Goal: Information Seeking & Learning: Check status

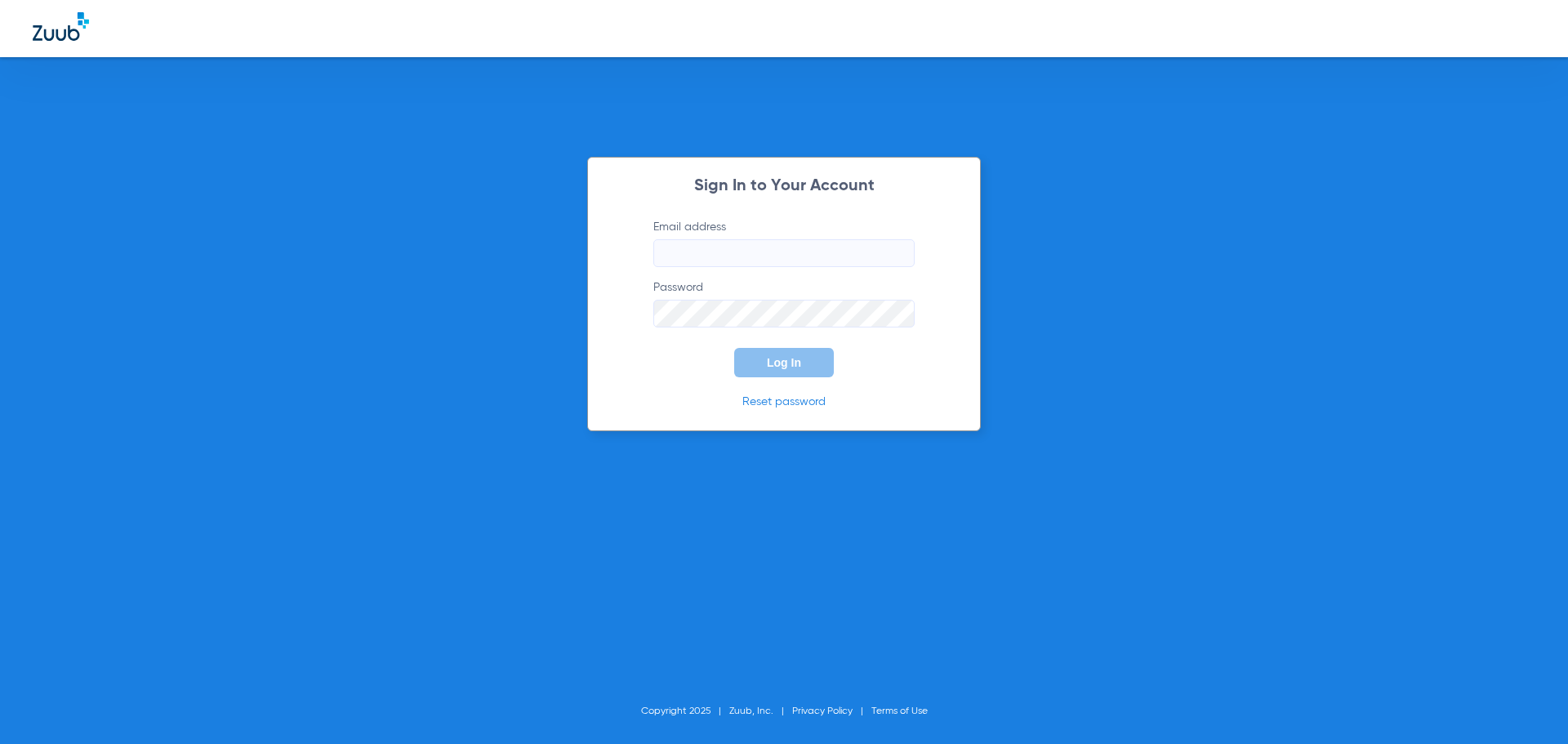
type input "[EMAIL_ADDRESS][DOMAIN_NAME]"
click at [810, 366] on button "Log In" at bounding box center [784, 363] width 99 height 29
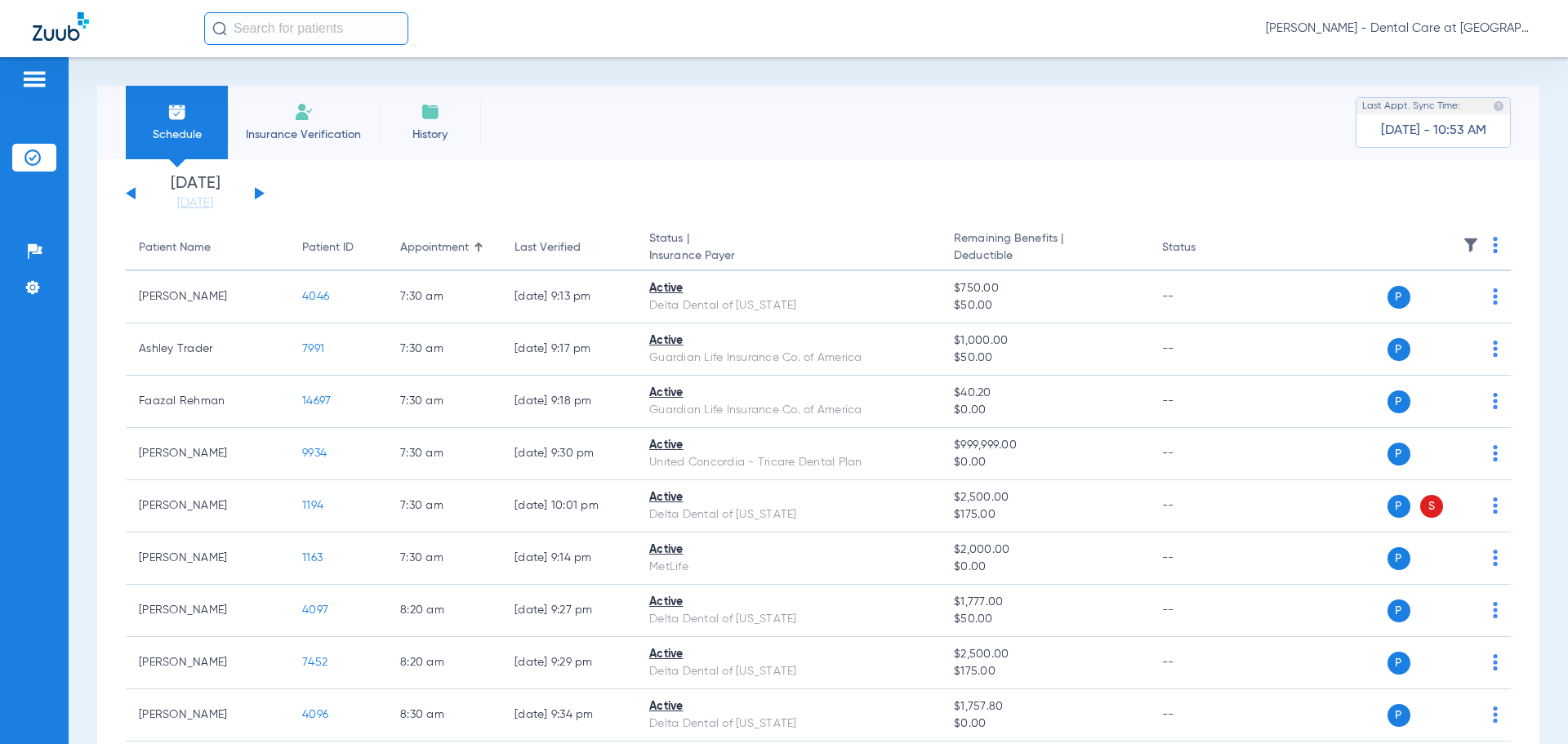
click at [259, 192] on button at bounding box center [259, 193] width 10 height 13
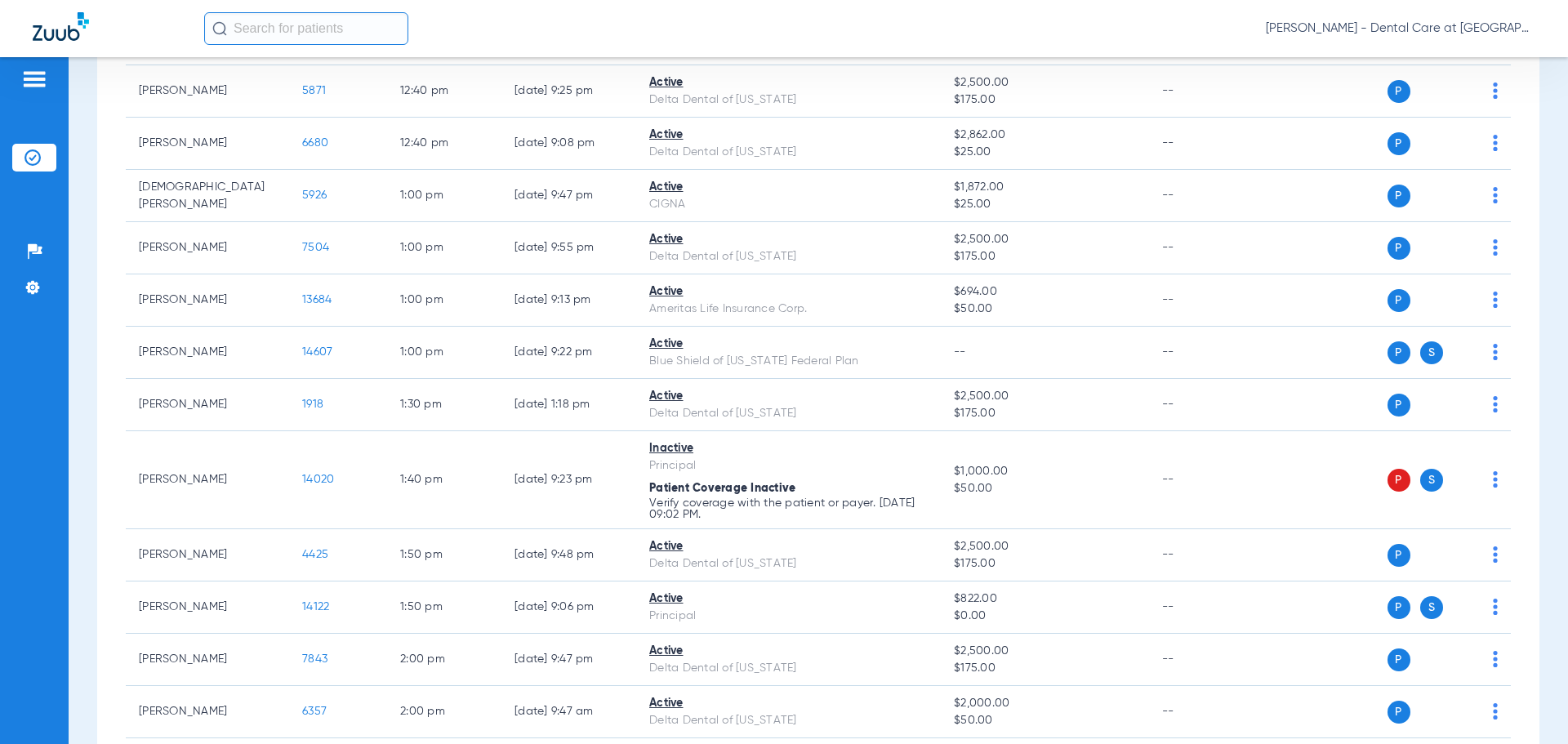
scroll to position [2531, 0]
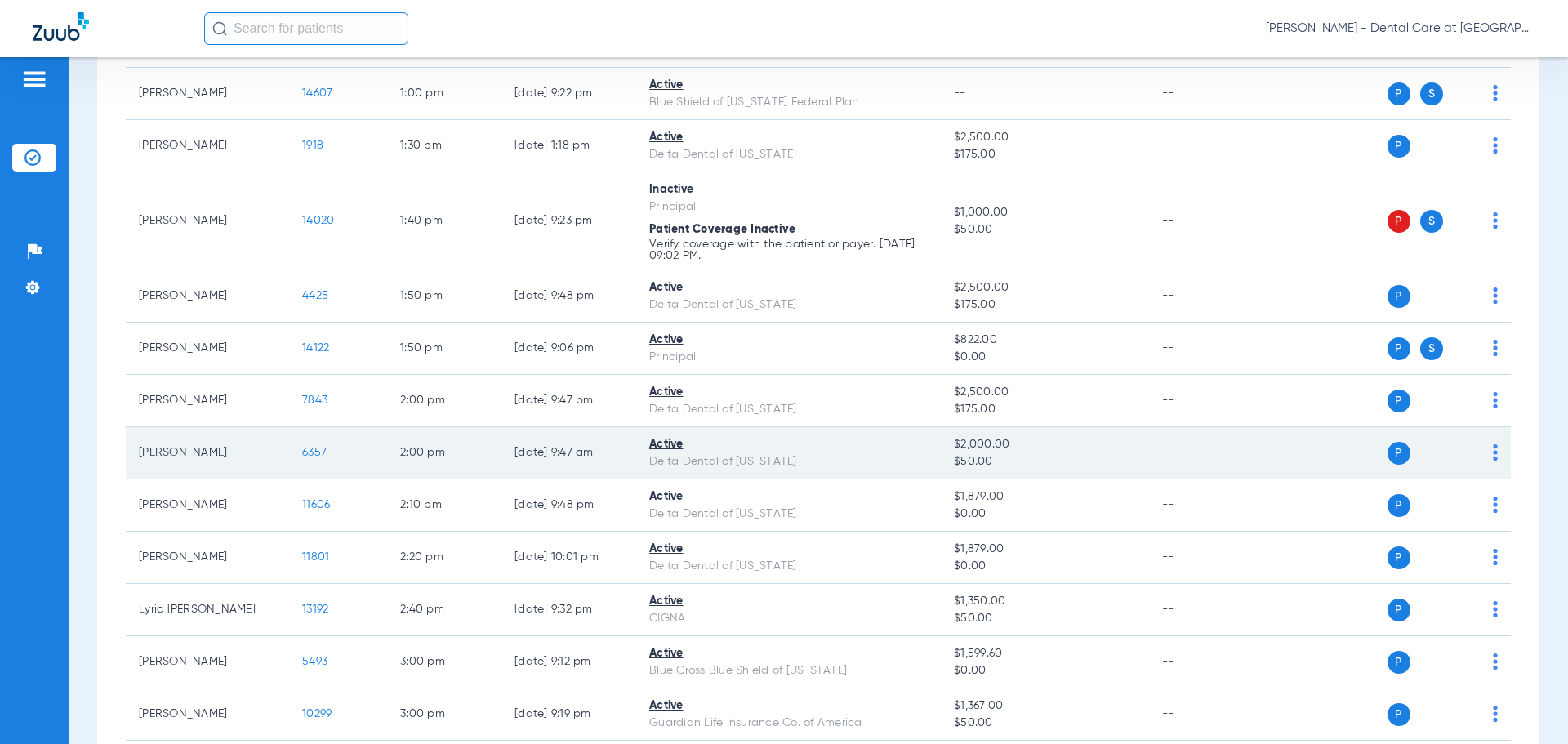
click at [306, 451] on span "6357" at bounding box center [314, 452] width 24 height 12
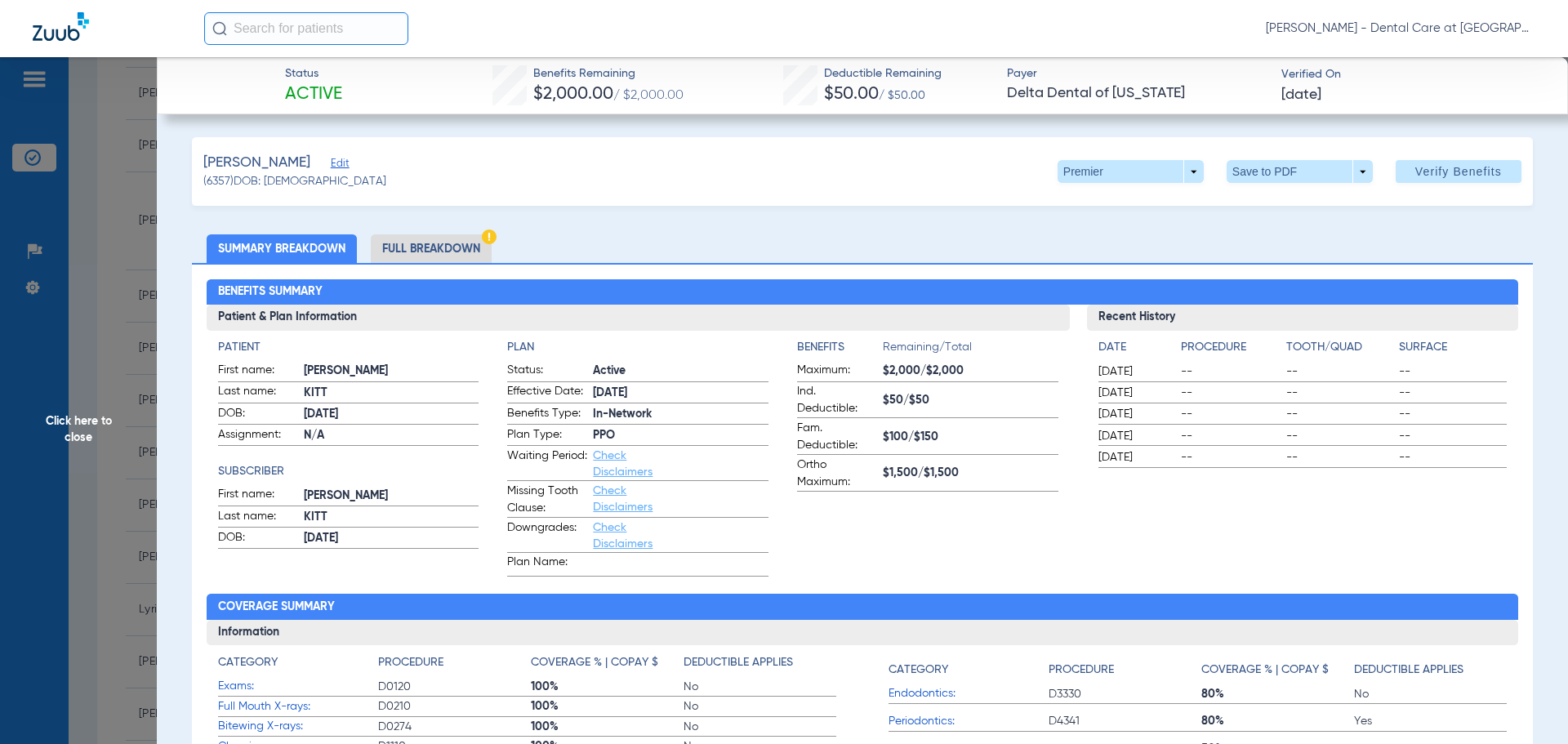
click at [415, 247] on li "Full Breakdown" at bounding box center [431, 248] width 121 height 28
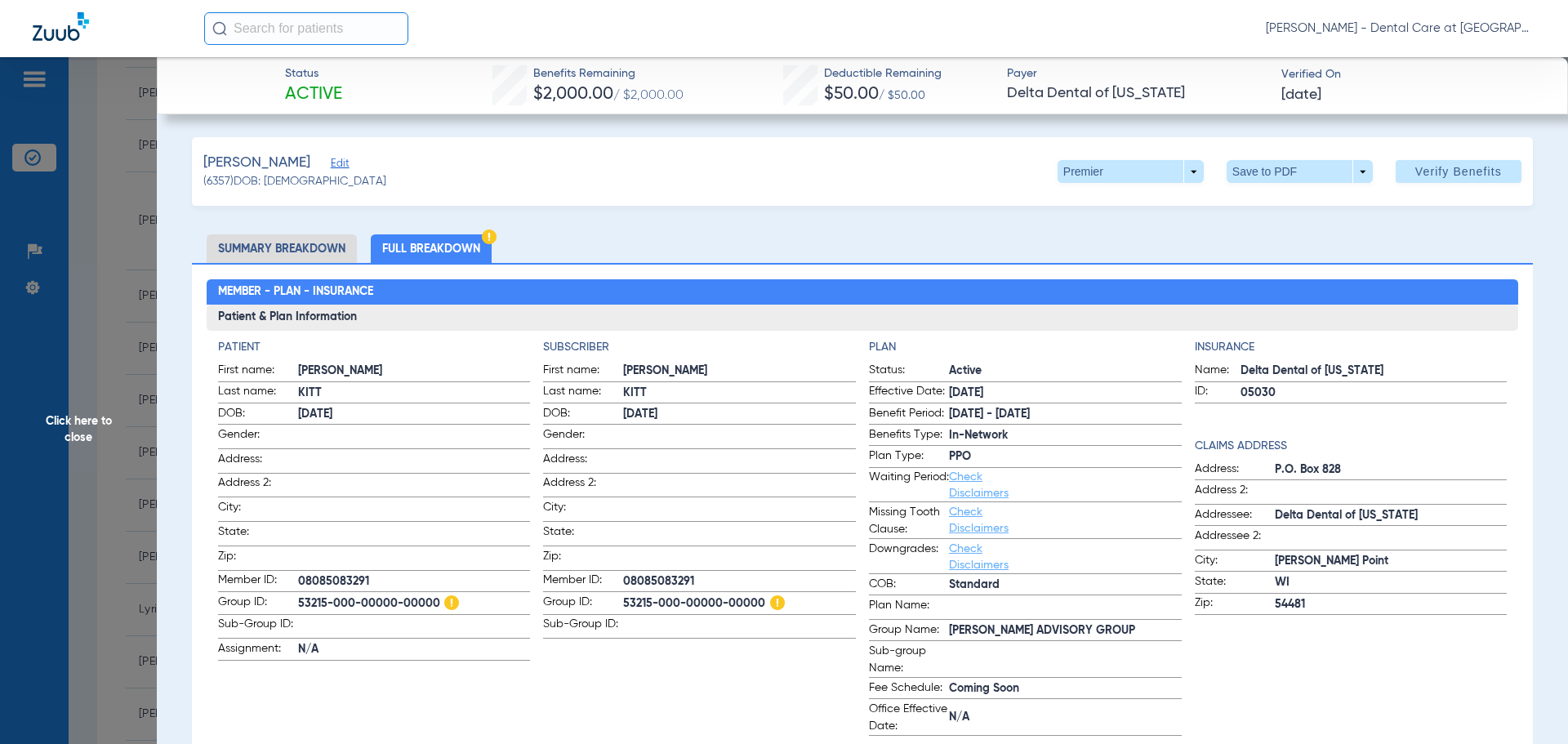
click at [98, 433] on span "Click here to close" at bounding box center [78, 429] width 157 height 744
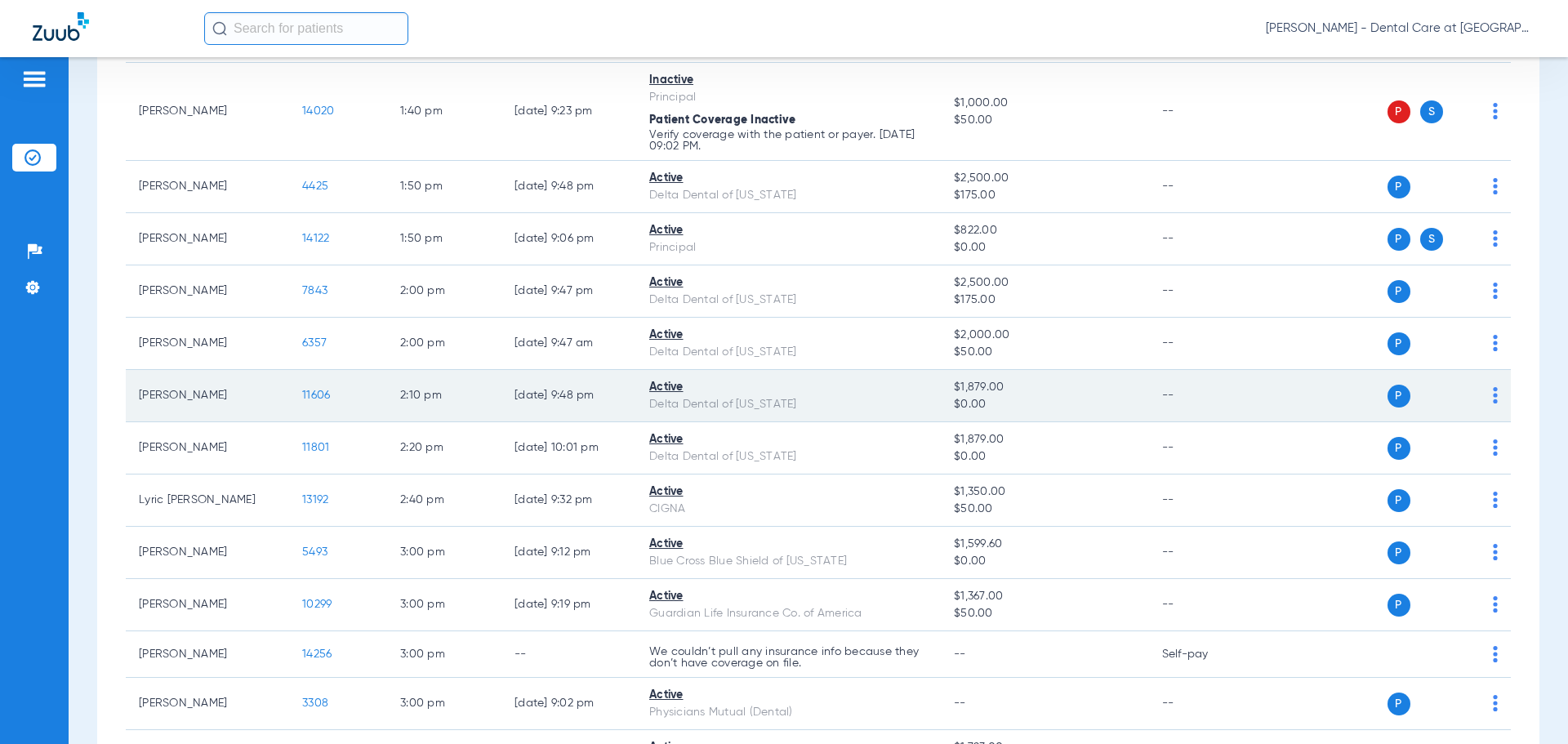
scroll to position [2612, 0]
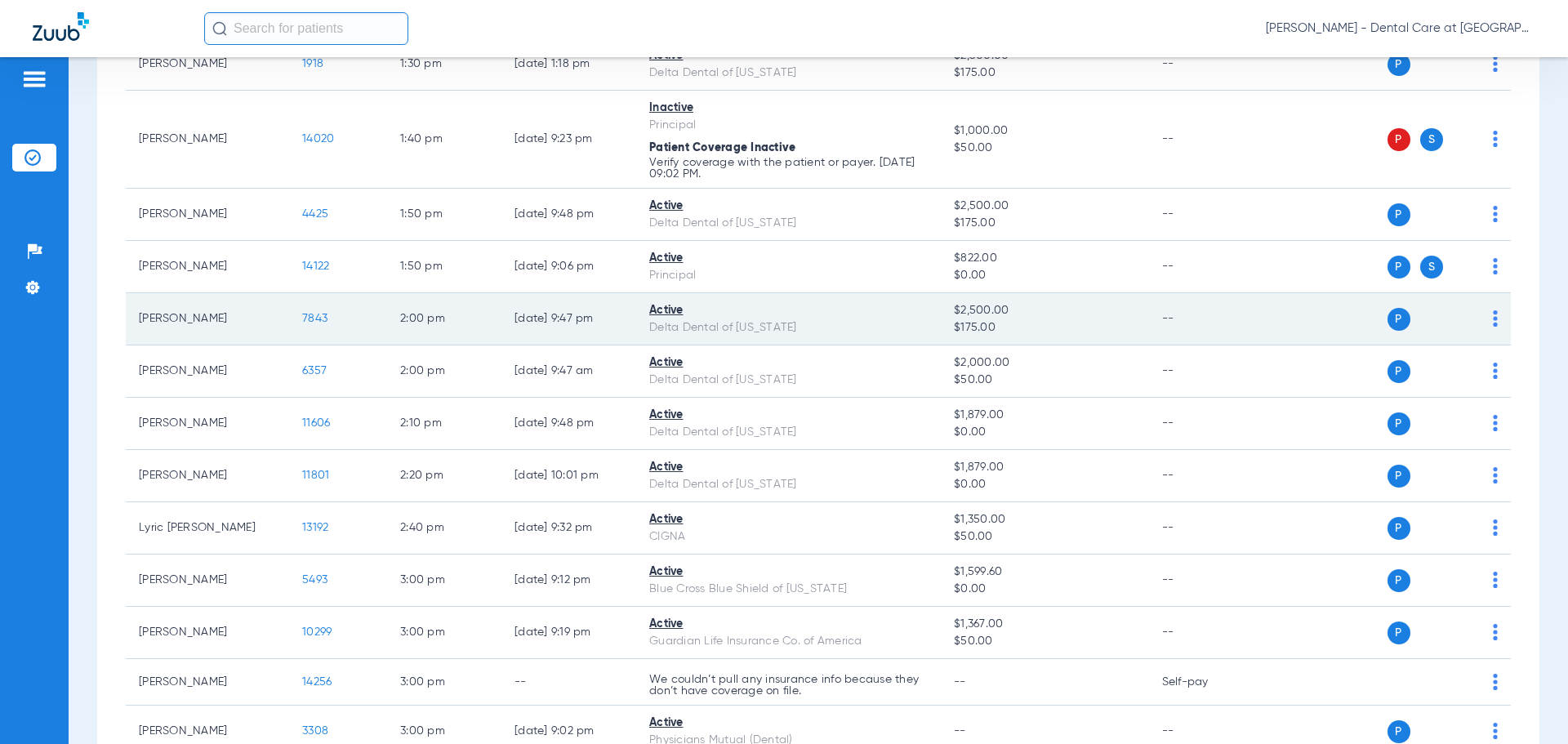
click at [317, 319] on span "7843" at bounding box center [315, 319] width 25 height 12
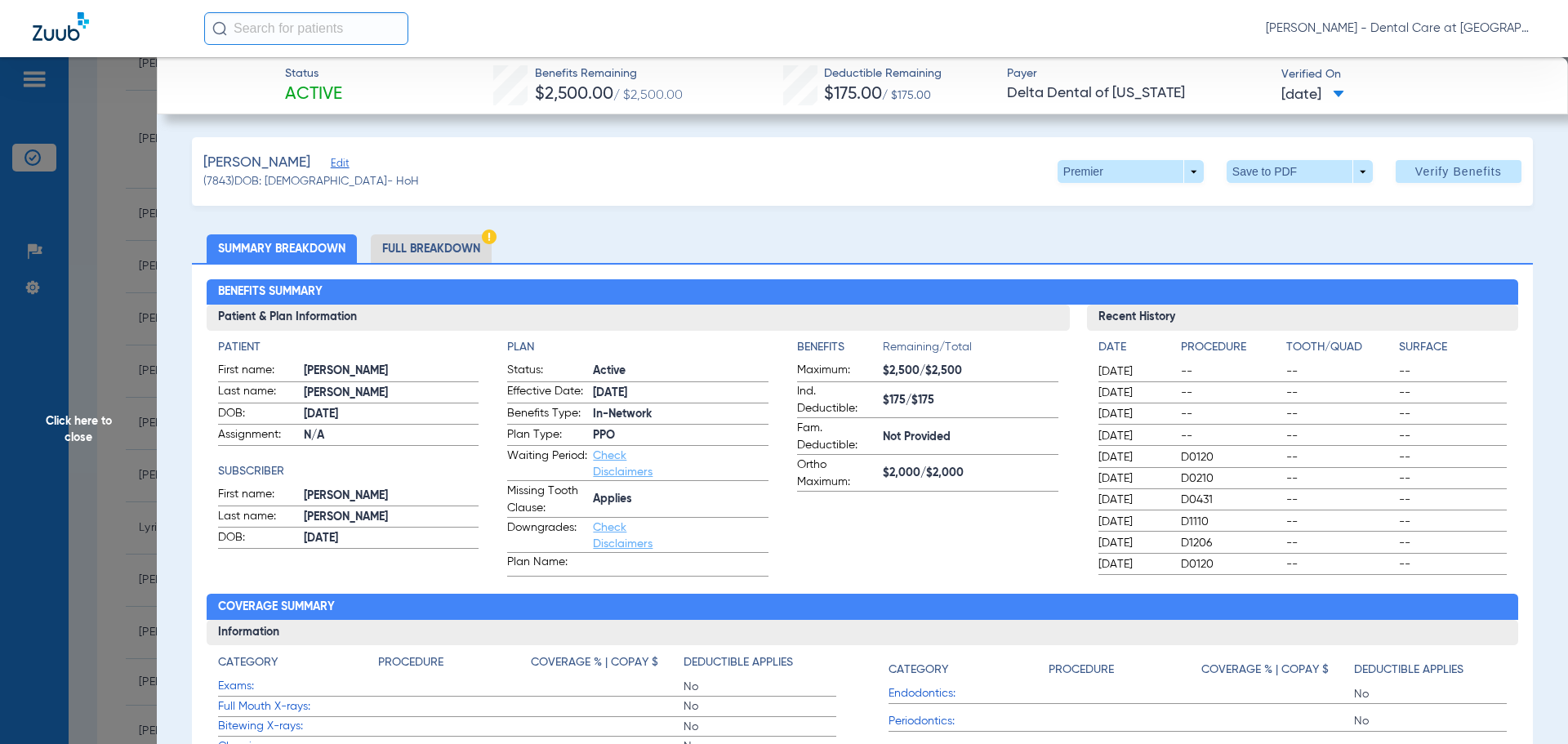
click at [452, 256] on li "Full Breakdown" at bounding box center [431, 248] width 121 height 28
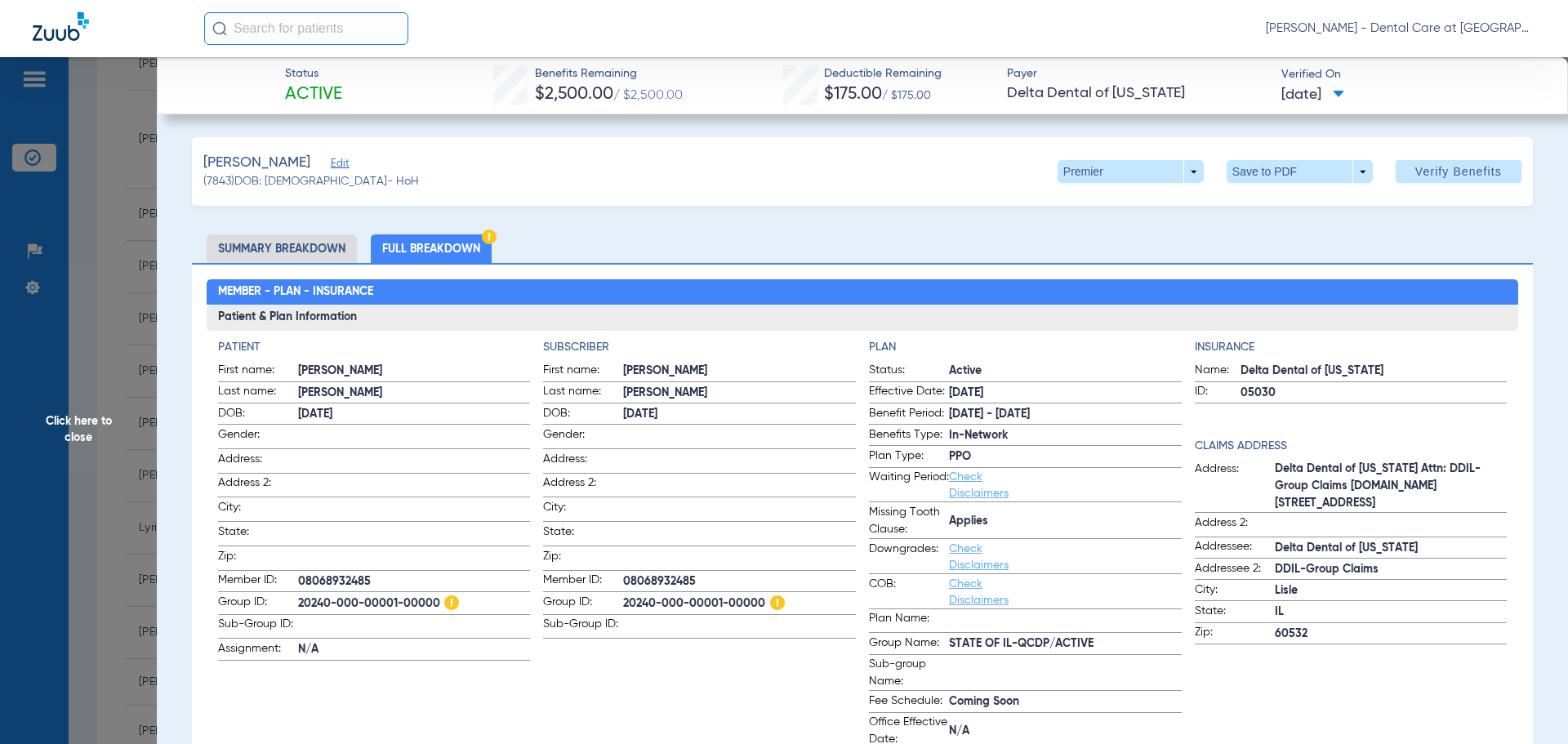
click at [84, 451] on span "Click here to close" at bounding box center [78, 429] width 157 height 744
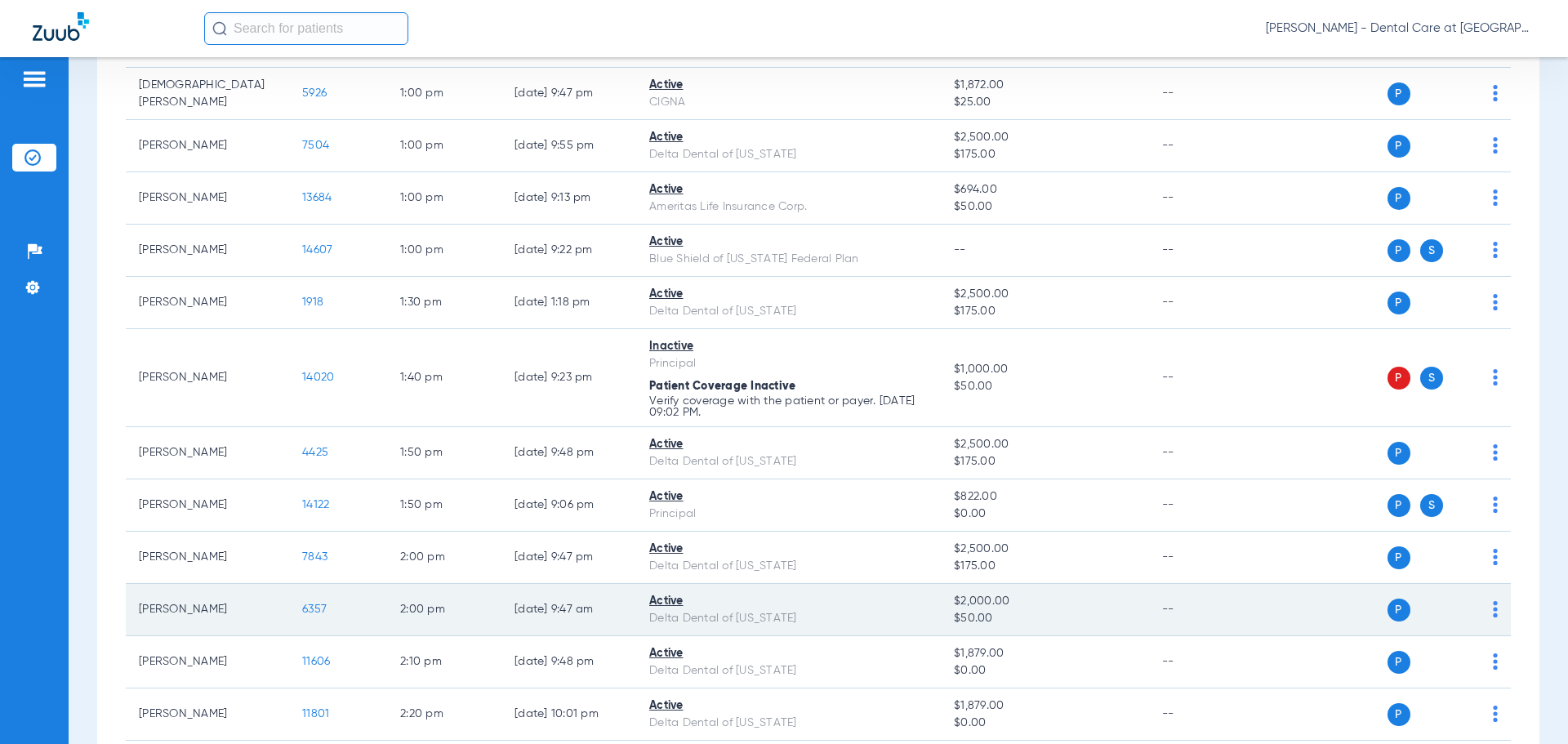
scroll to position [2368, 0]
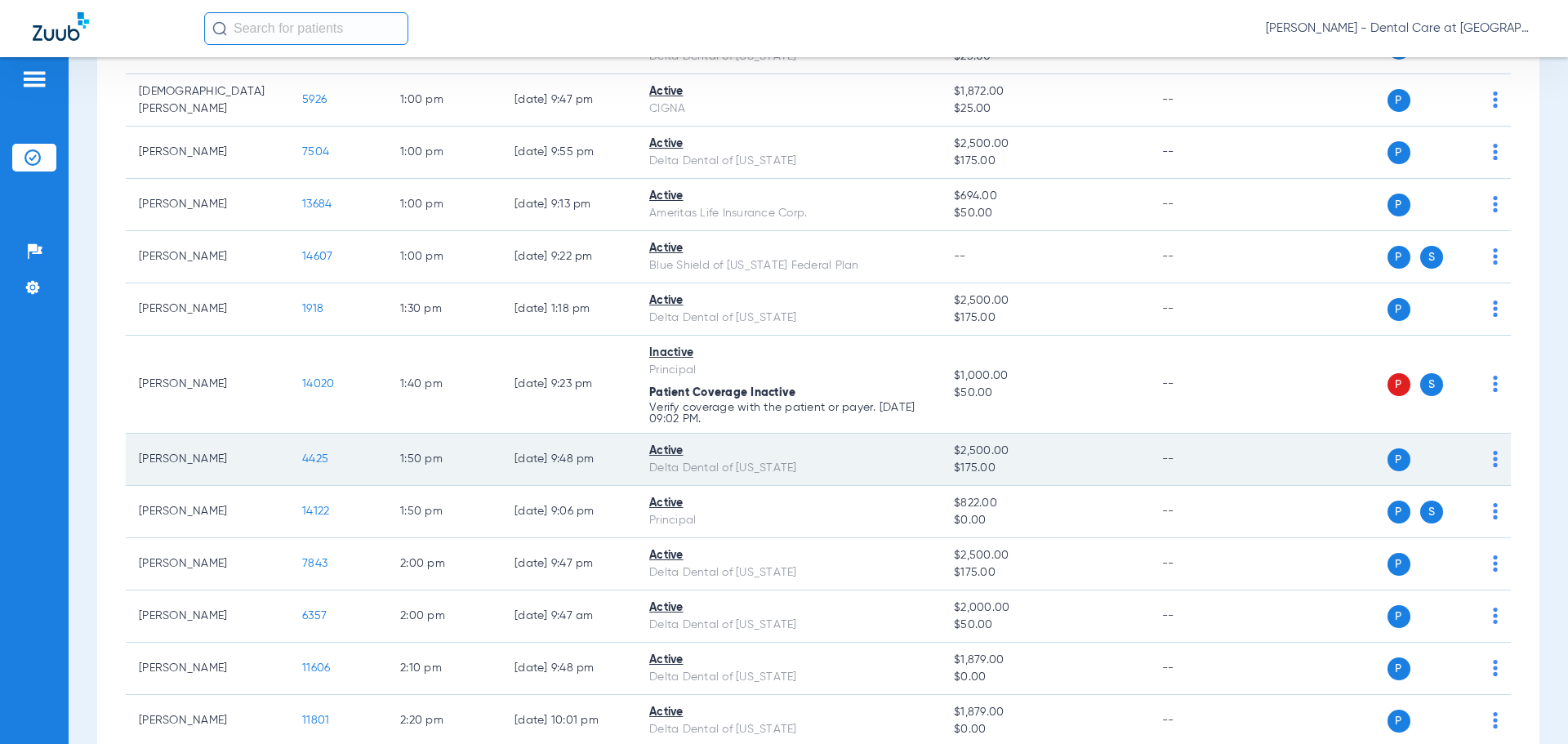
click at [315, 463] on span "4425" at bounding box center [315, 459] width 26 height 12
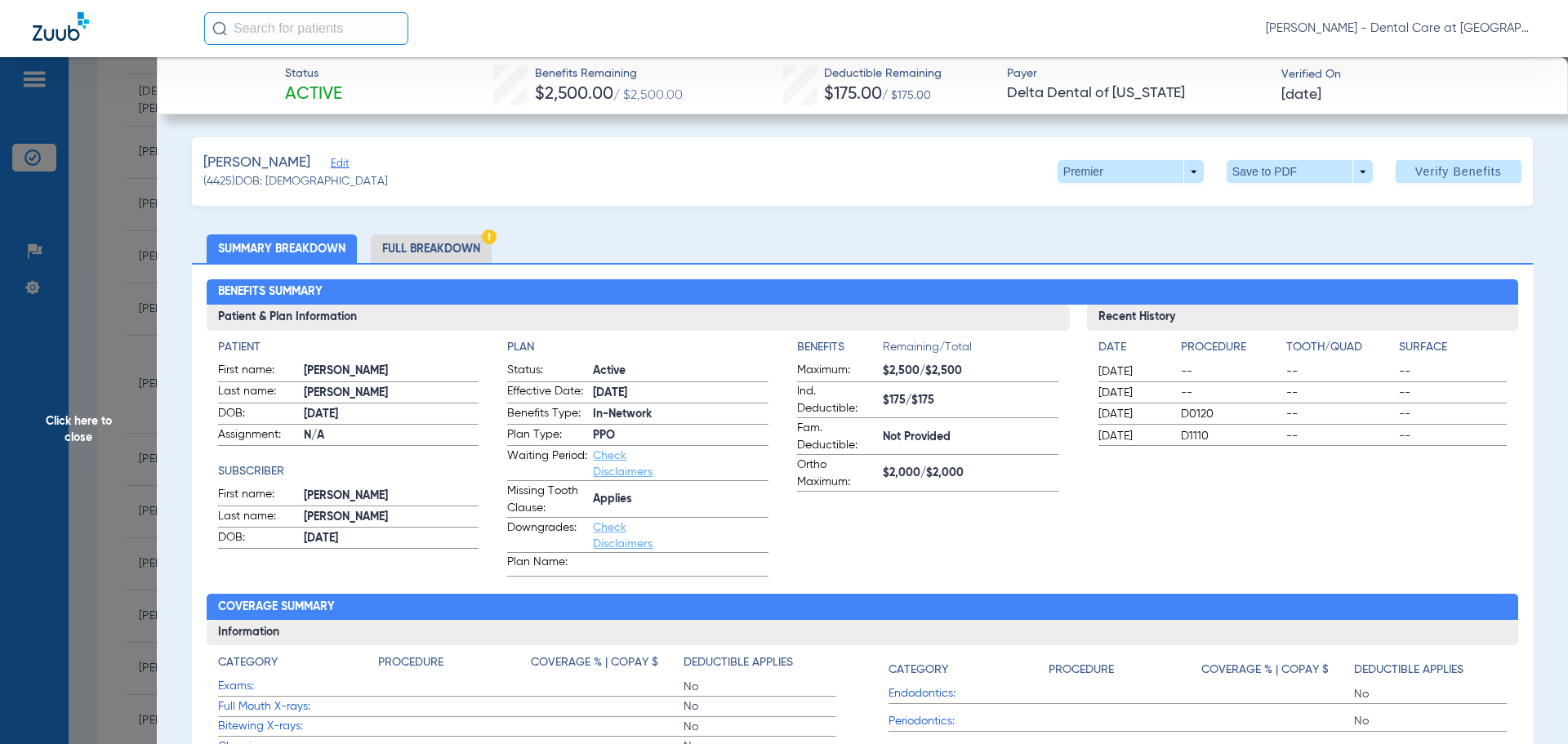
click at [434, 239] on li "Full Breakdown" at bounding box center [431, 248] width 121 height 28
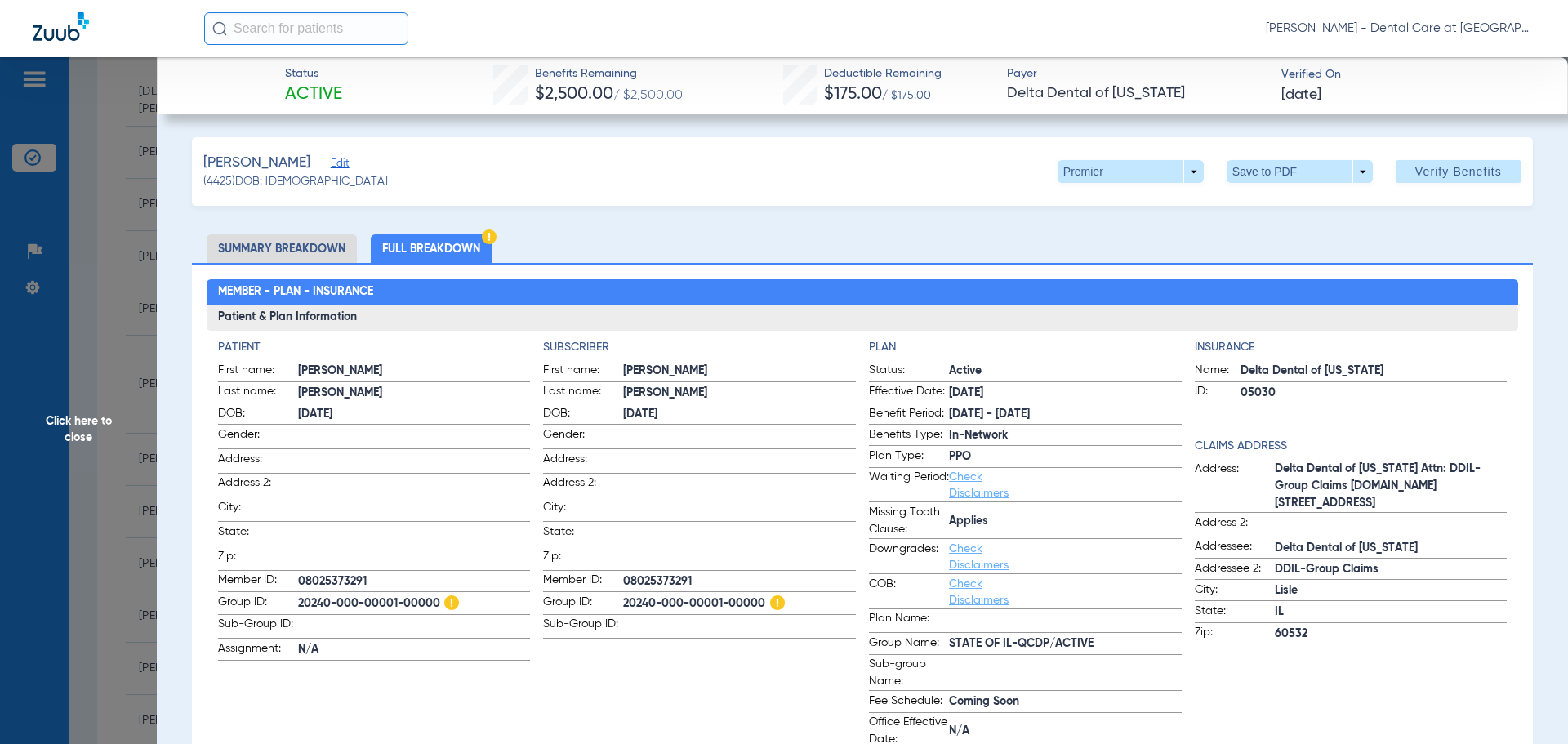
click at [69, 419] on span "Click here to close" at bounding box center [78, 429] width 157 height 744
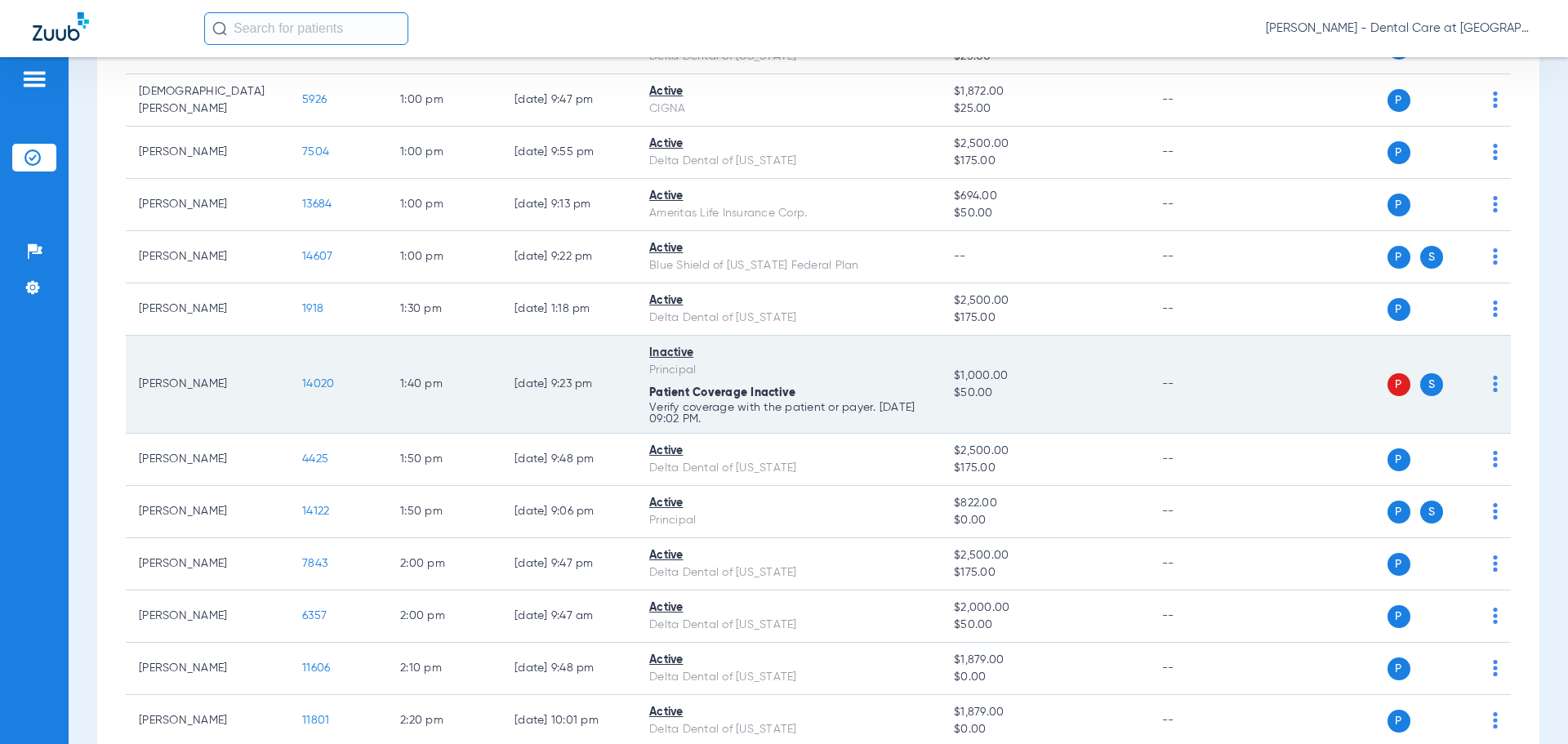
click at [317, 379] on span "14020" at bounding box center [318, 384] width 32 height 12
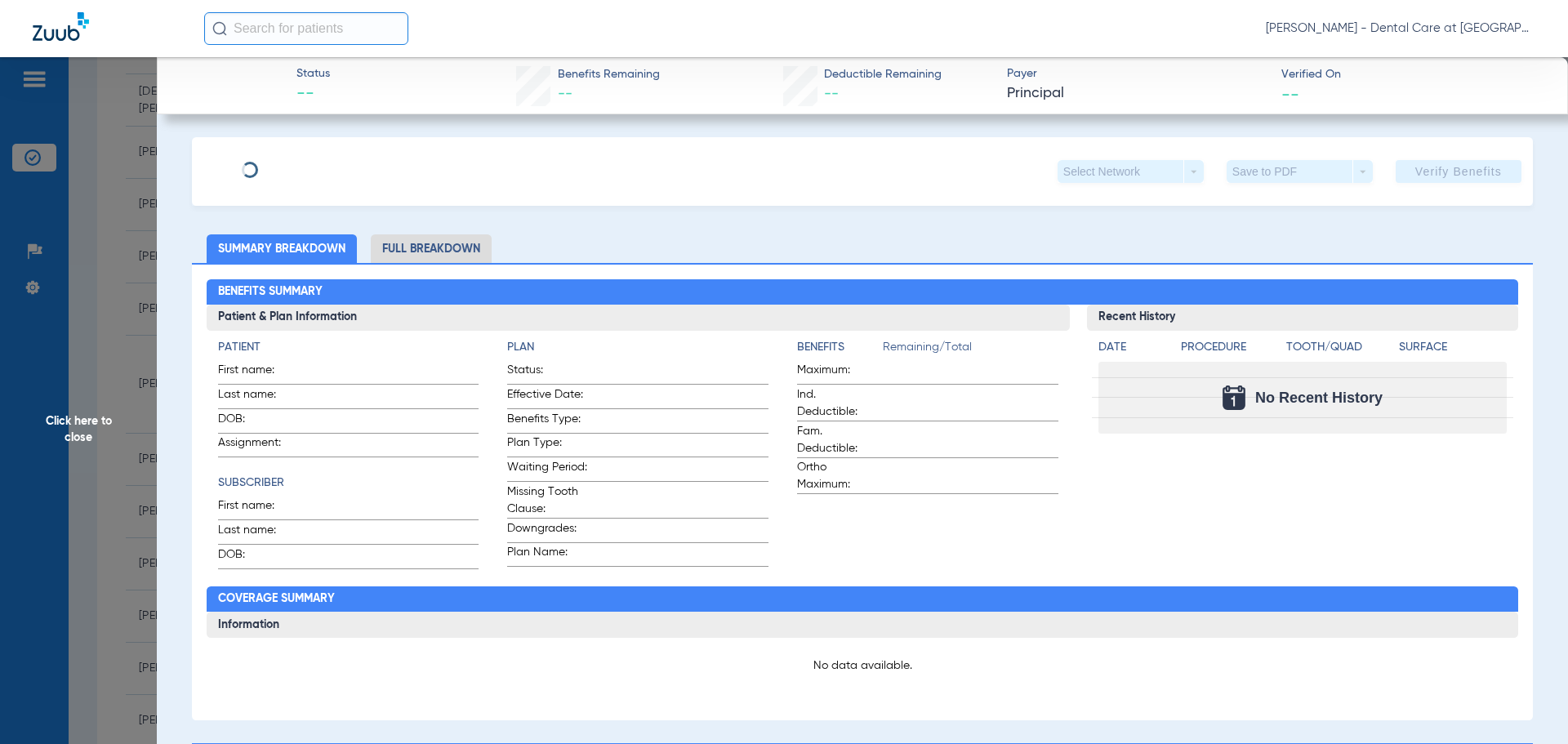
click at [406, 253] on li "Full Breakdown" at bounding box center [431, 248] width 121 height 28
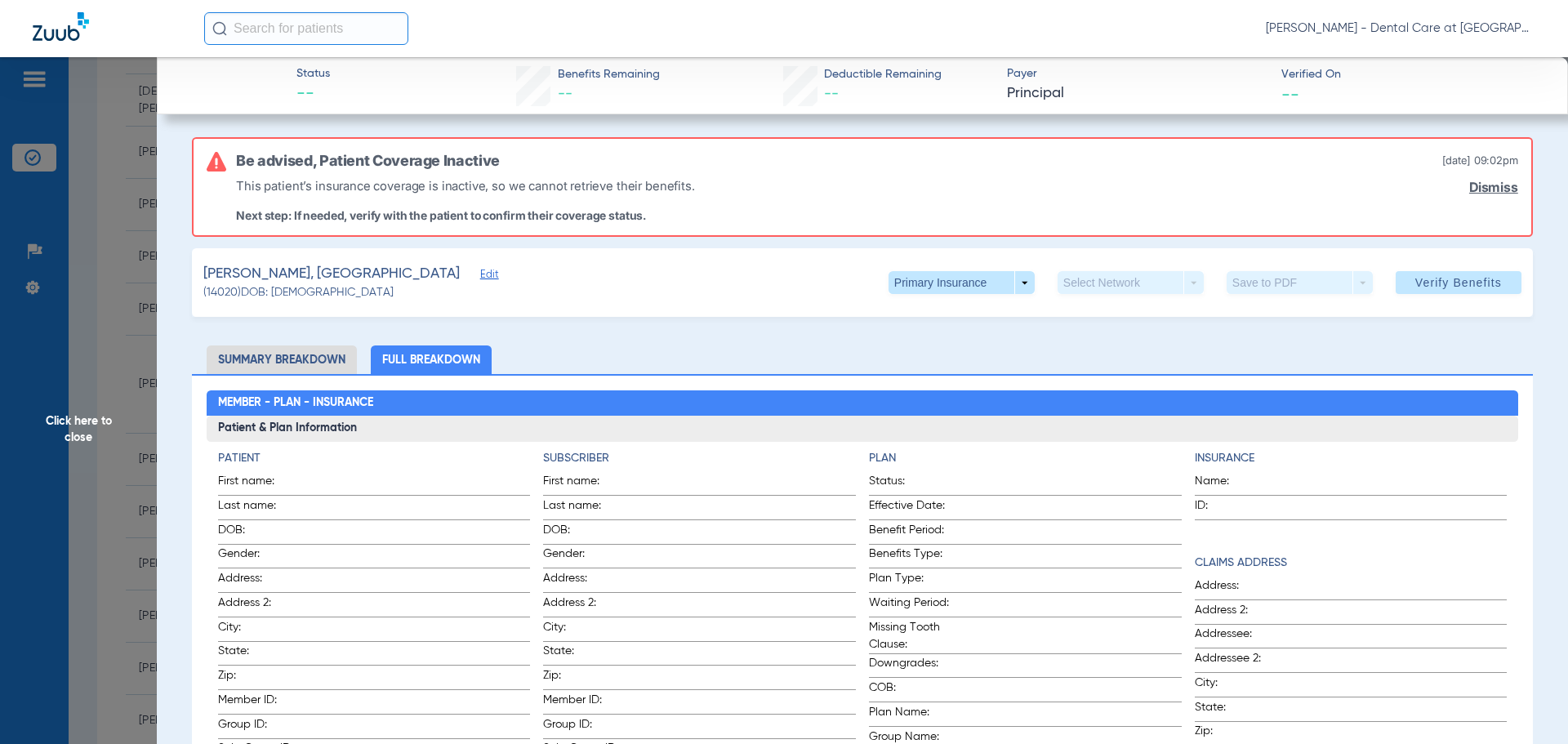
click at [86, 429] on span "Click here to close" at bounding box center [78, 429] width 157 height 744
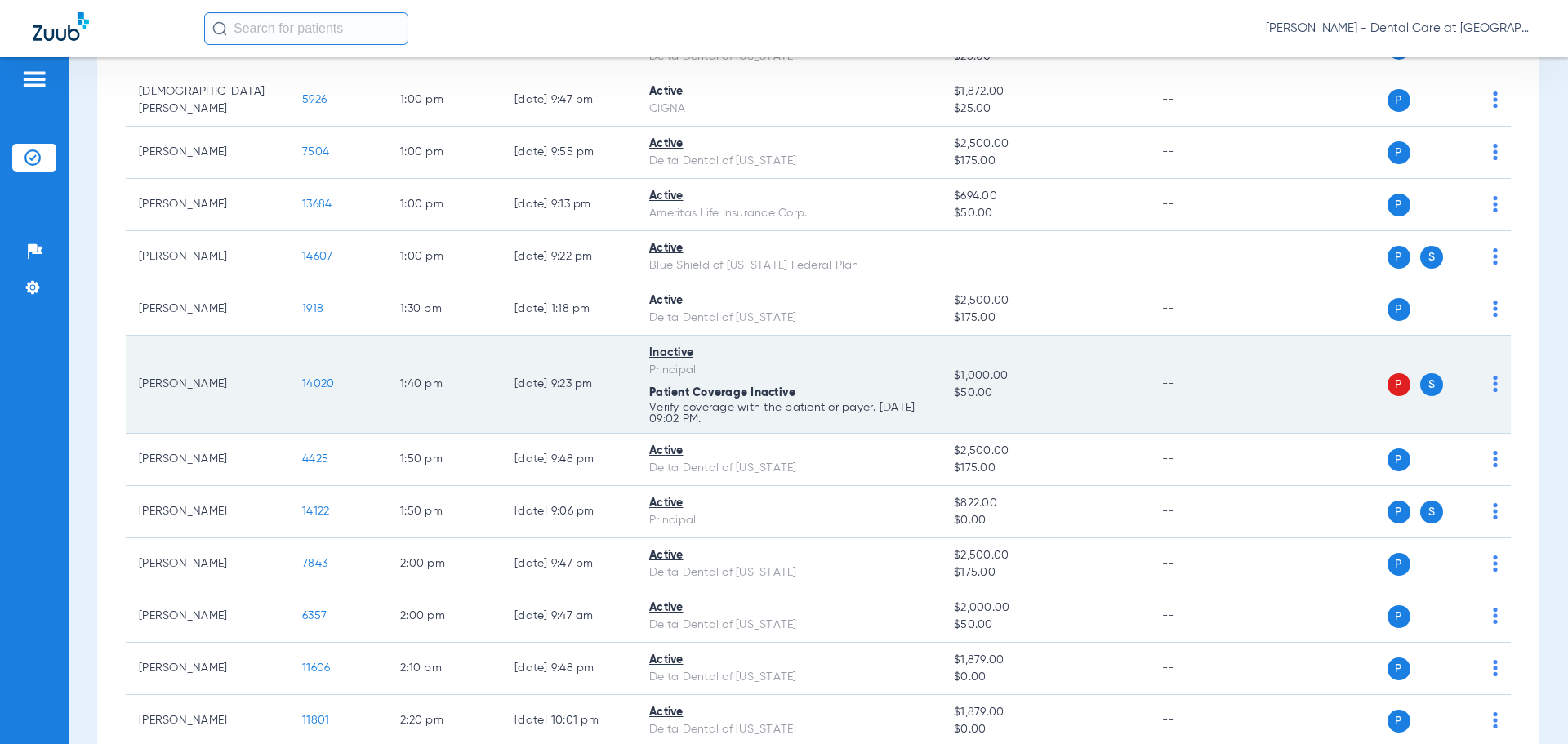
click at [1388, 384] on span "P" at bounding box center [1398, 384] width 22 height 22
click at [1388, 383] on span "P" at bounding box center [1398, 384] width 22 height 22
click at [327, 387] on span "14020" at bounding box center [318, 384] width 32 height 12
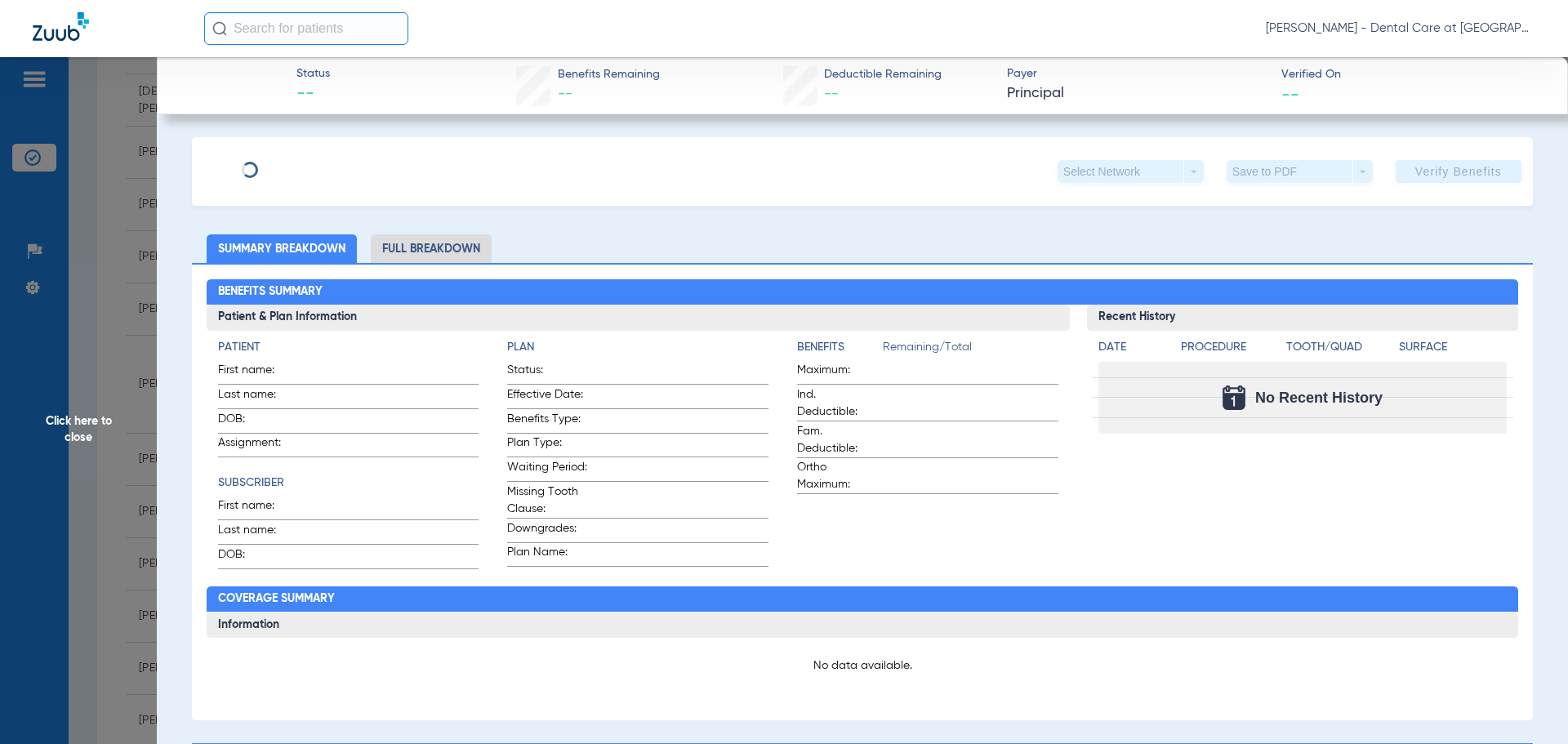
click at [447, 236] on li "Full Breakdown" at bounding box center [431, 248] width 121 height 28
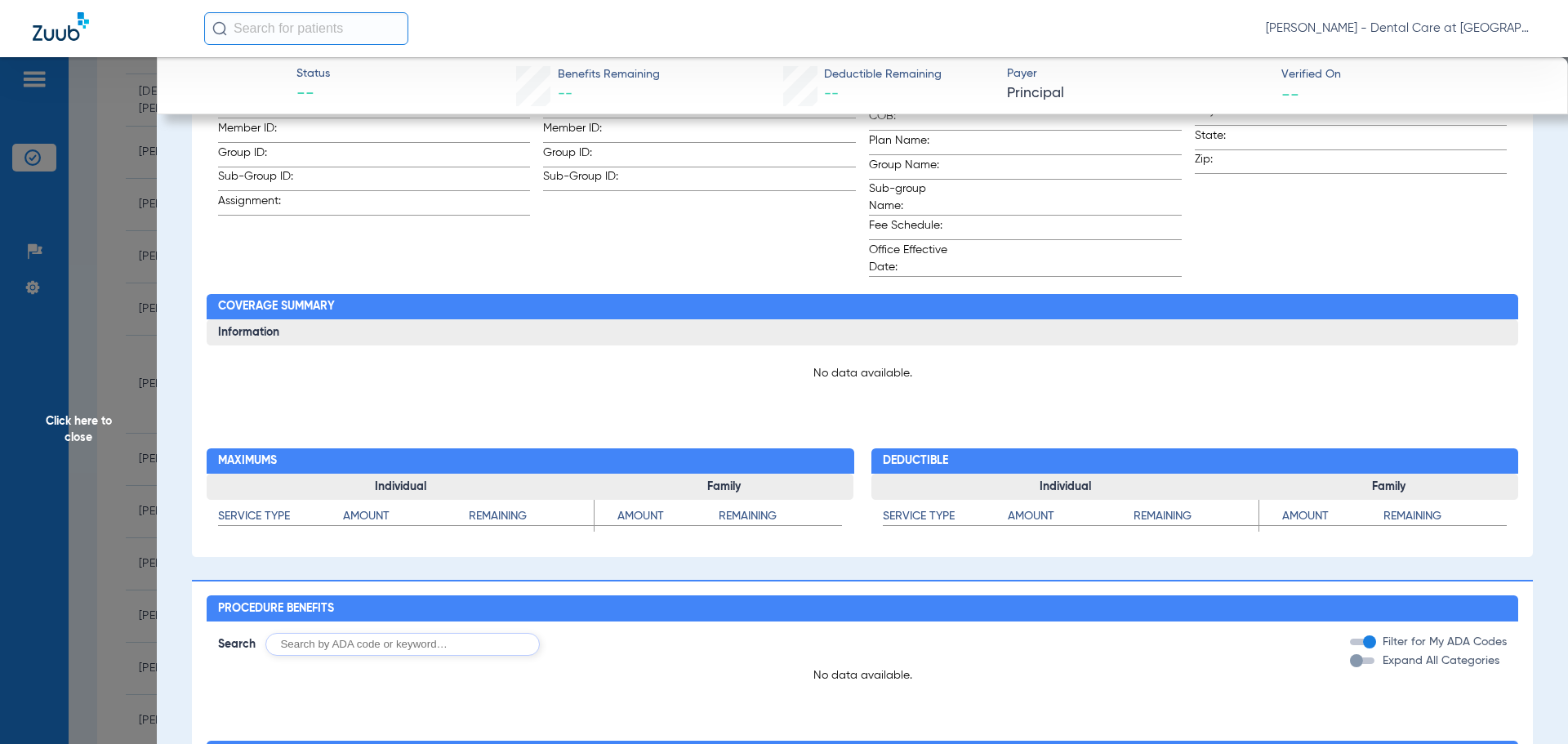
scroll to position [0, 0]
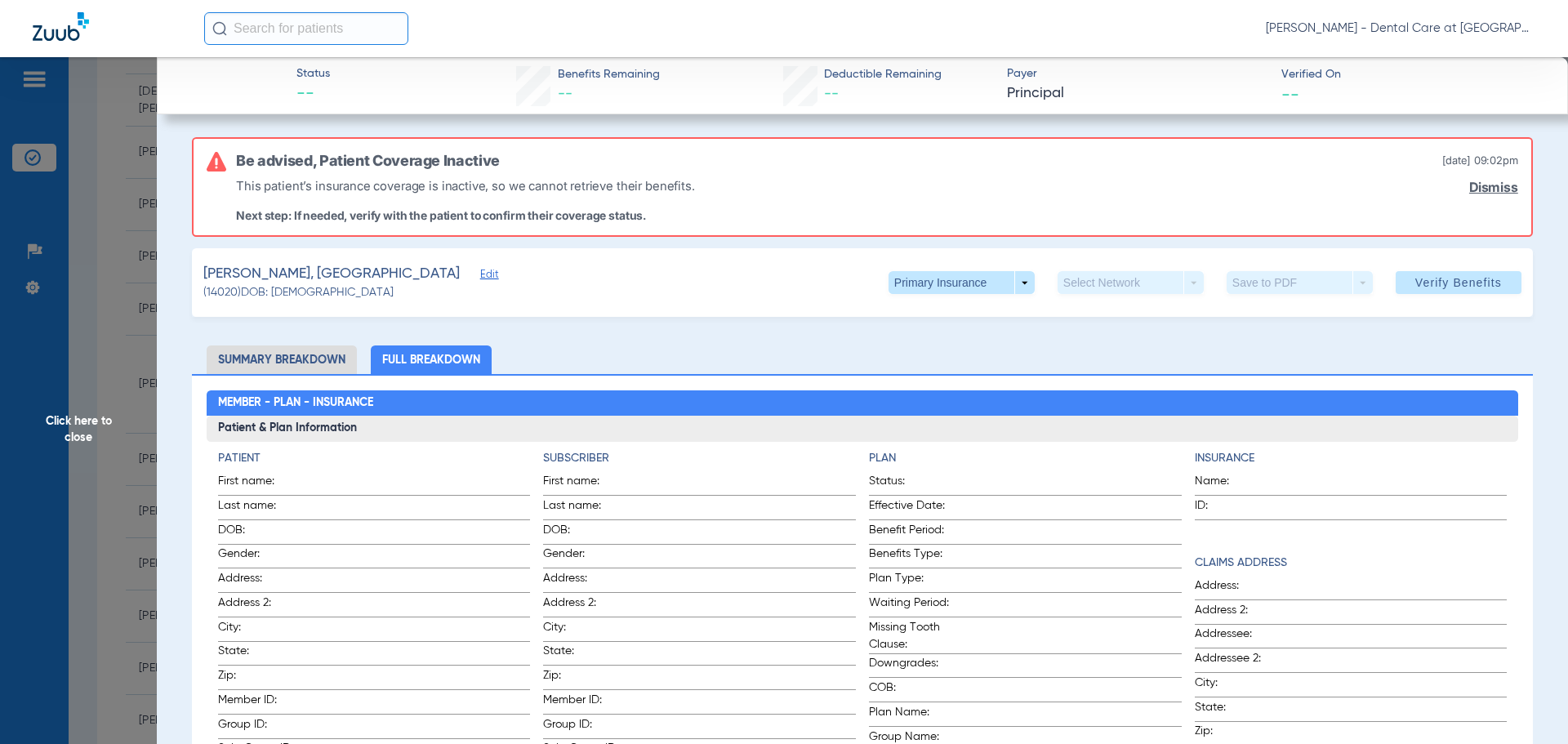
click at [113, 446] on span "Click here to close" at bounding box center [78, 429] width 157 height 744
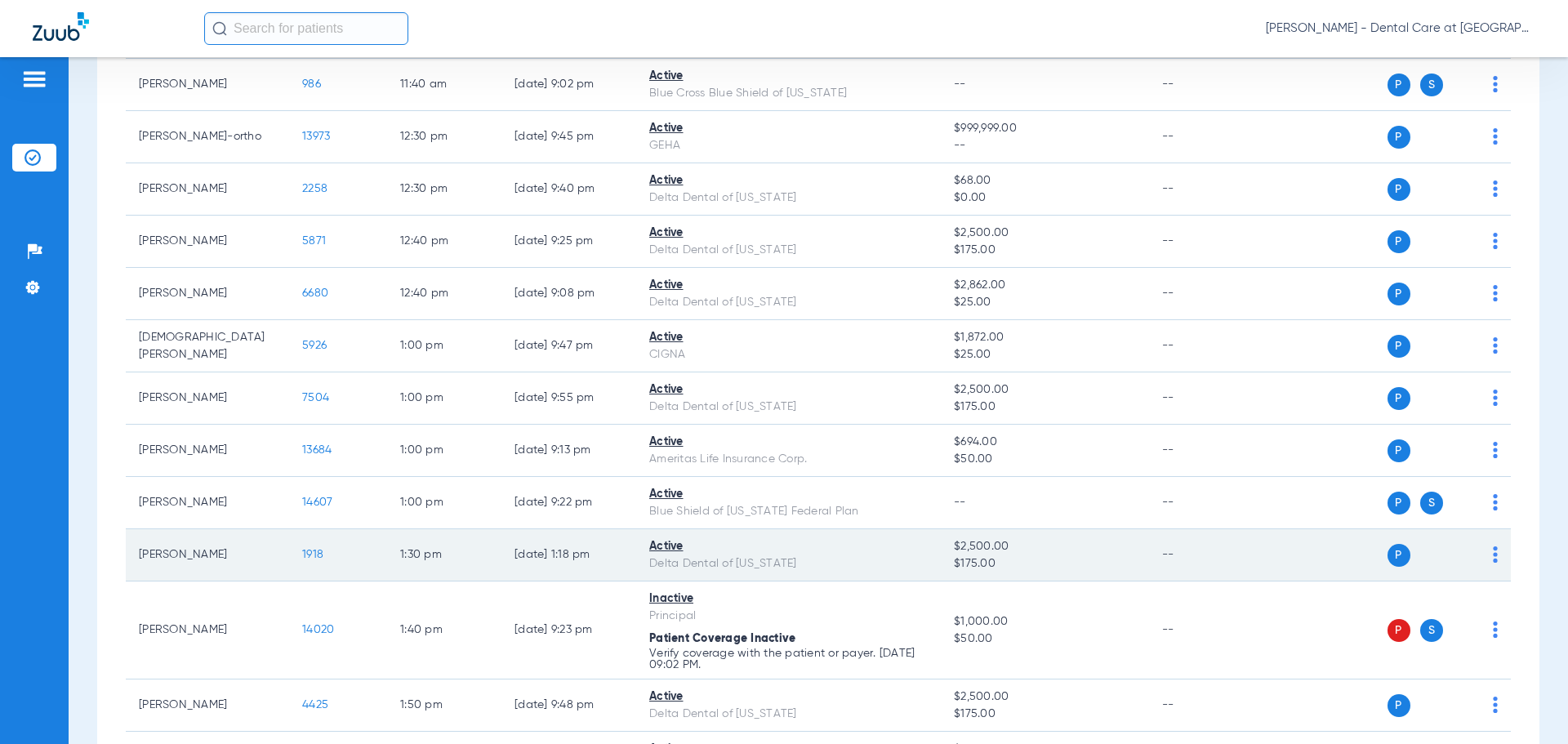
scroll to position [2123, 0]
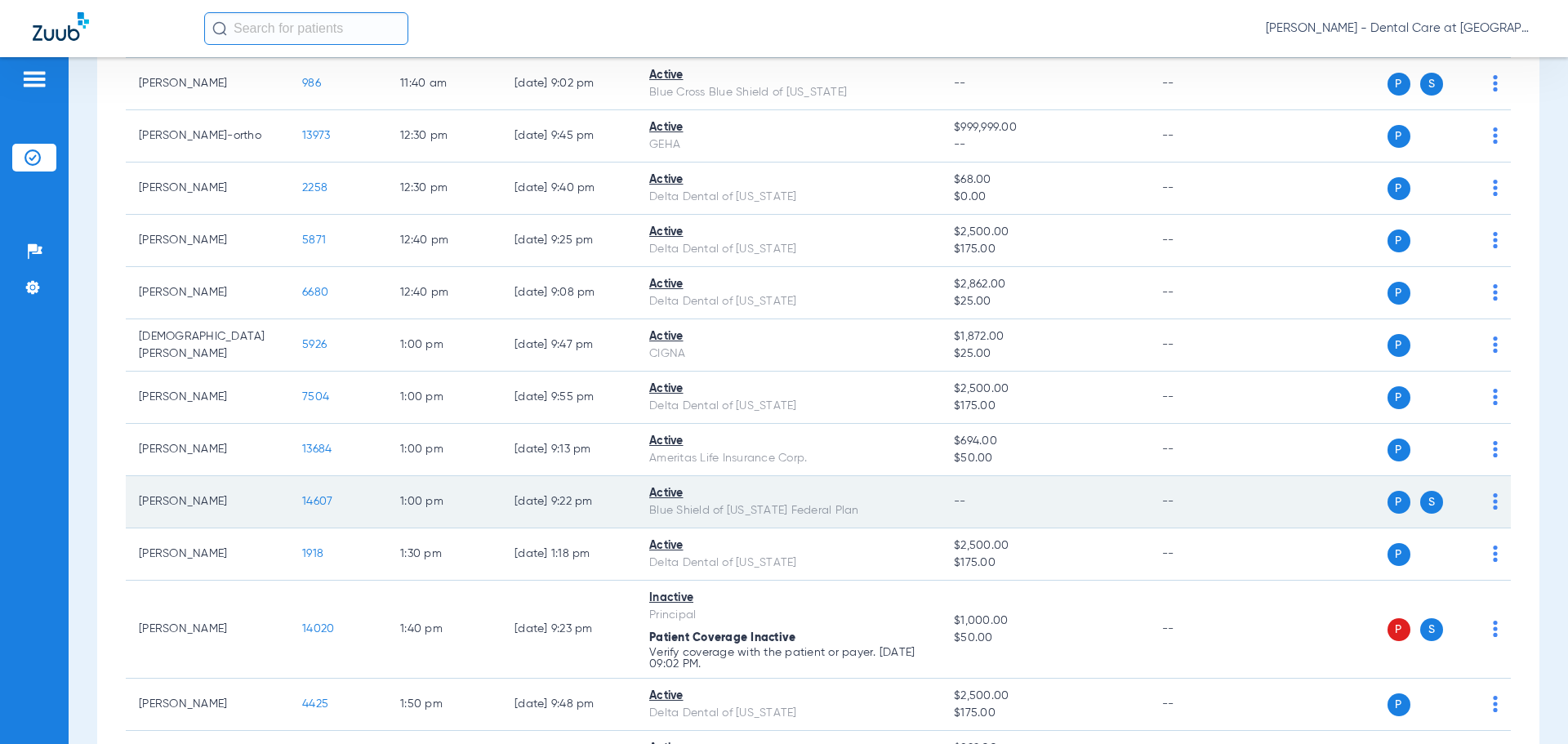
click at [311, 499] on span "14607" at bounding box center [317, 501] width 30 height 12
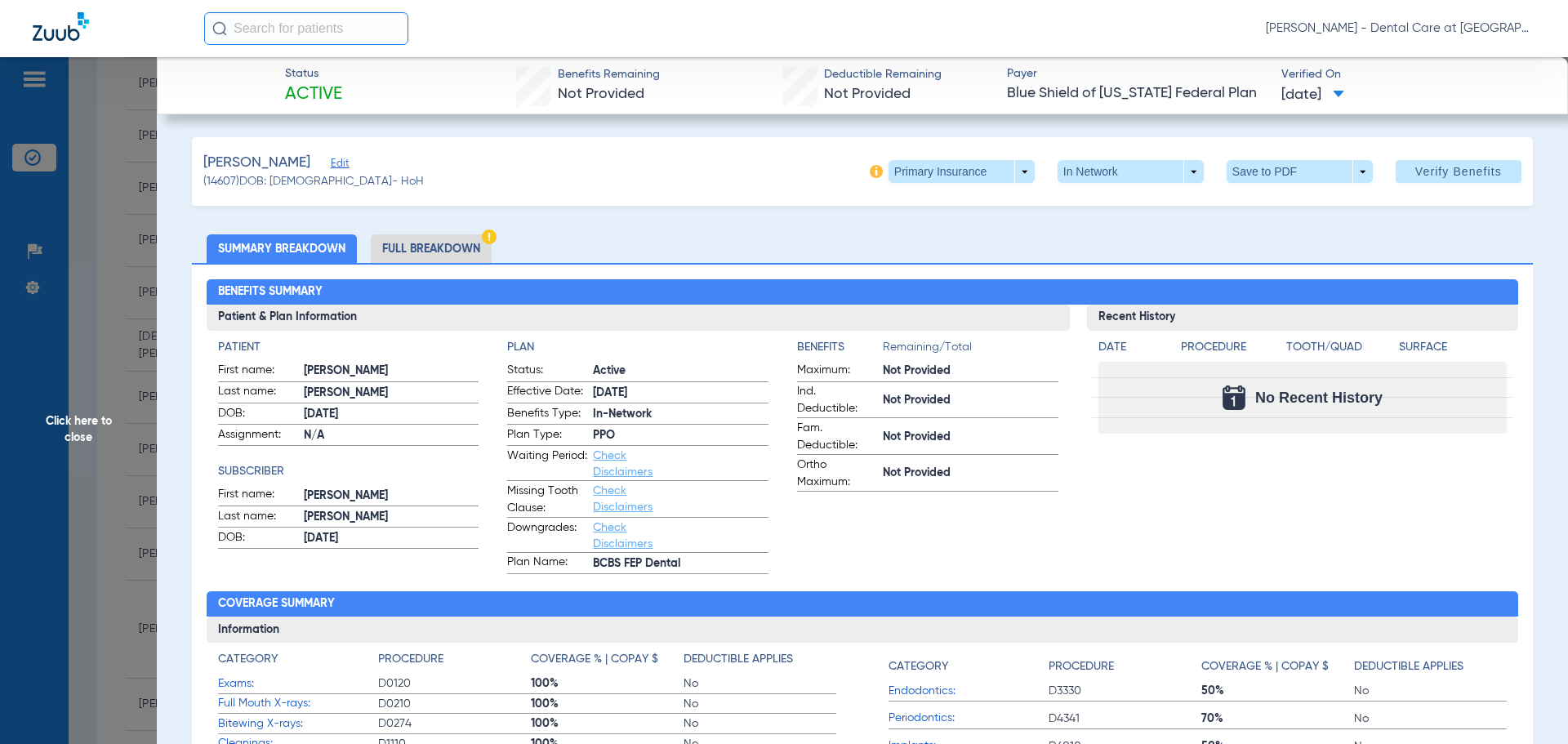
click at [83, 445] on span "Click here to close" at bounding box center [78, 429] width 157 height 744
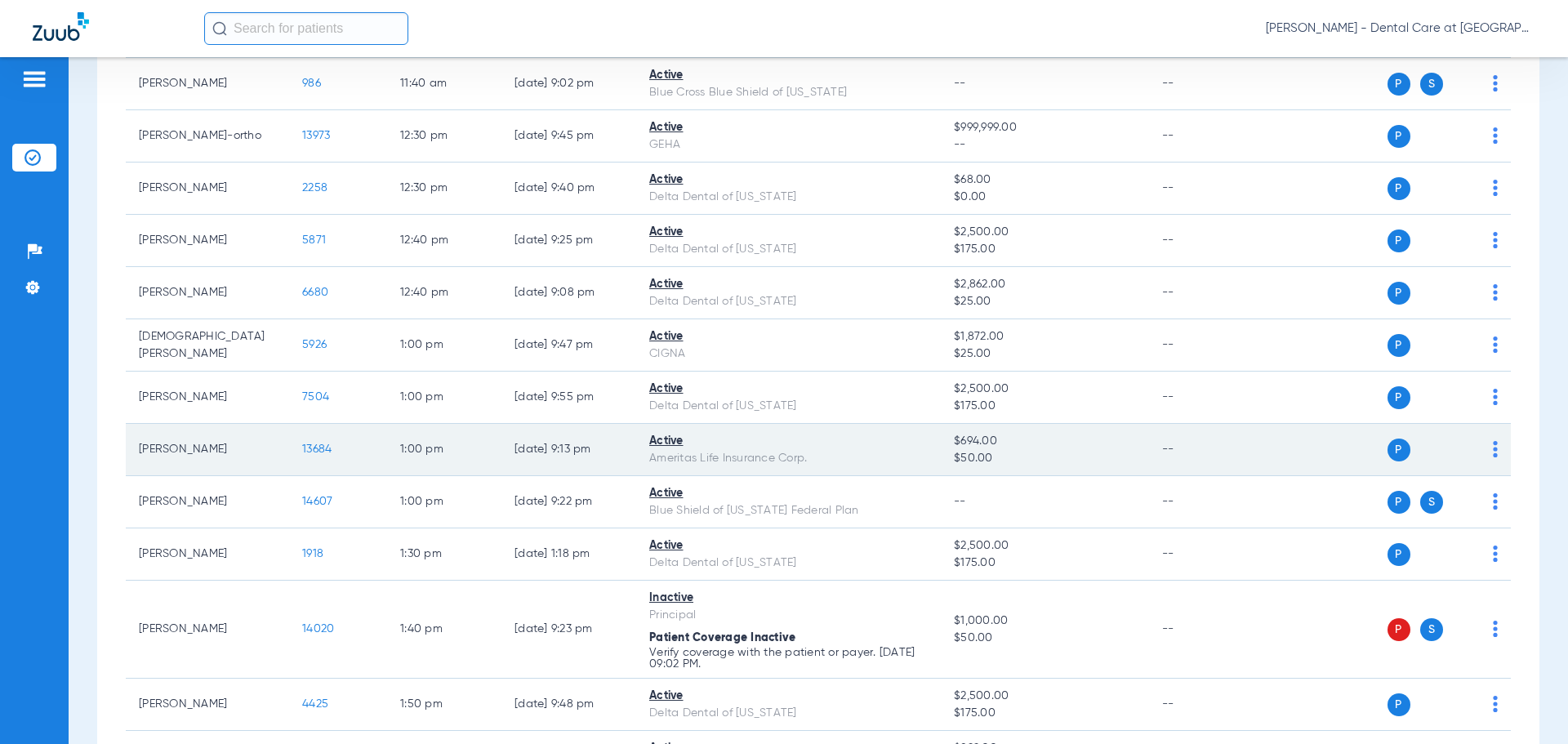
click at [307, 450] on span "13684" at bounding box center [317, 450] width 29 height 12
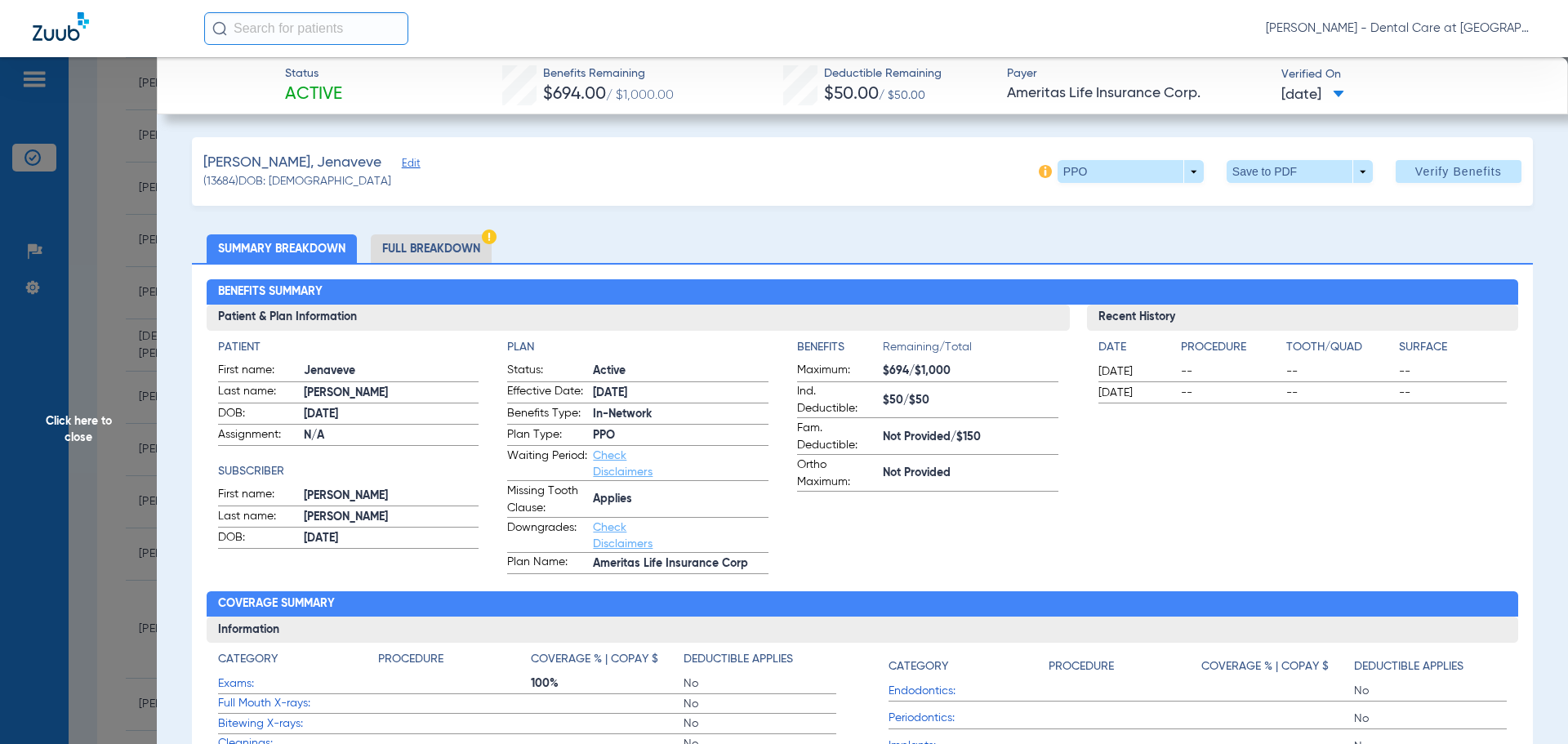
click at [427, 255] on li "Full Breakdown" at bounding box center [431, 248] width 121 height 28
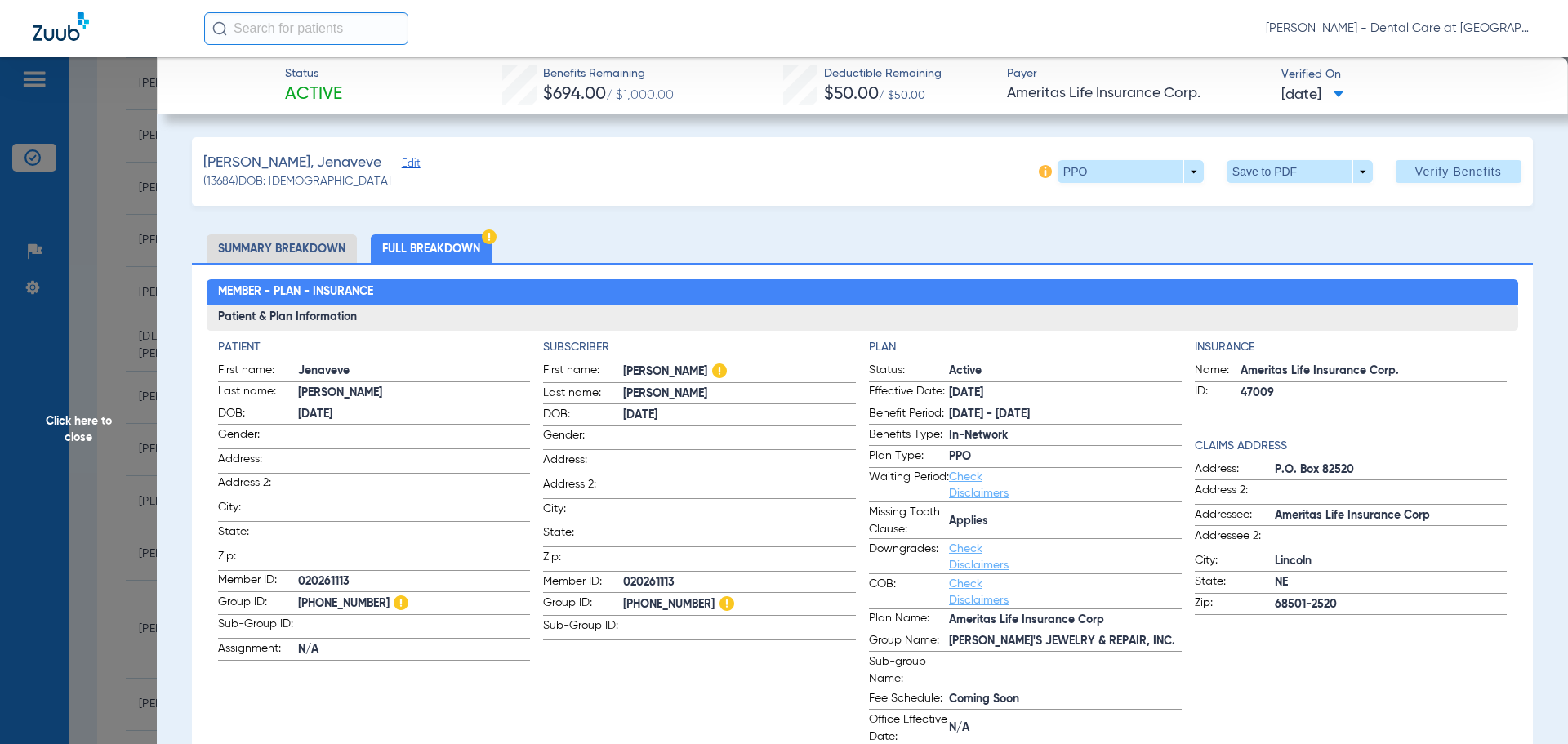
click at [427, 255] on li "Full Breakdown" at bounding box center [431, 248] width 121 height 28
click at [318, 246] on li "Summary Breakdown" at bounding box center [282, 248] width 150 height 28
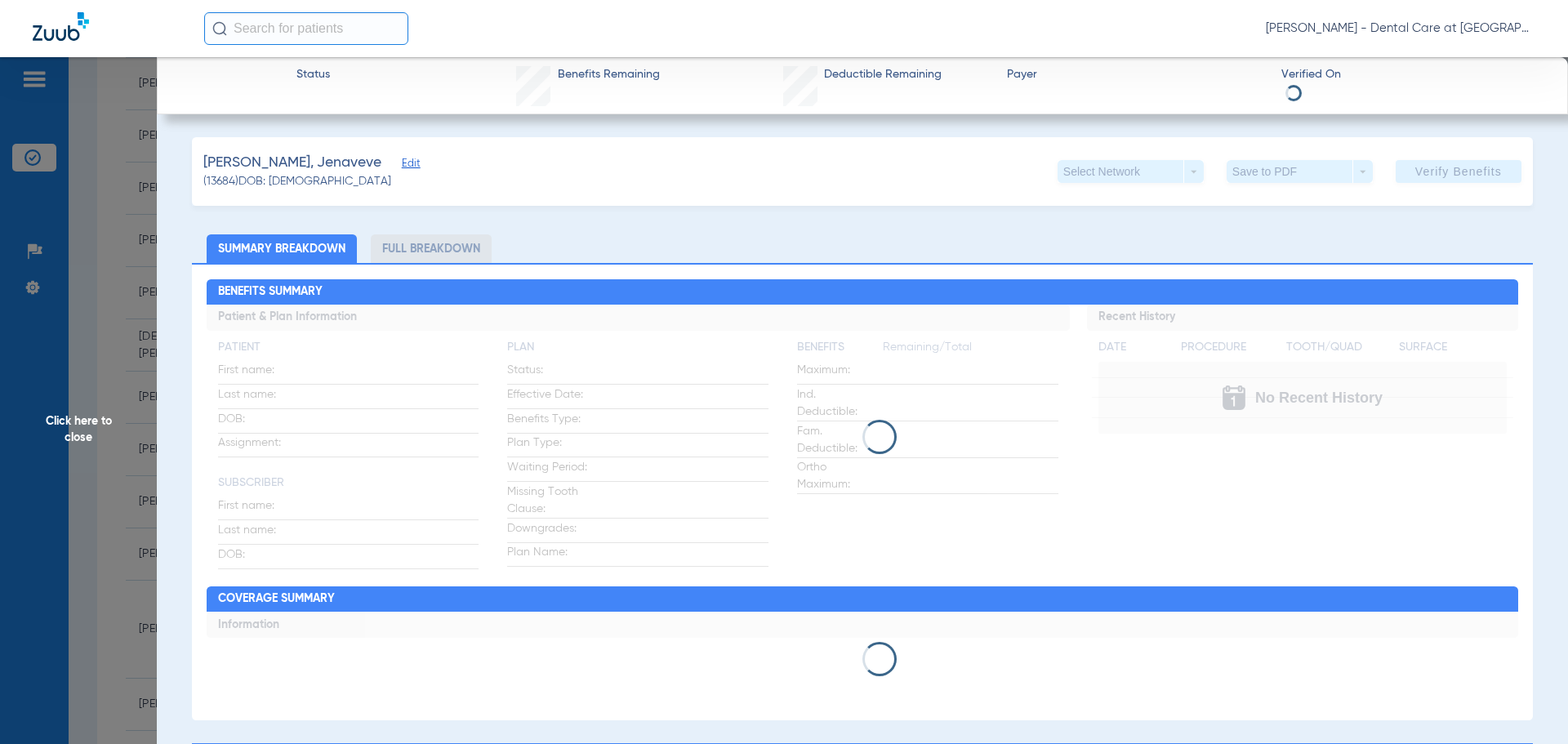
click at [142, 383] on span "Click here to close" at bounding box center [78, 429] width 157 height 744
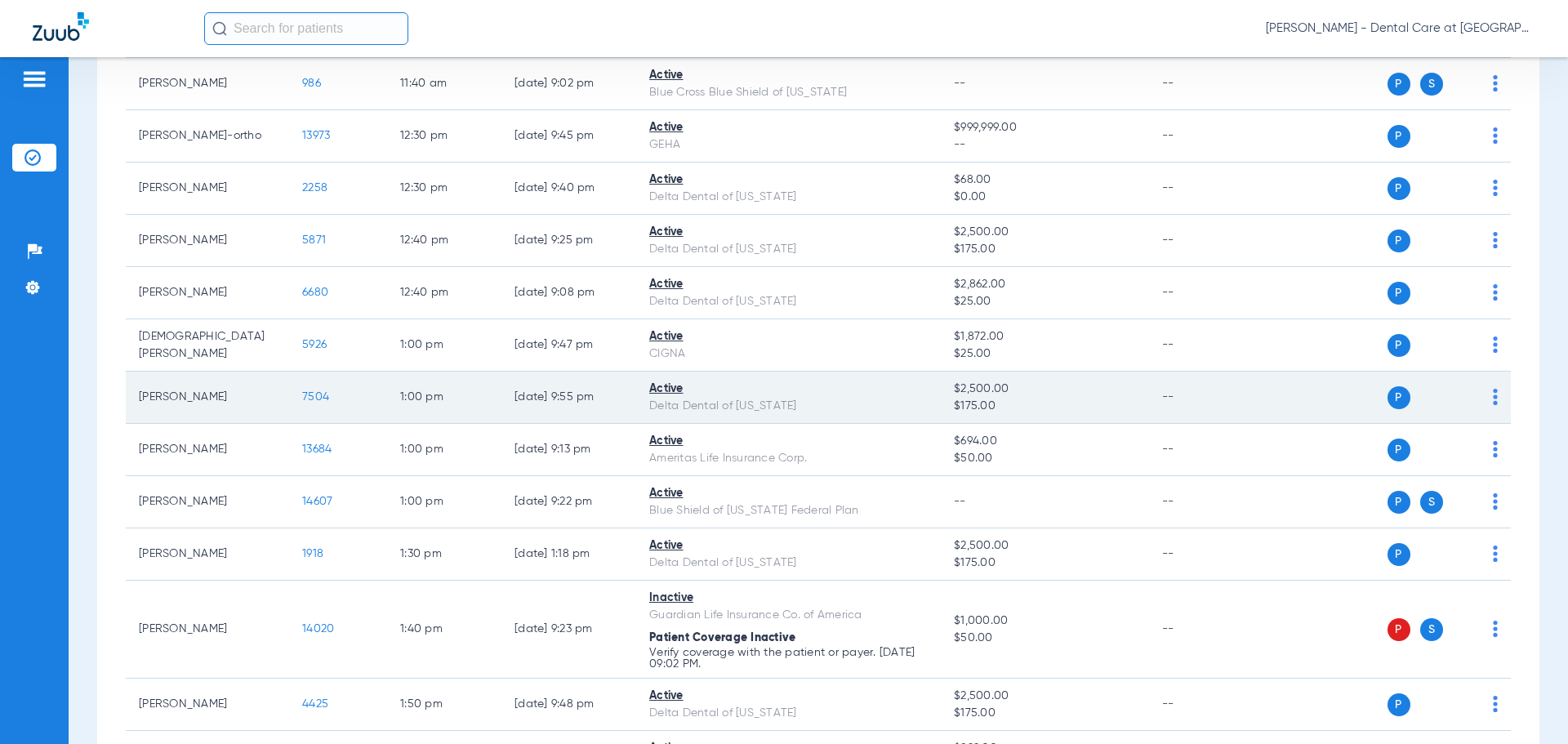
click at [312, 397] on span "7504" at bounding box center [316, 397] width 27 height 12
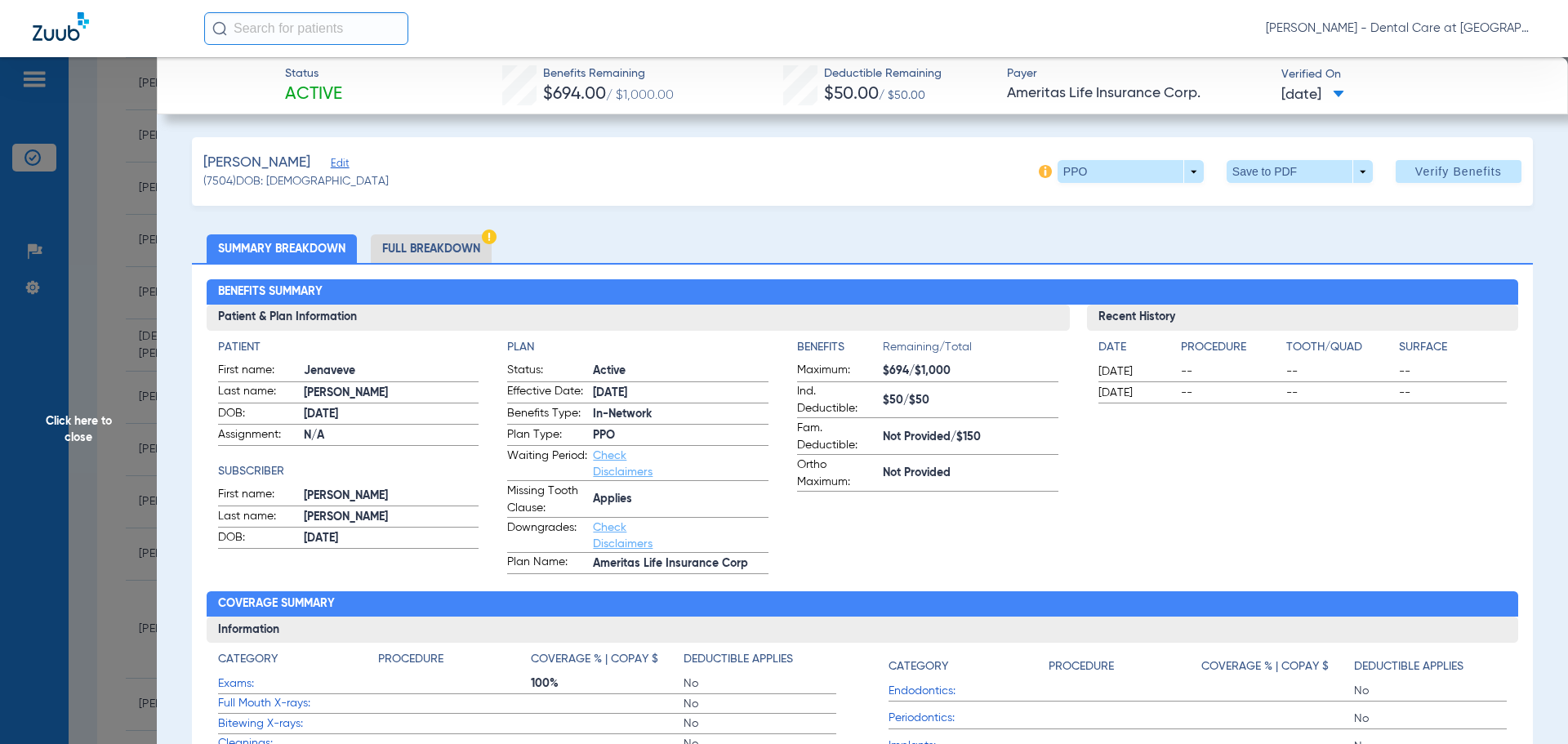
click at [484, 239] on img at bounding box center [489, 236] width 15 height 15
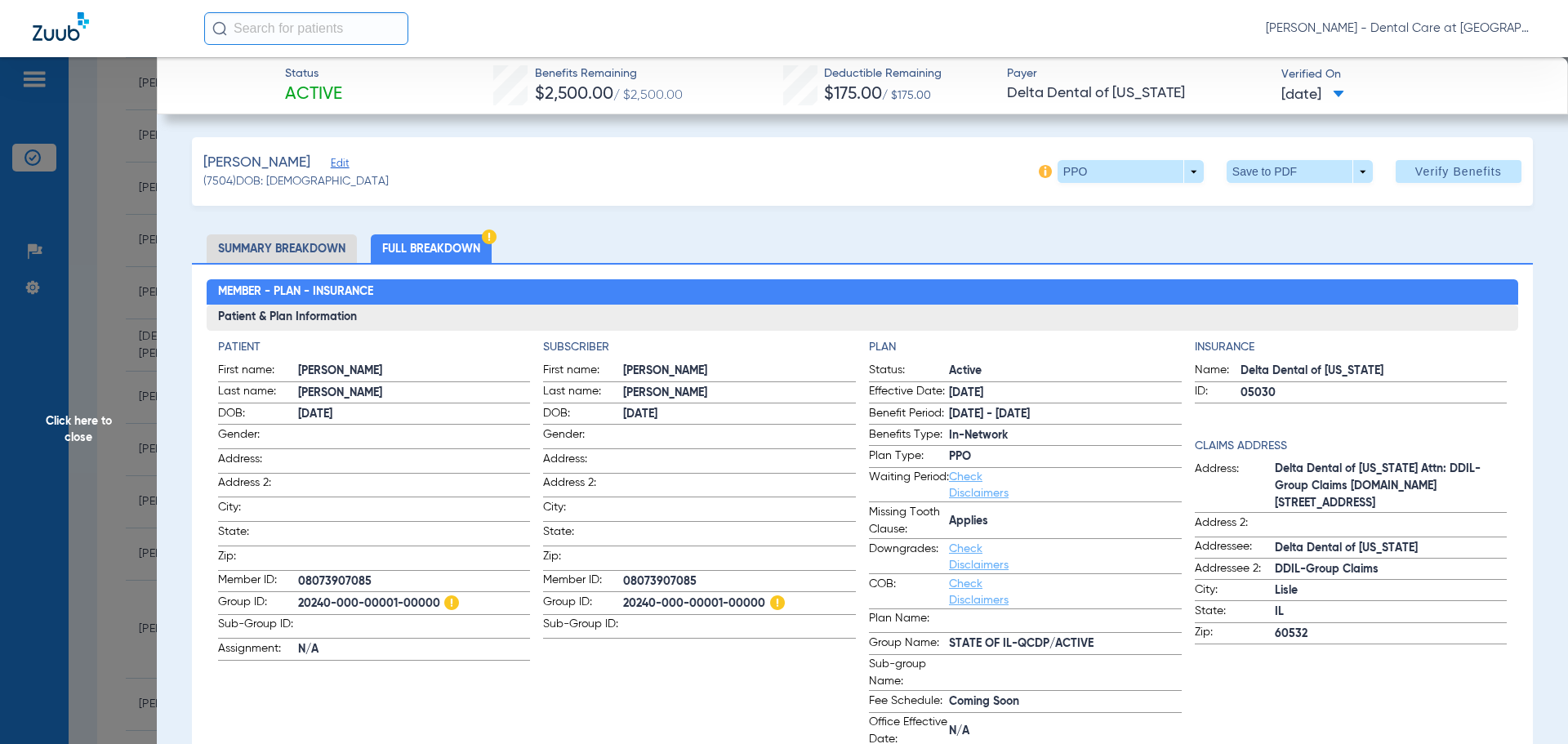
click at [129, 490] on span "Click here to close" at bounding box center [78, 429] width 157 height 744
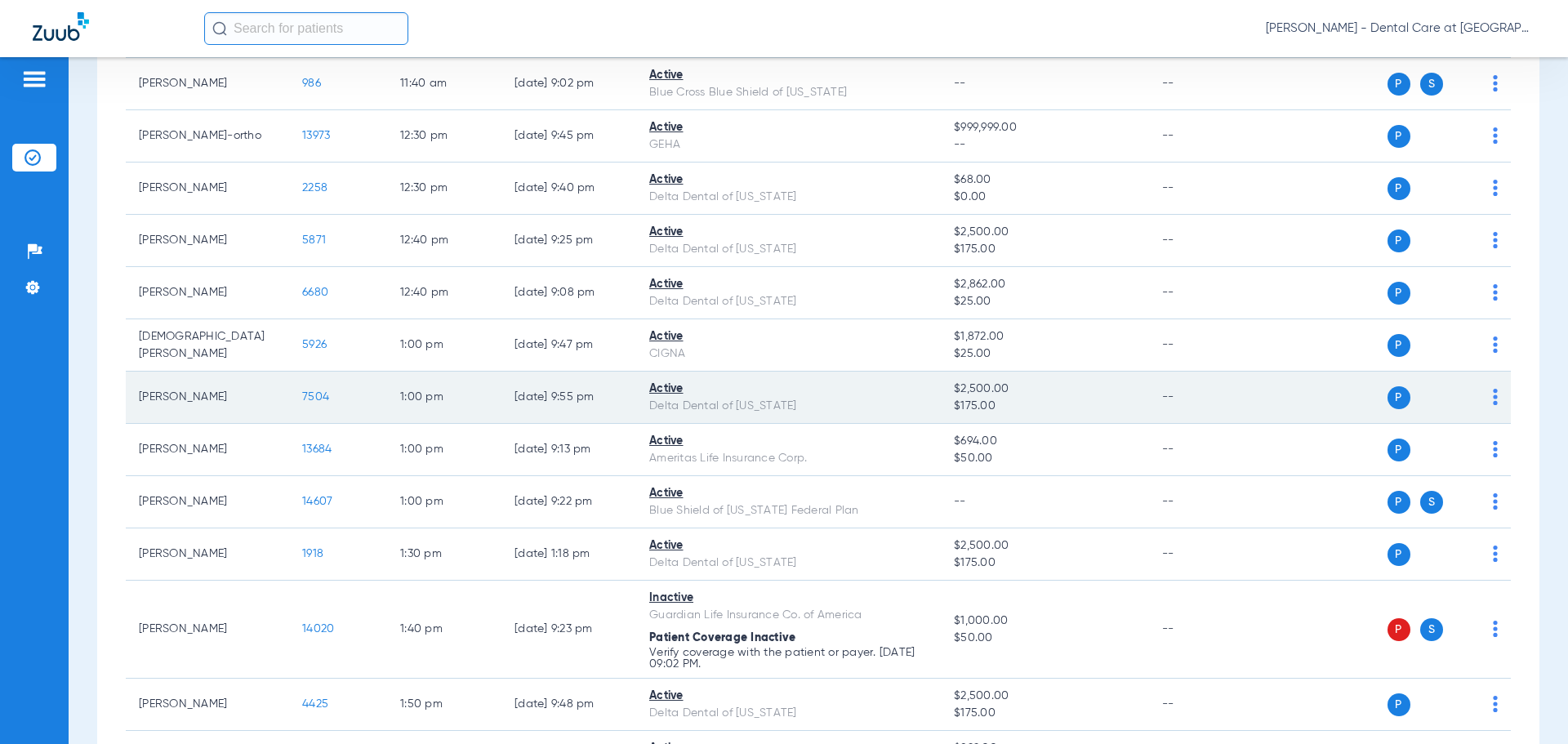
click at [329, 393] on td "7504" at bounding box center [337, 398] width 98 height 53
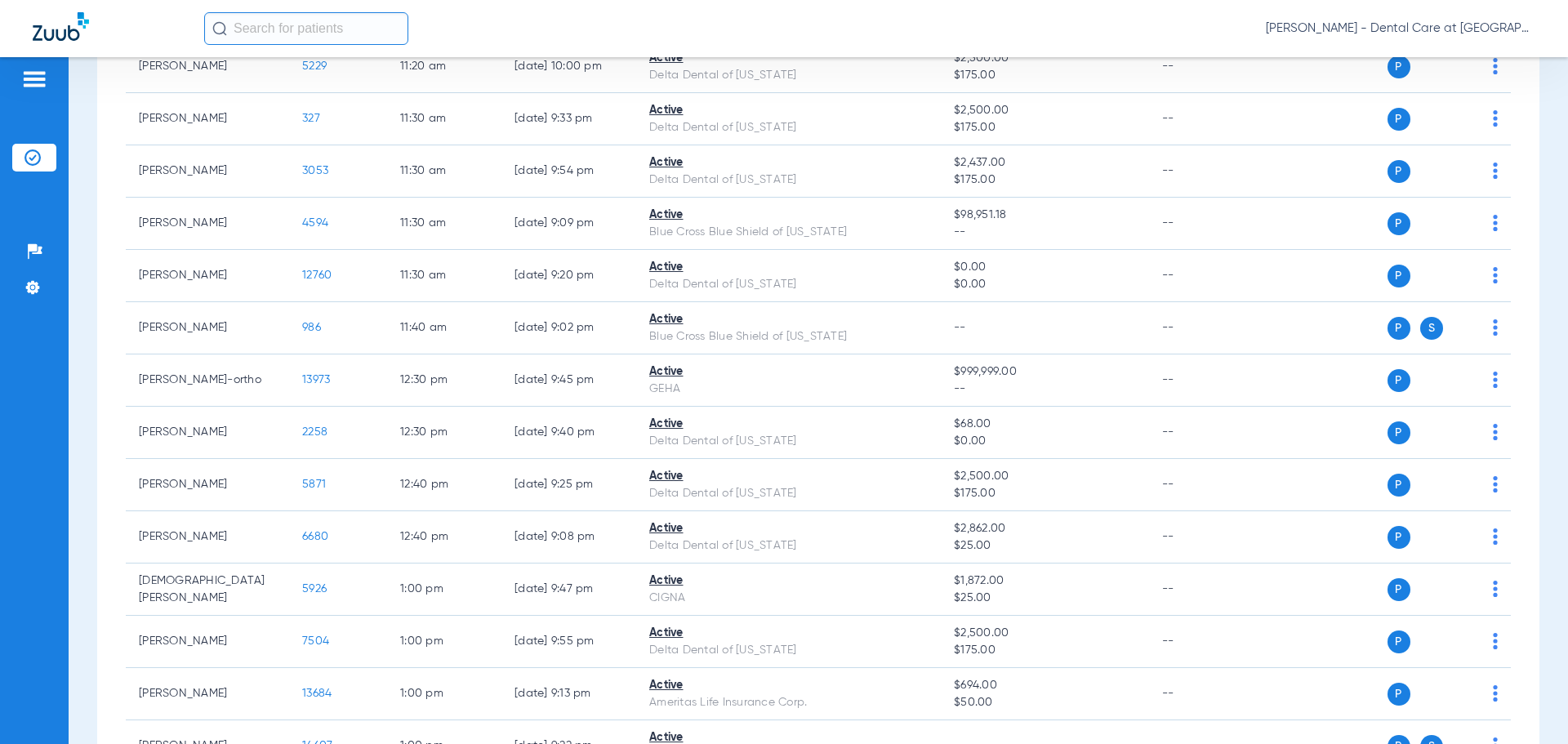
scroll to position [1878, 0]
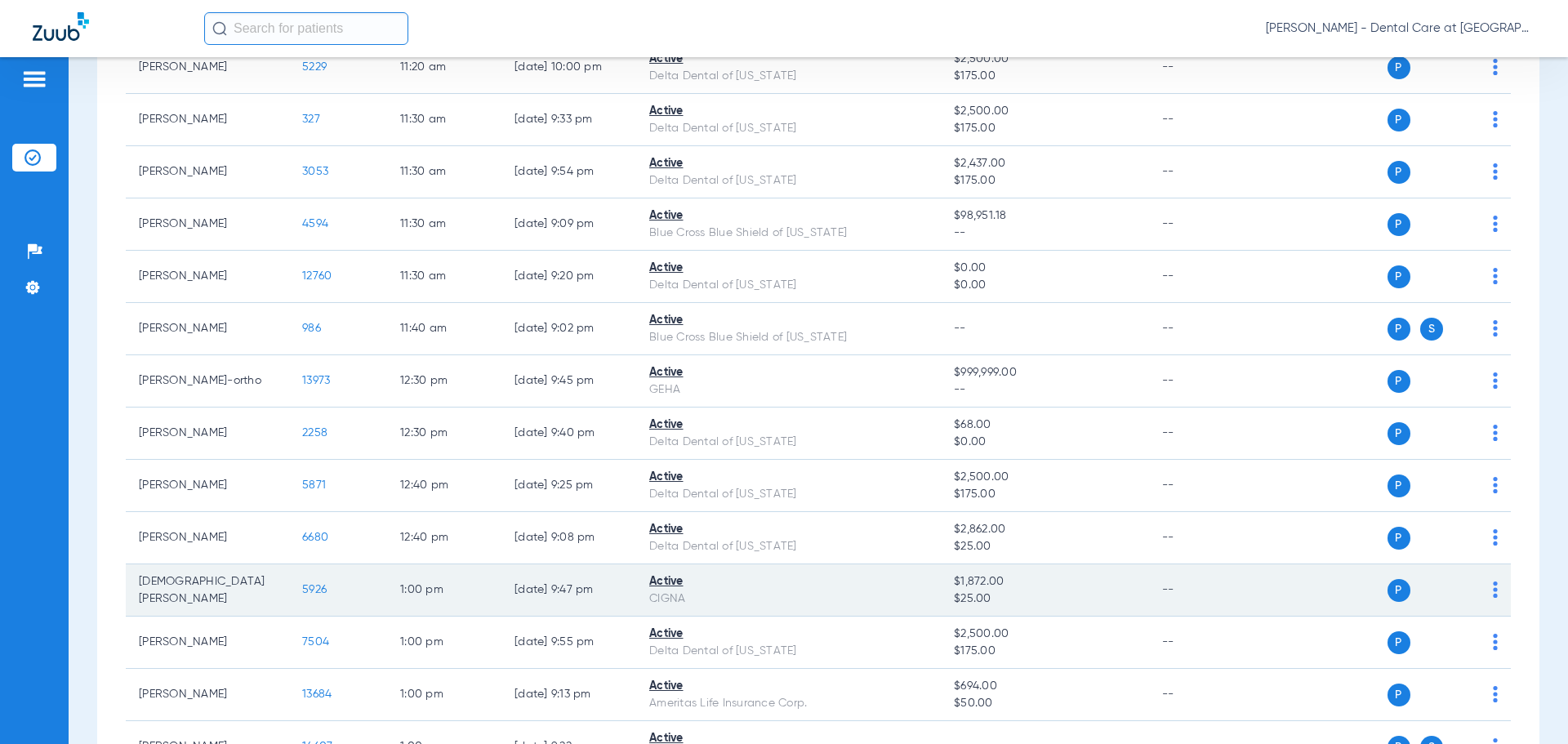
click at [310, 594] on span "5926" at bounding box center [314, 590] width 24 height 12
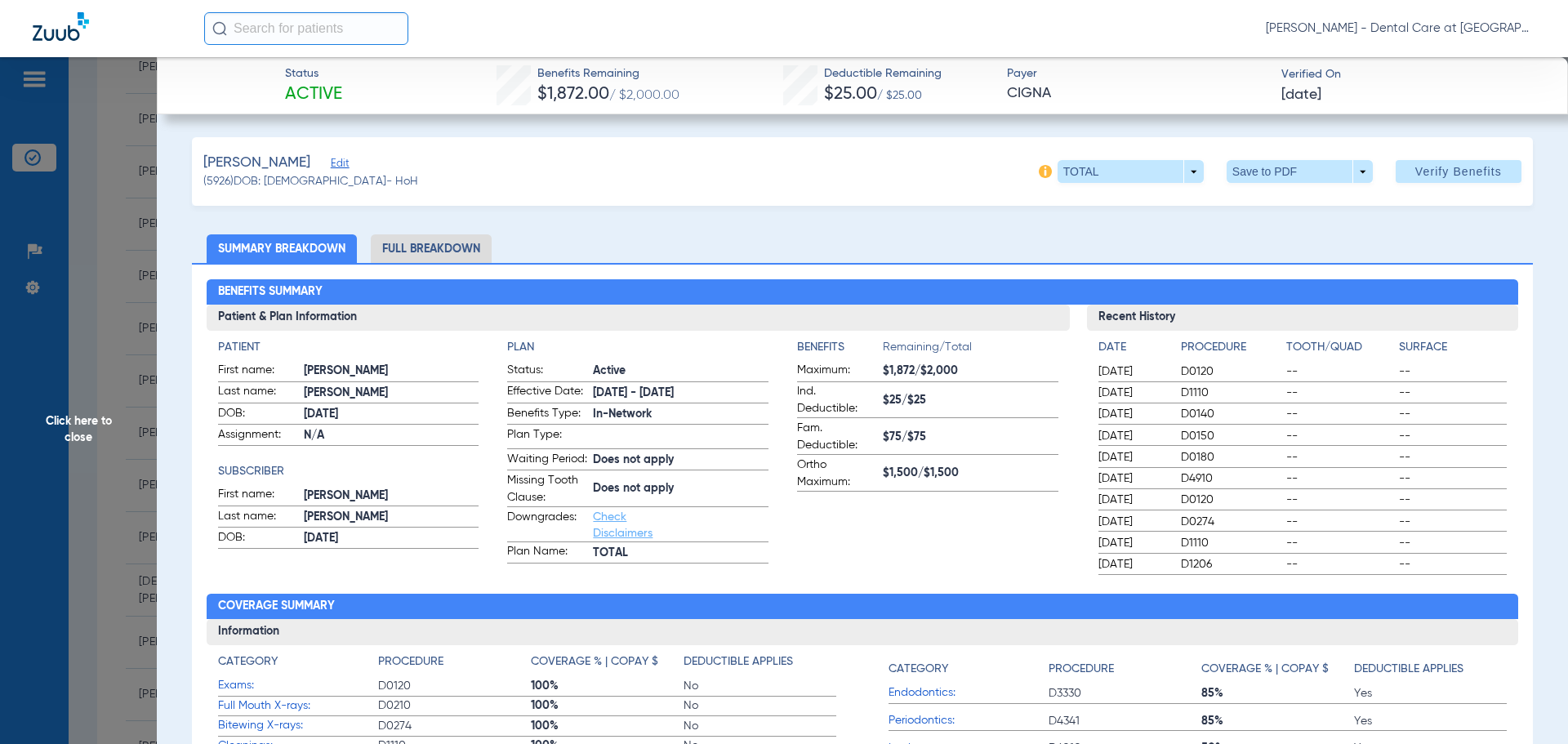
click at [408, 254] on li "Full Breakdown" at bounding box center [431, 248] width 121 height 28
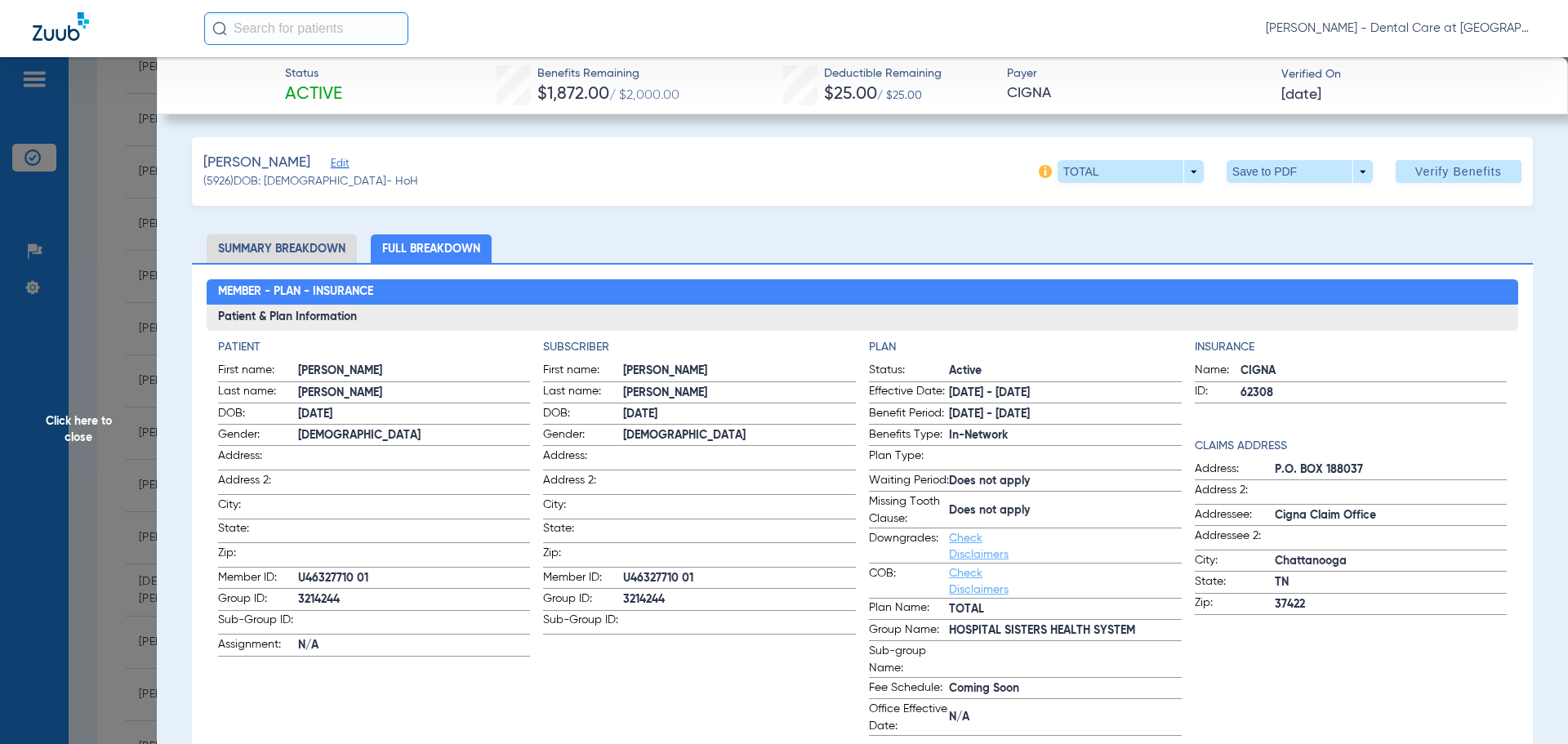
click at [93, 434] on span "Click here to close" at bounding box center [78, 429] width 157 height 744
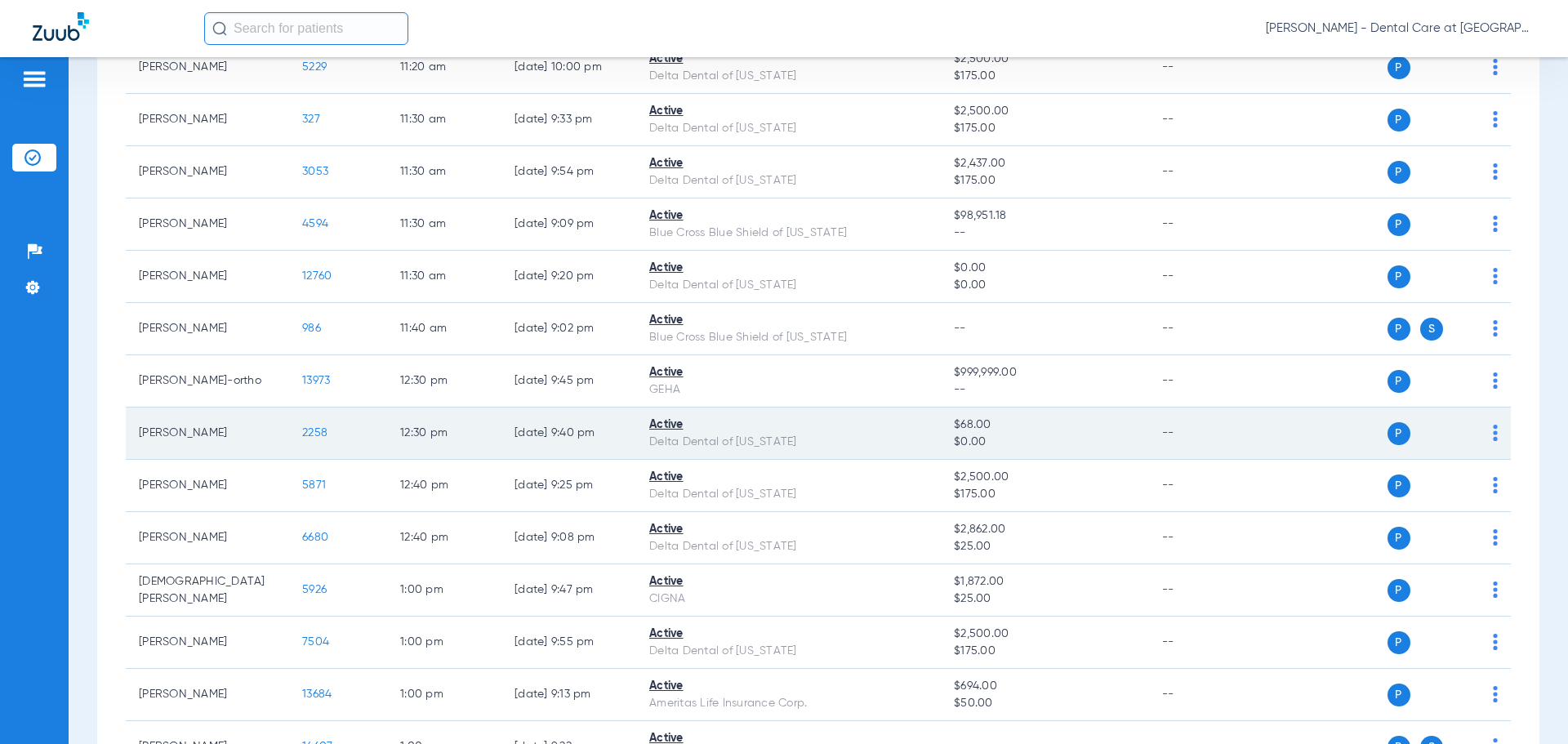
click at [318, 433] on span "2258" at bounding box center [315, 433] width 25 height 12
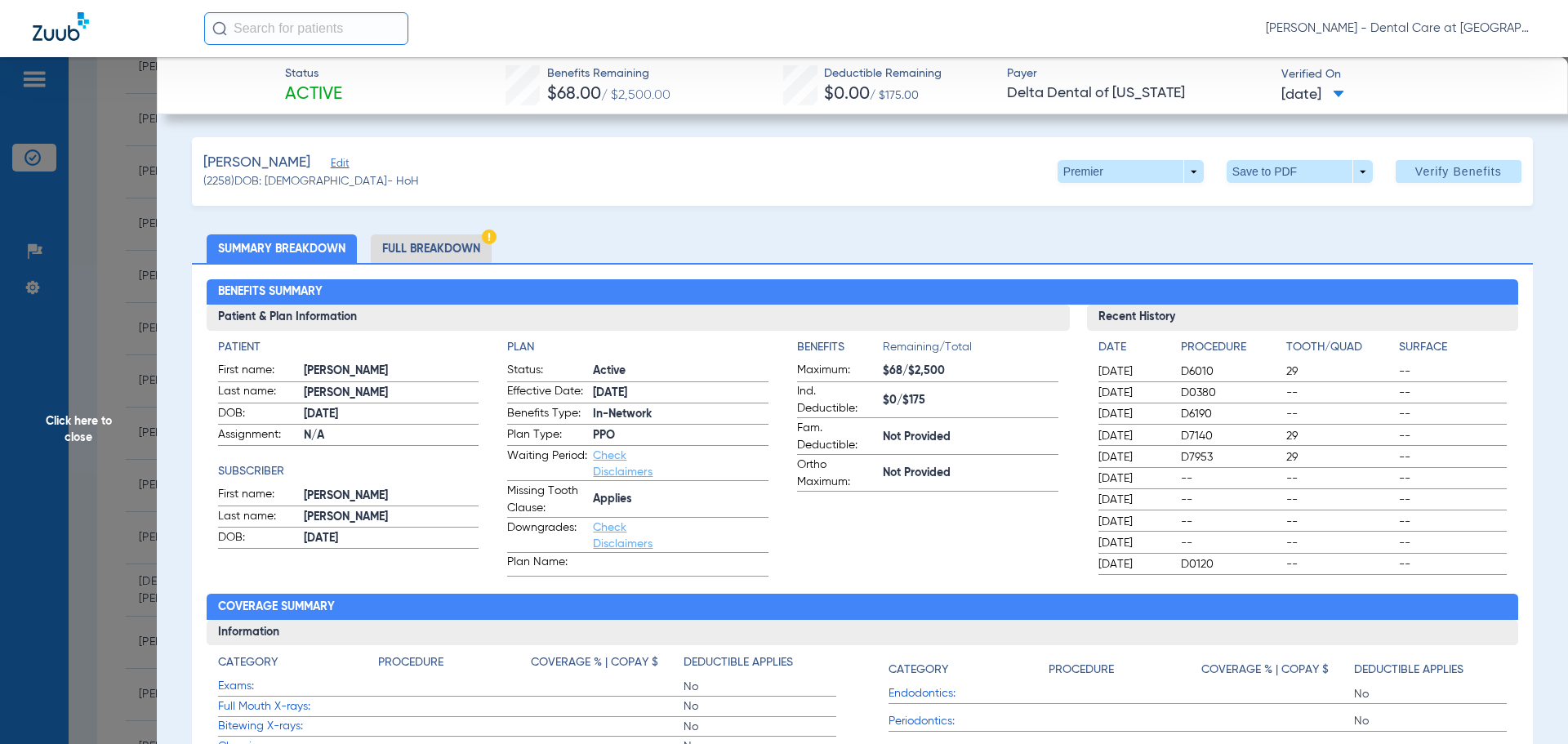
click at [494, 254] on ul "Summary Breakdown Full Breakdown" at bounding box center [862, 248] width 1341 height 28
drag, startPoint x: 503, startPoint y: 273, endPoint x: 482, endPoint y: 263, distance: 23.3
click at [503, 273] on div "Benefits Summary Patient & Plan Information Patient First name: [PERSON_NAME] L…" at bounding box center [862, 577] width 1341 height 628
click at [473, 252] on li "Full Breakdown" at bounding box center [431, 248] width 121 height 28
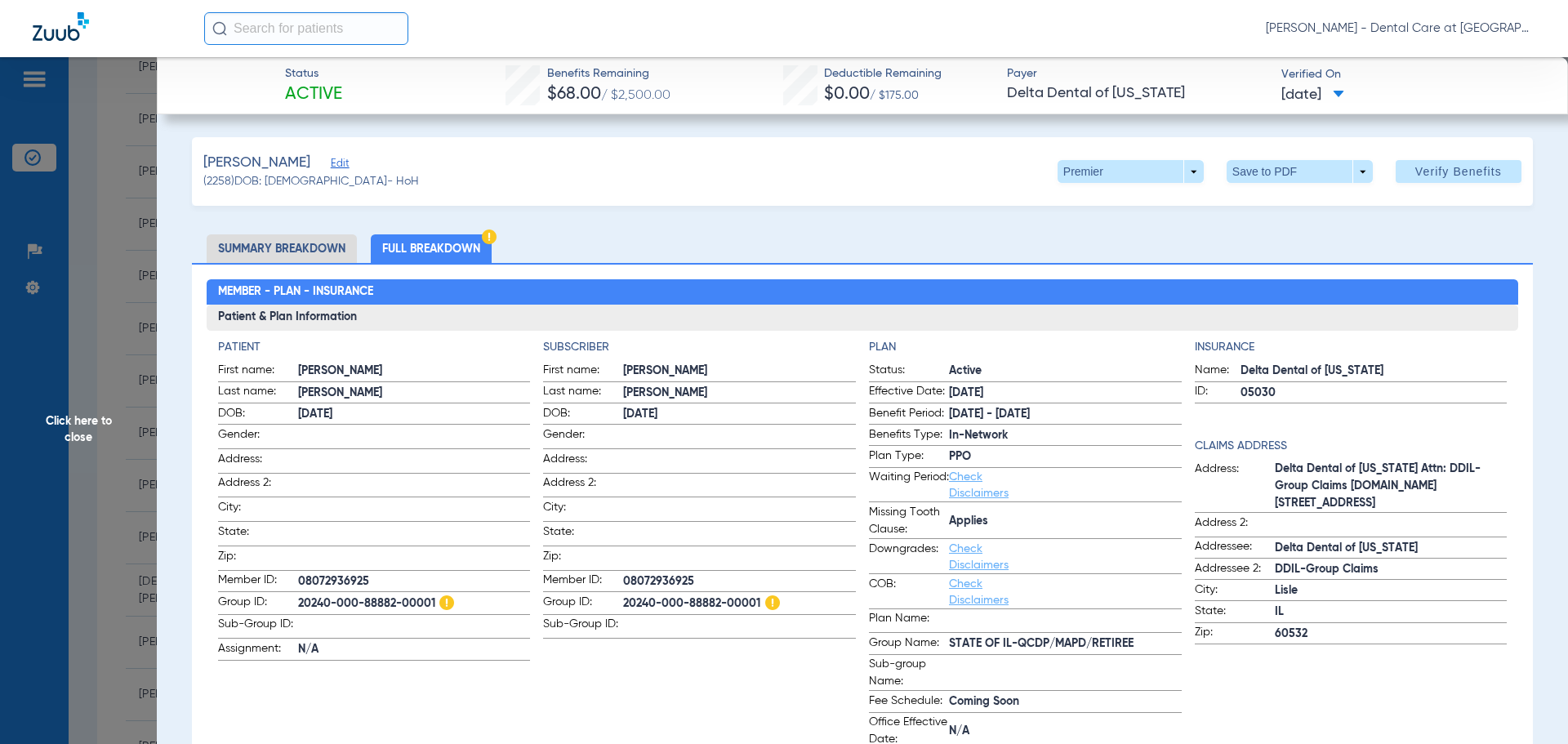
click at [118, 429] on span "Click here to close" at bounding box center [78, 429] width 157 height 744
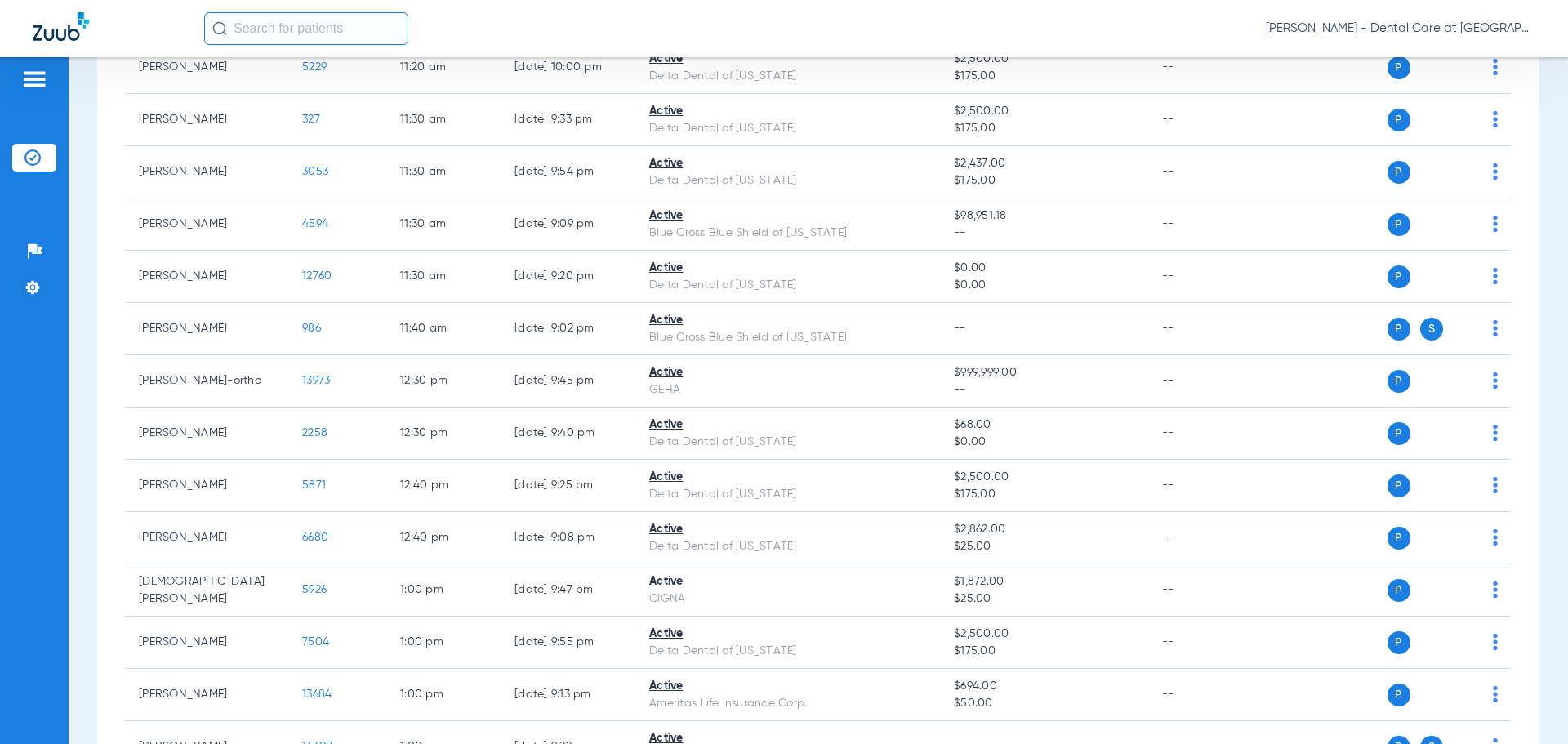
drag, startPoint x: 315, startPoint y: 324, endPoint x: -263, endPoint y: 340, distance: 578.2
click at [0, 340] on html "[PERSON_NAME] - Dental Care at [GEOGRAPHIC_DATA] Patients Insurance Verificatio…" at bounding box center [784, 372] width 1568 height 744
click at [84, 359] on div "Schedule Insurance Verification History Last Appt. Sync Time: [DATE] - 11:02 AM…" at bounding box center [817, 401] width 1499 height 686
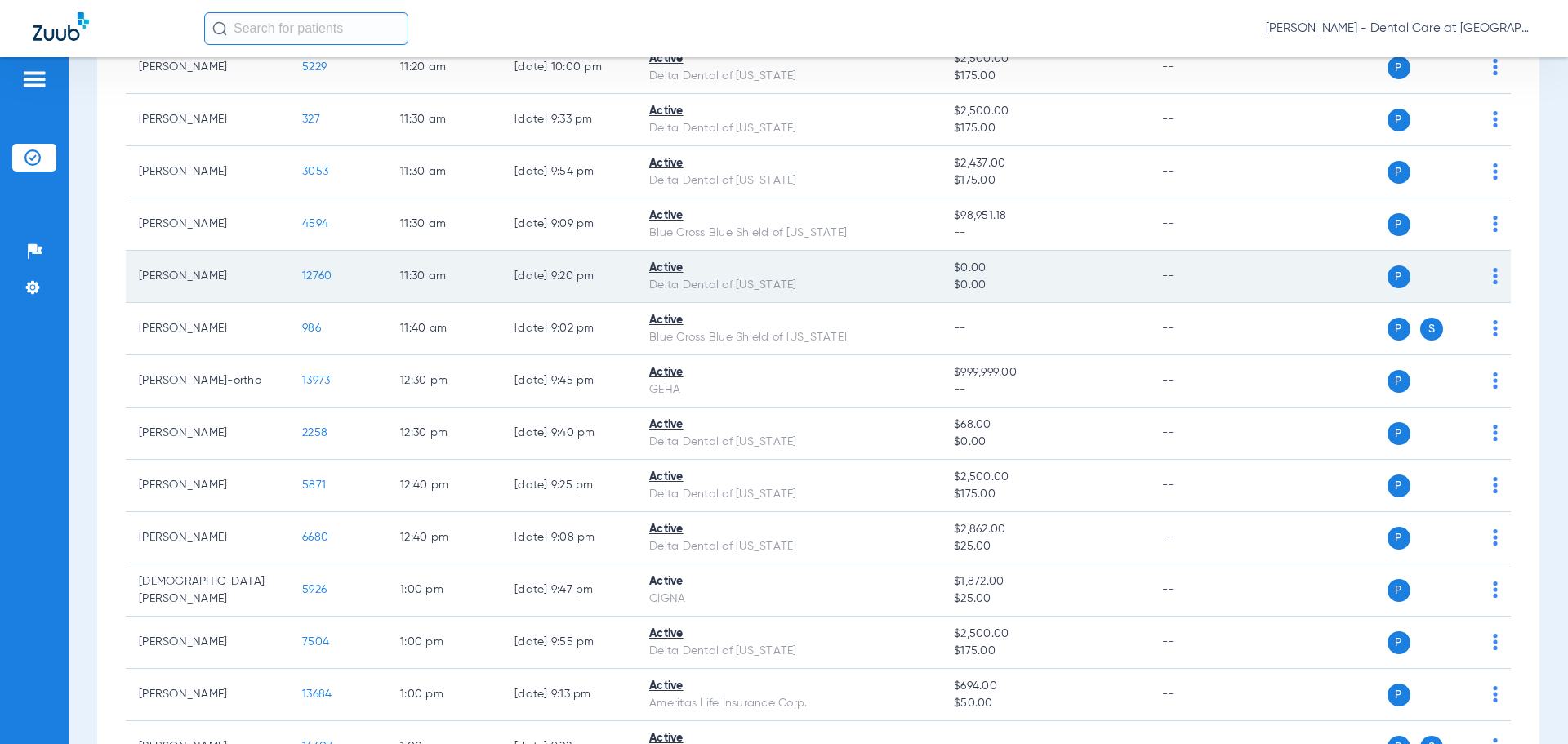
click at [320, 277] on span "12760" at bounding box center [317, 276] width 29 height 12
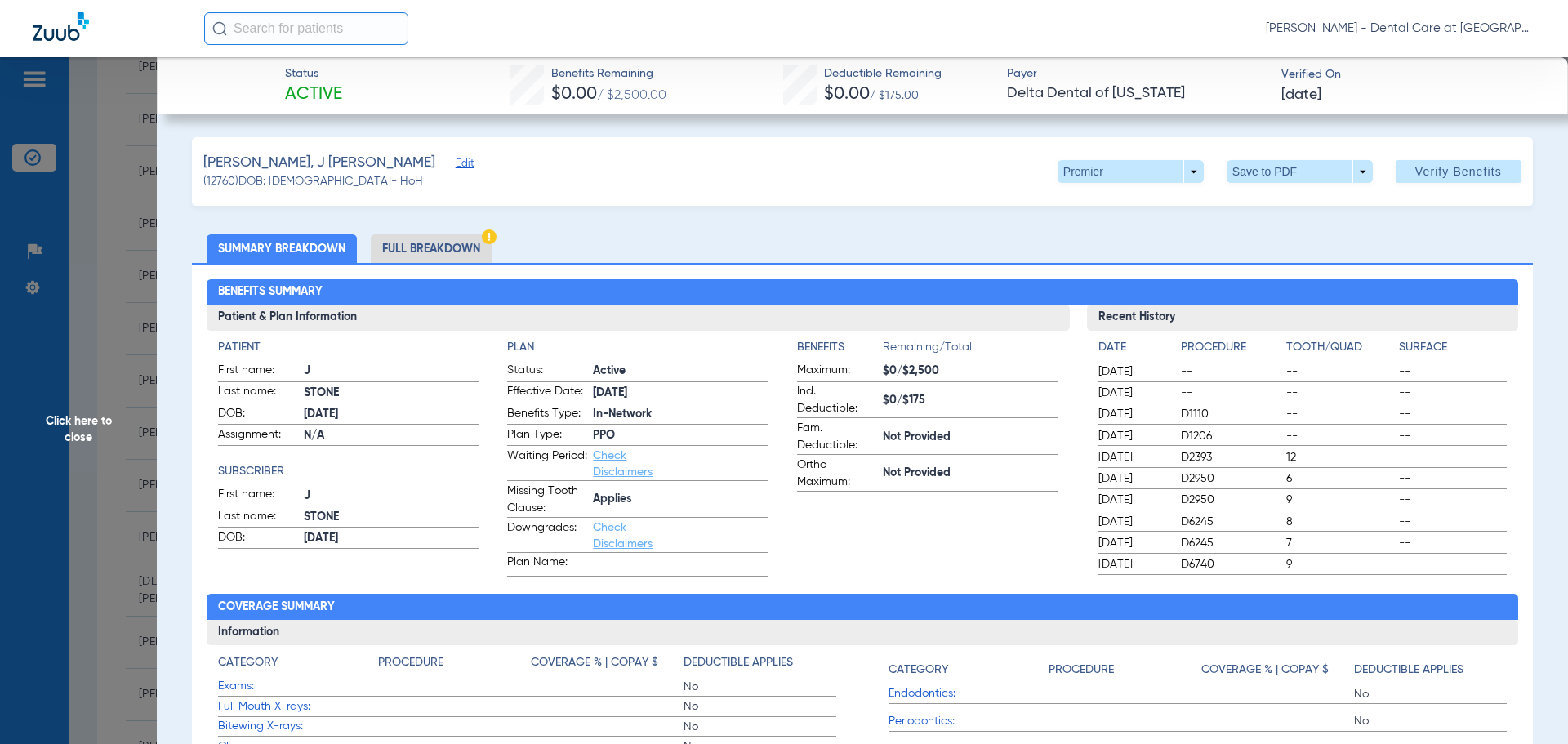
click at [453, 238] on li "Full Breakdown" at bounding box center [431, 248] width 121 height 28
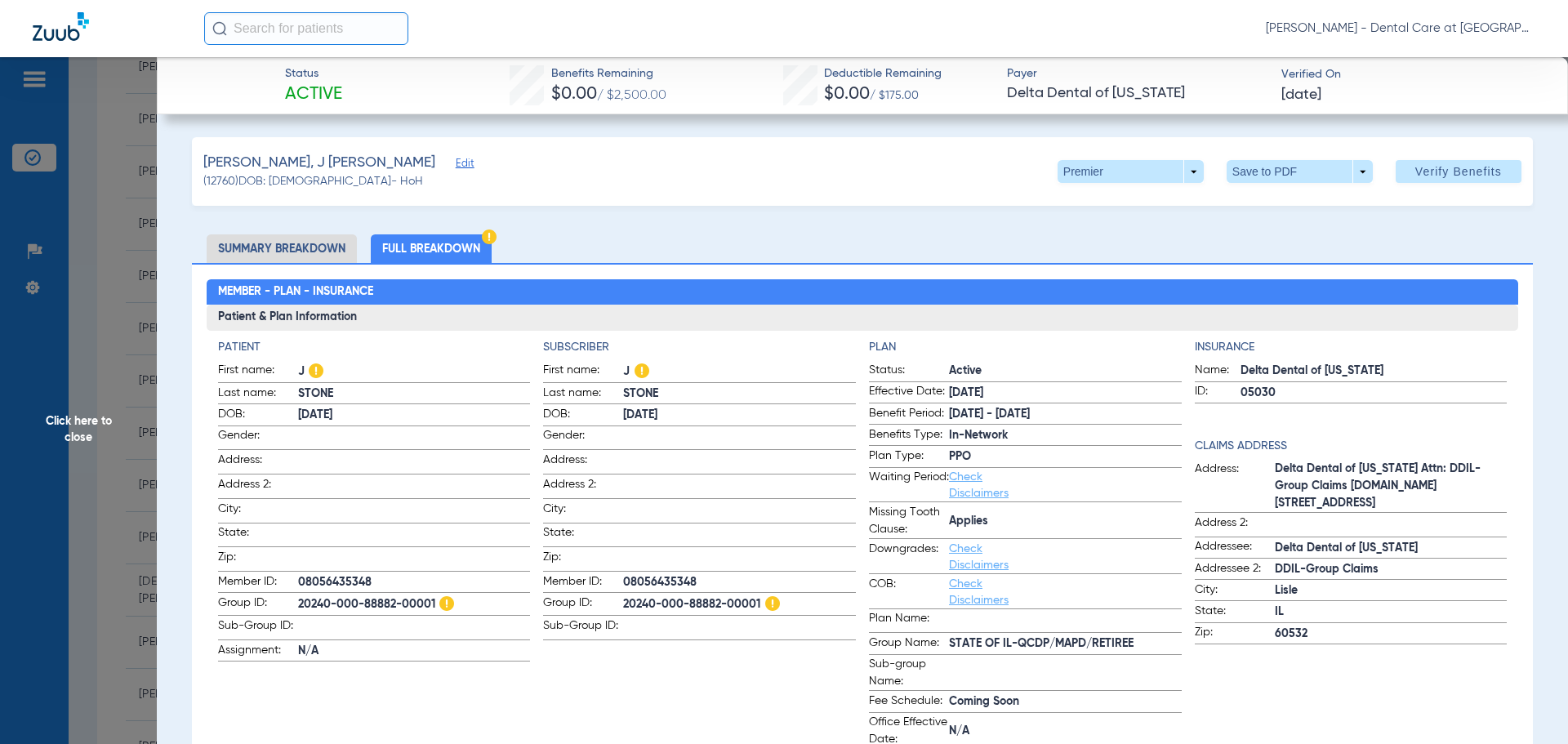
click at [57, 481] on span "Click here to close" at bounding box center [78, 429] width 157 height 744
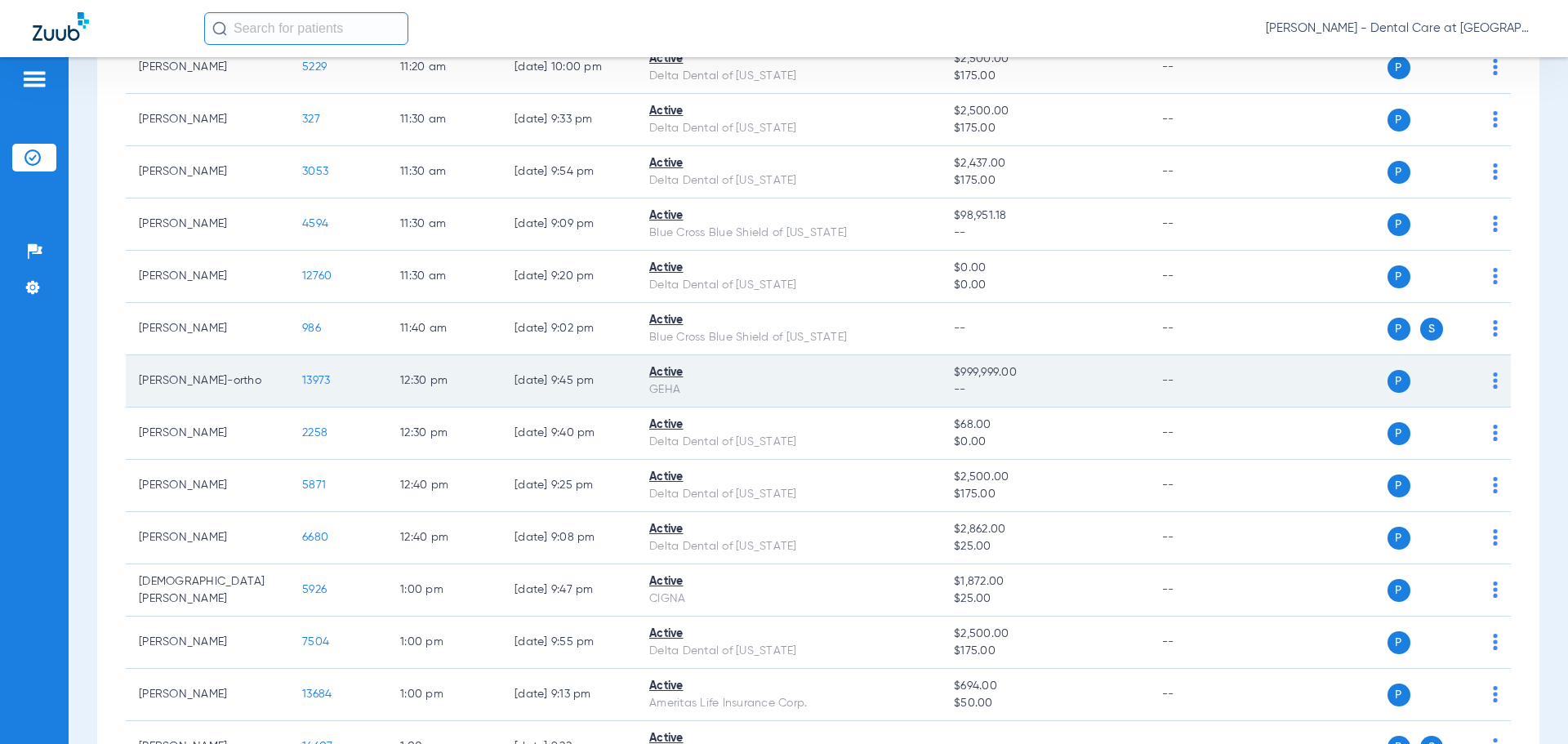
scroll to position [1714, 0]
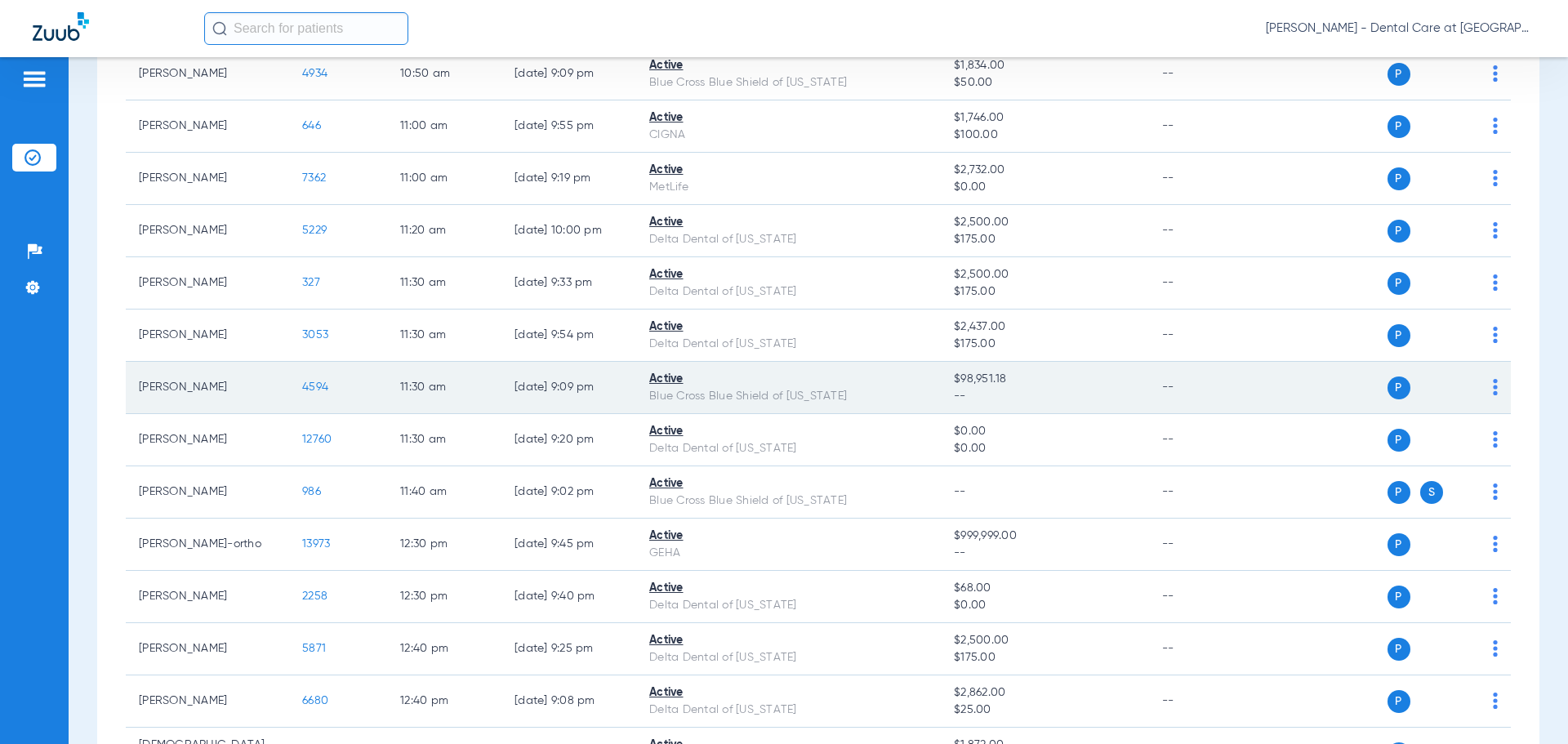
click at [303, 383] on span "4594" at bounding box center [315, 387] width 26 height 12
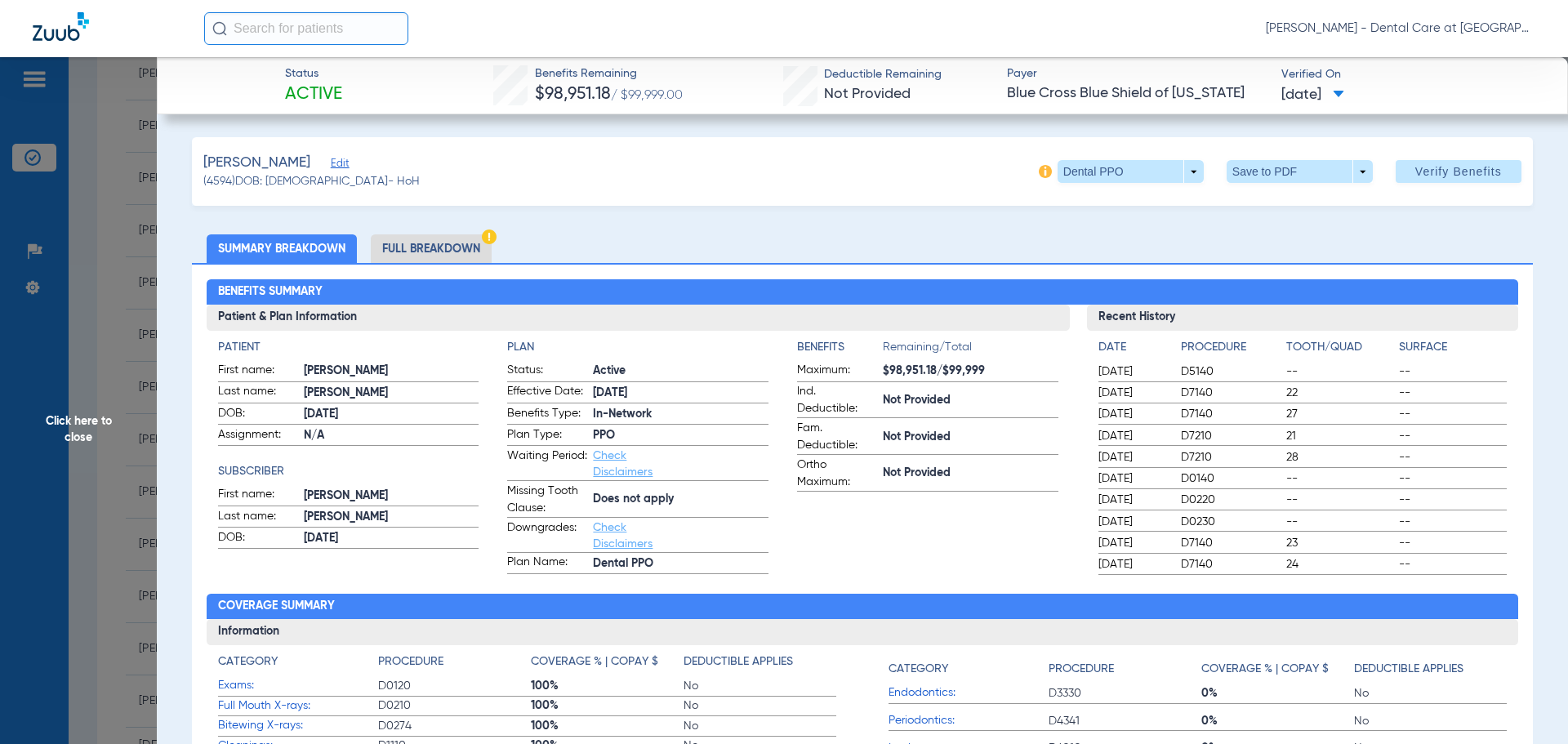
click at [435, 243] on li "Full Breakdown" at bounding box center [431, 248] width 121 height 28
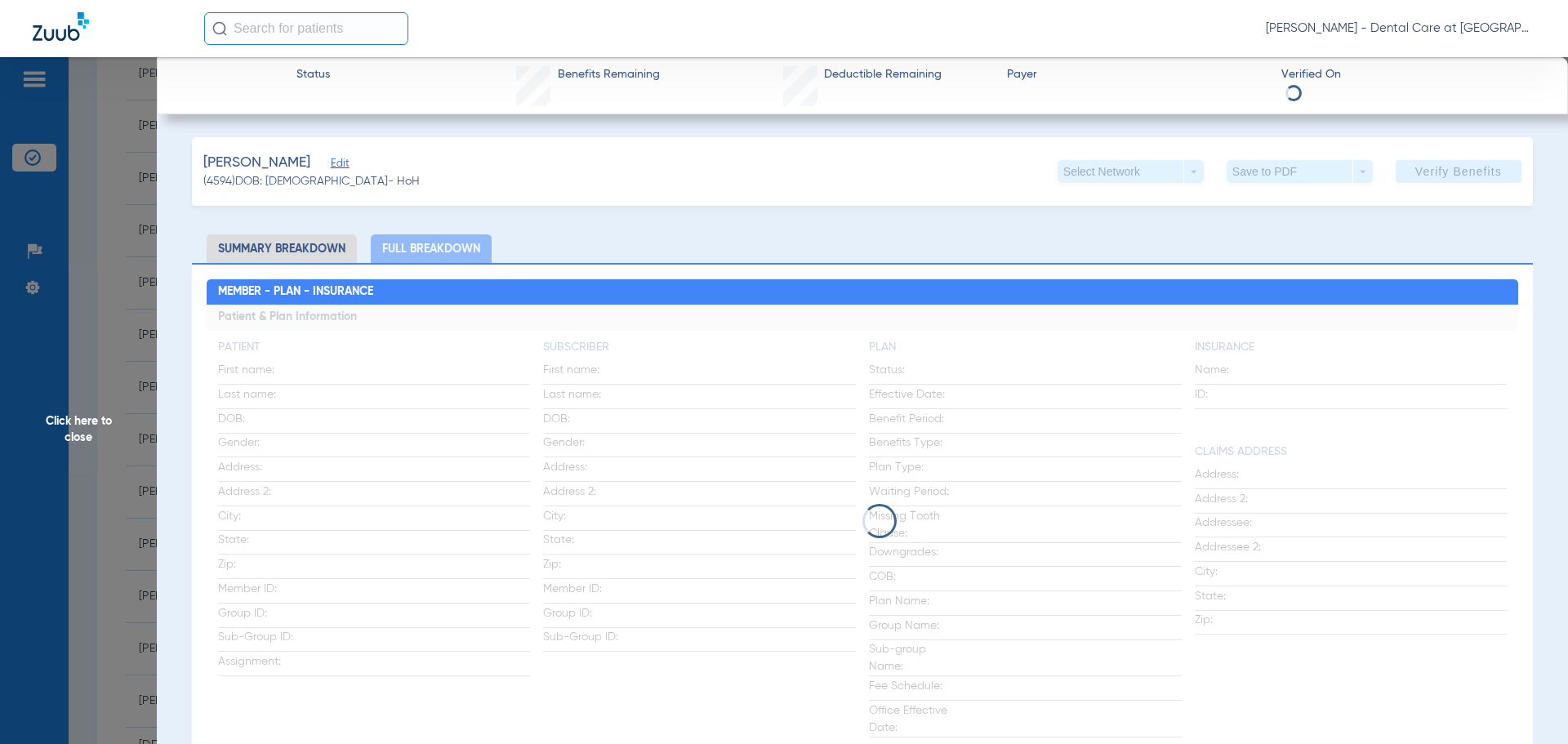
click at [67, 428] on span "Click here to close" at bounding box center [78, 429] width 157 height 744
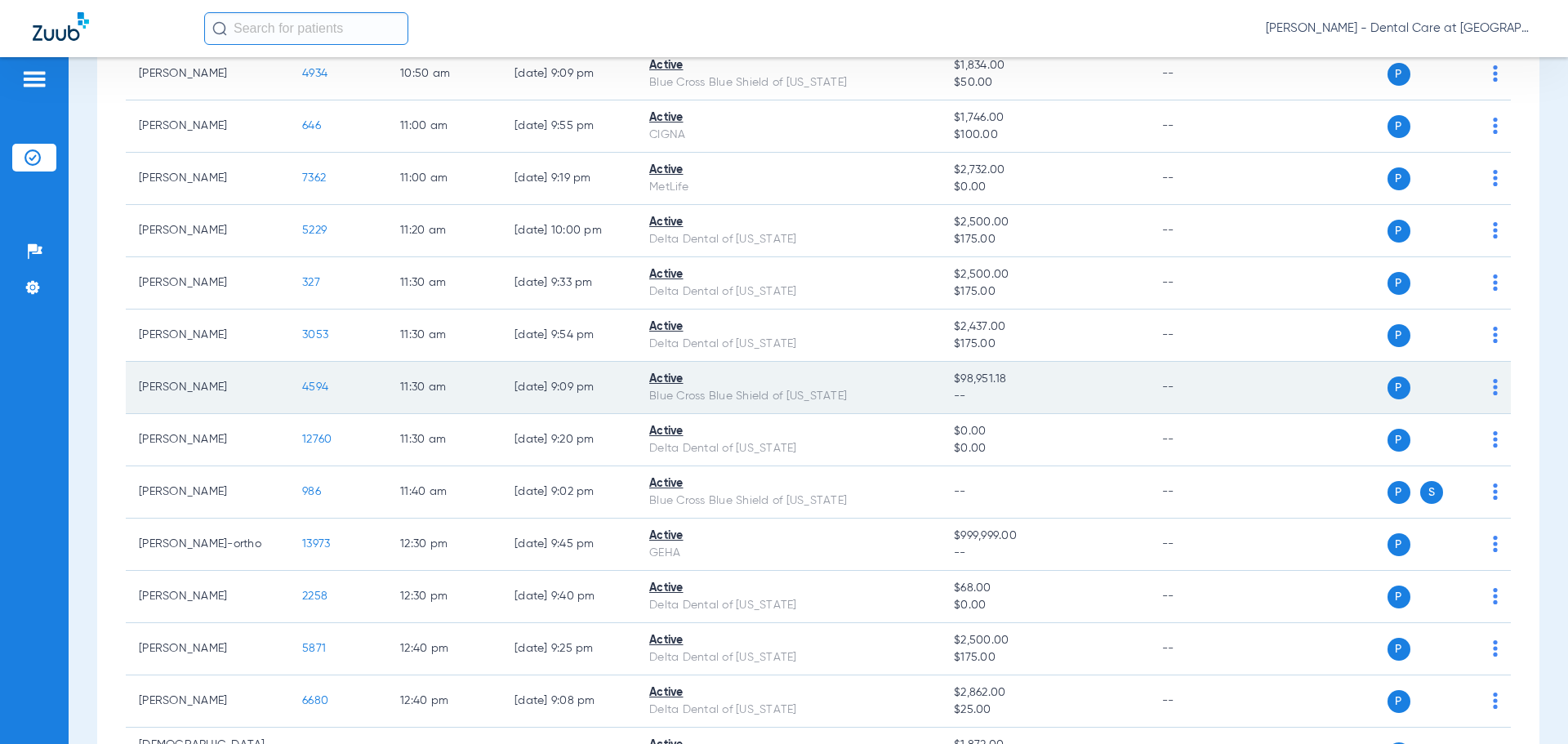
scroll to position [1551, 0]
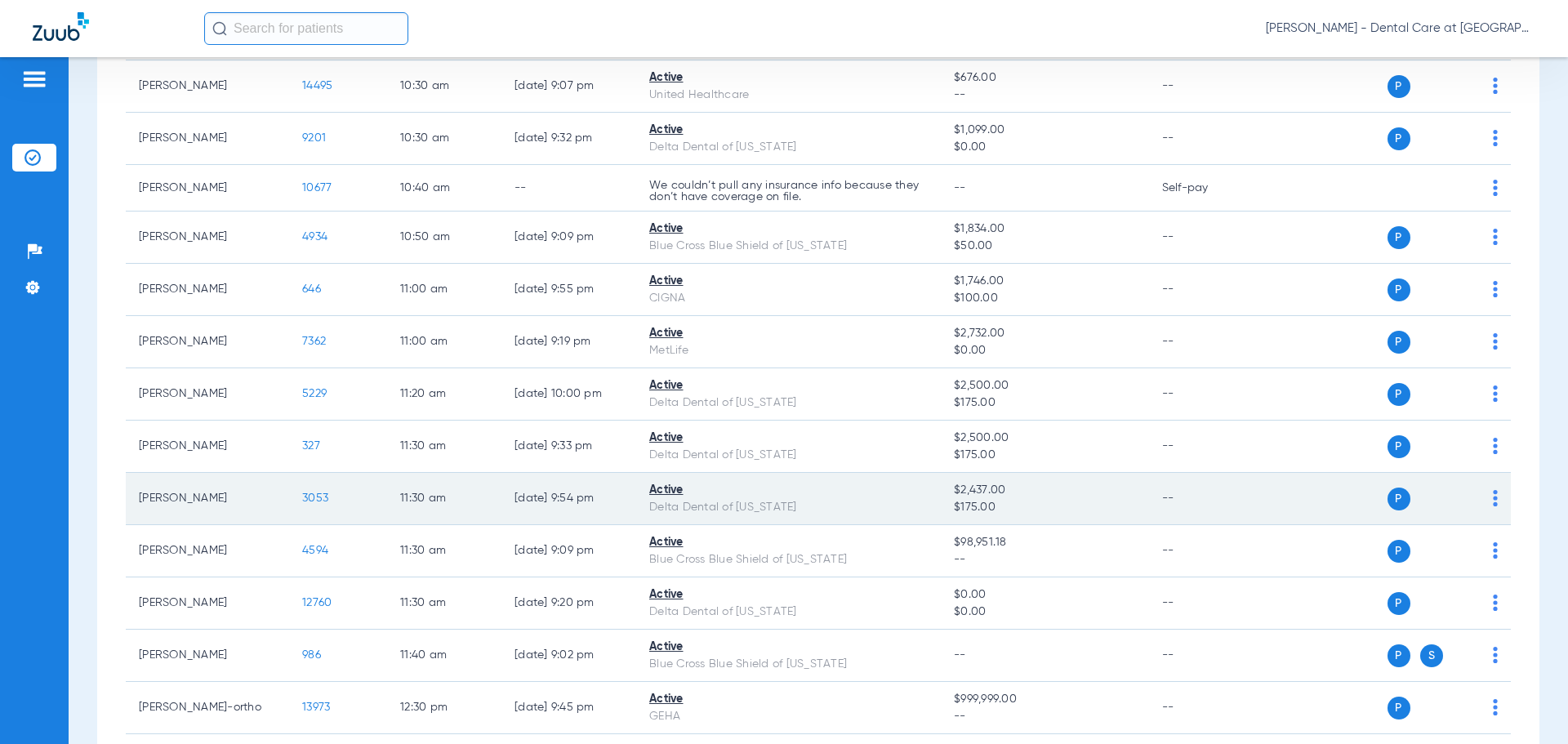
click at [326, 494] on span "3053" at bounding box center [315, 498] width 26 height 12
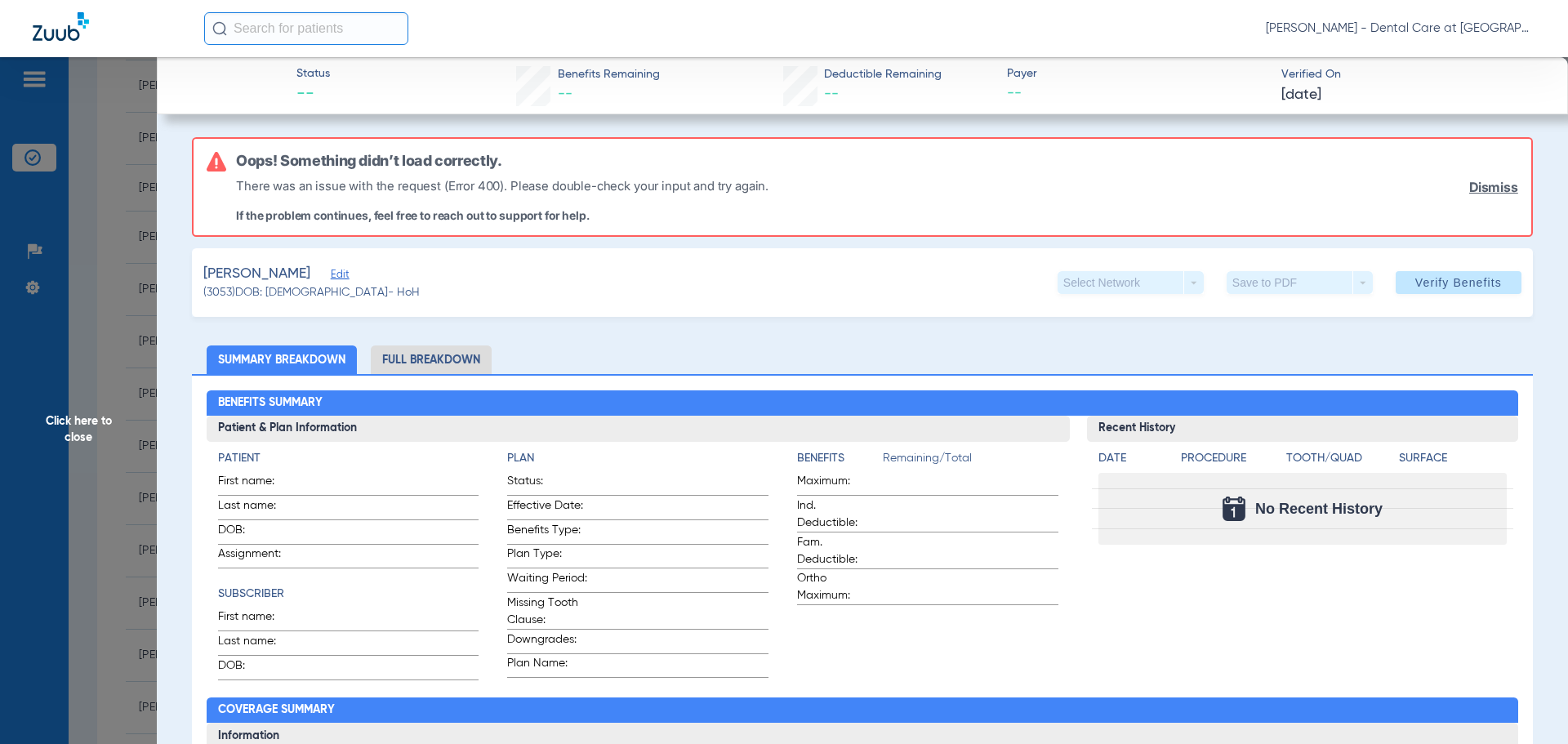
click at [412, 365] on li "Full Breakdown" at bounding box center [431, 359] width 121 height 28
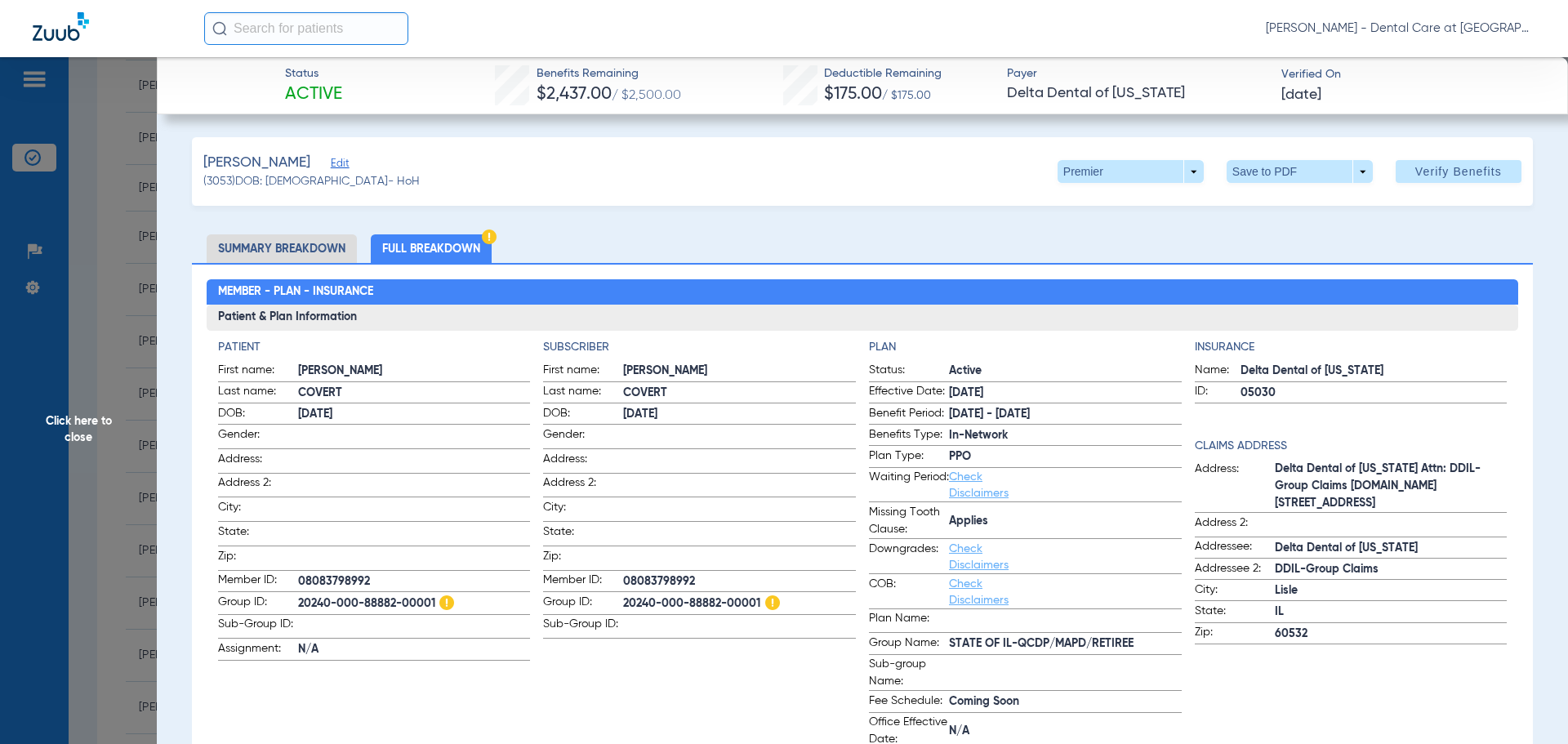
click at [88, 414] on span "Click here to close" at bounding box center [78, 429] width 157 height 744
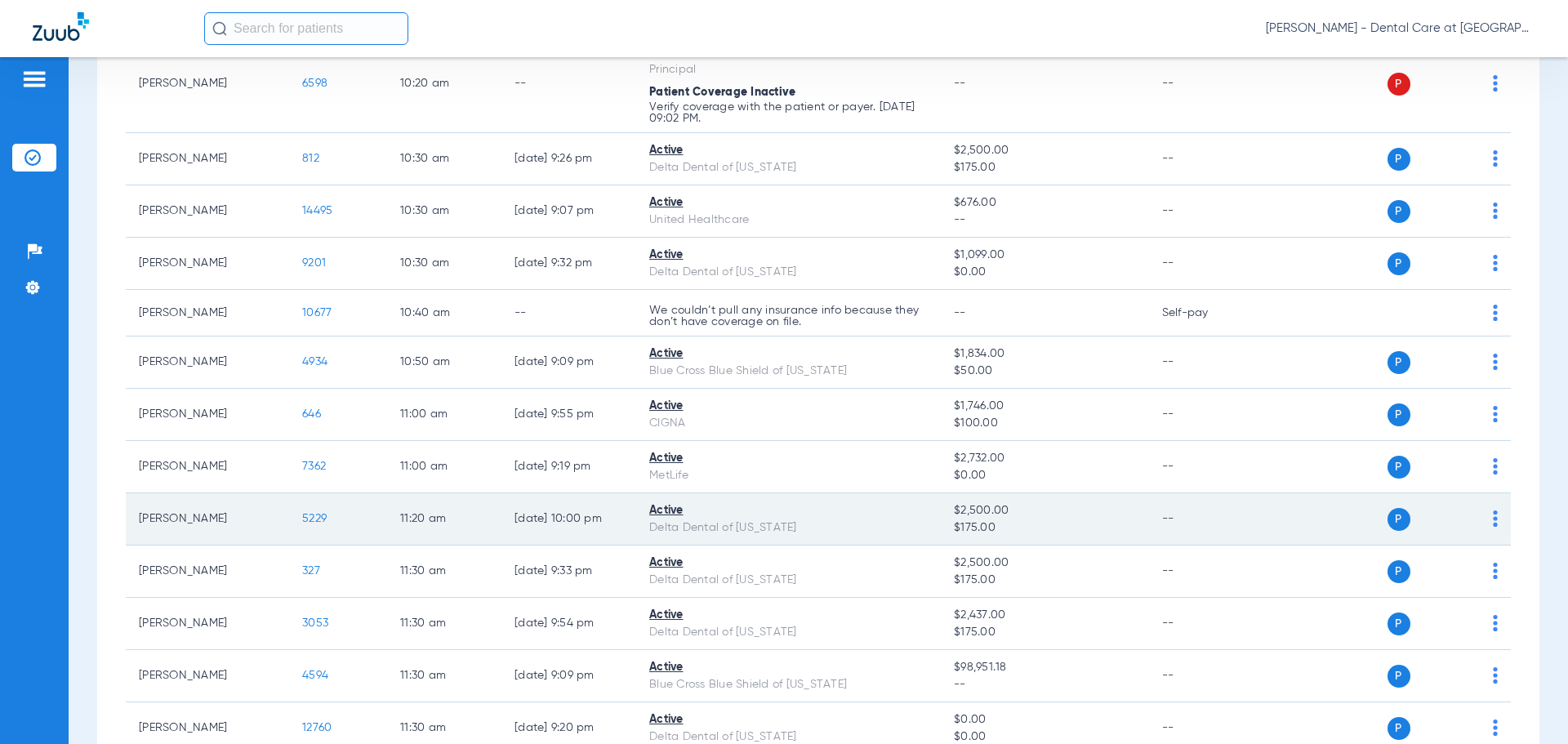
scroll to position [1388, 0]
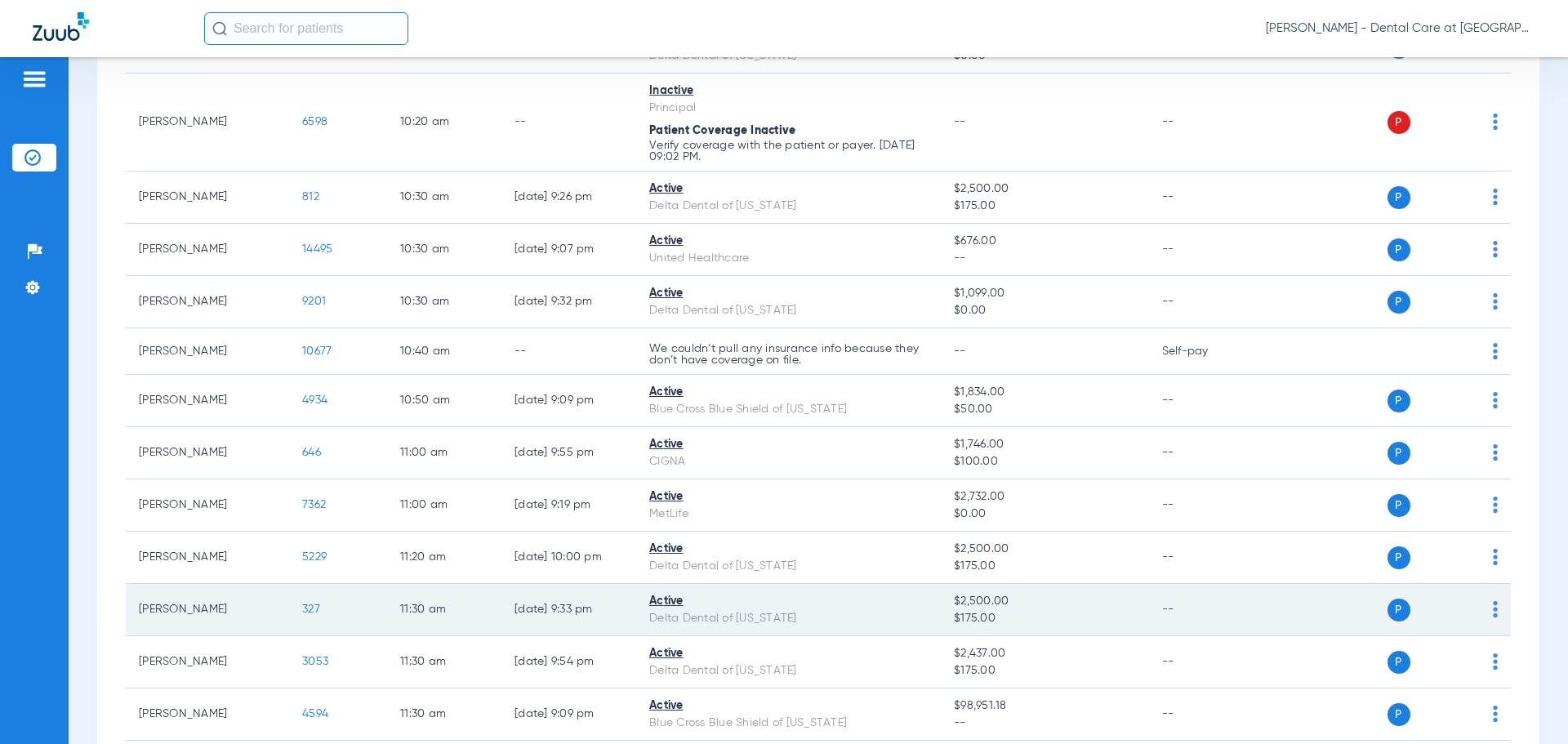
click at [308, 614] on span "327" at bounding box center [311, 609] width 18 height 12
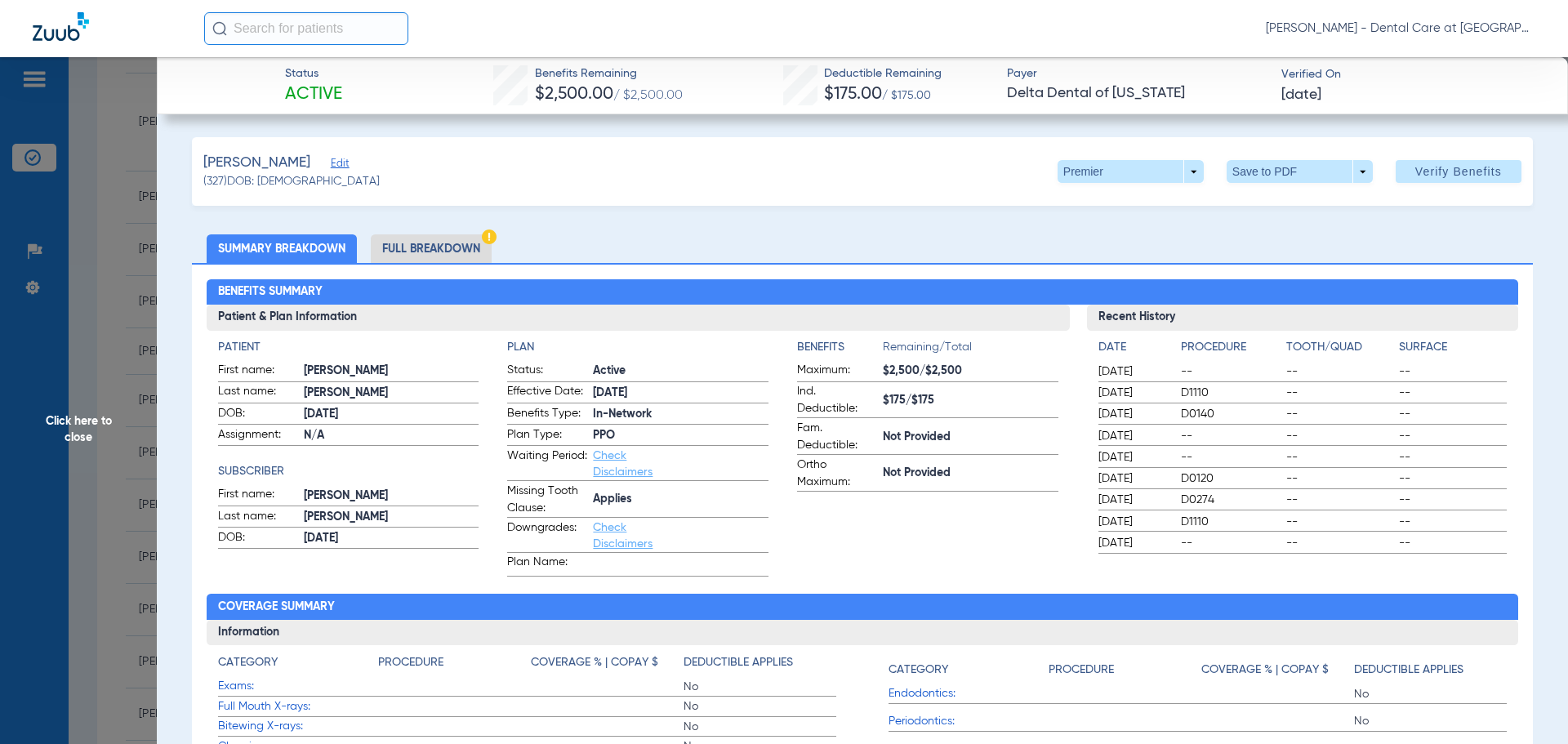
click at [427, 249] on li "Full Breakdown" at bounding box center [431, 248] width 121 height 28
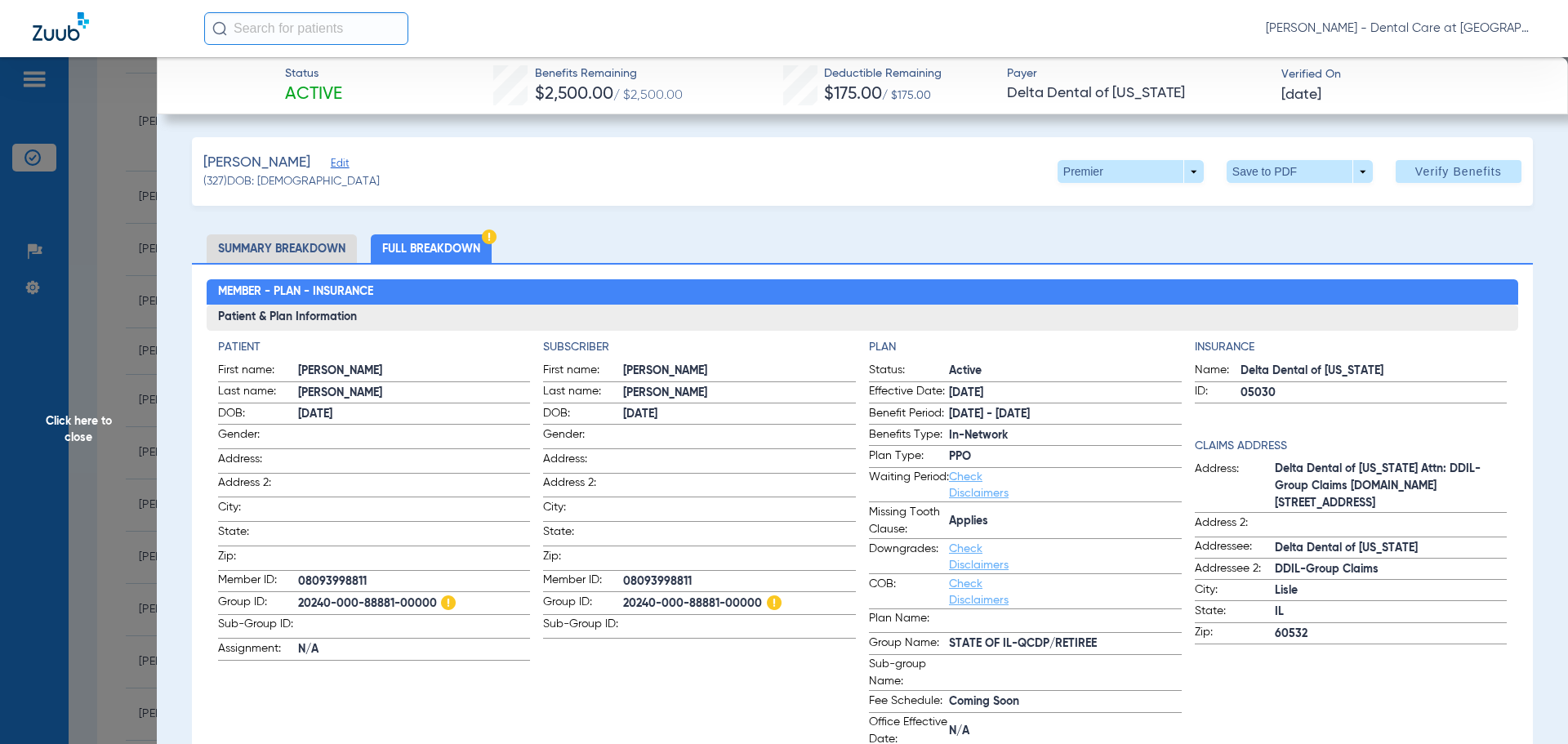
click at [86, 444] on span "Click here to close" at bounding box center [78, 429] width 157 height 744
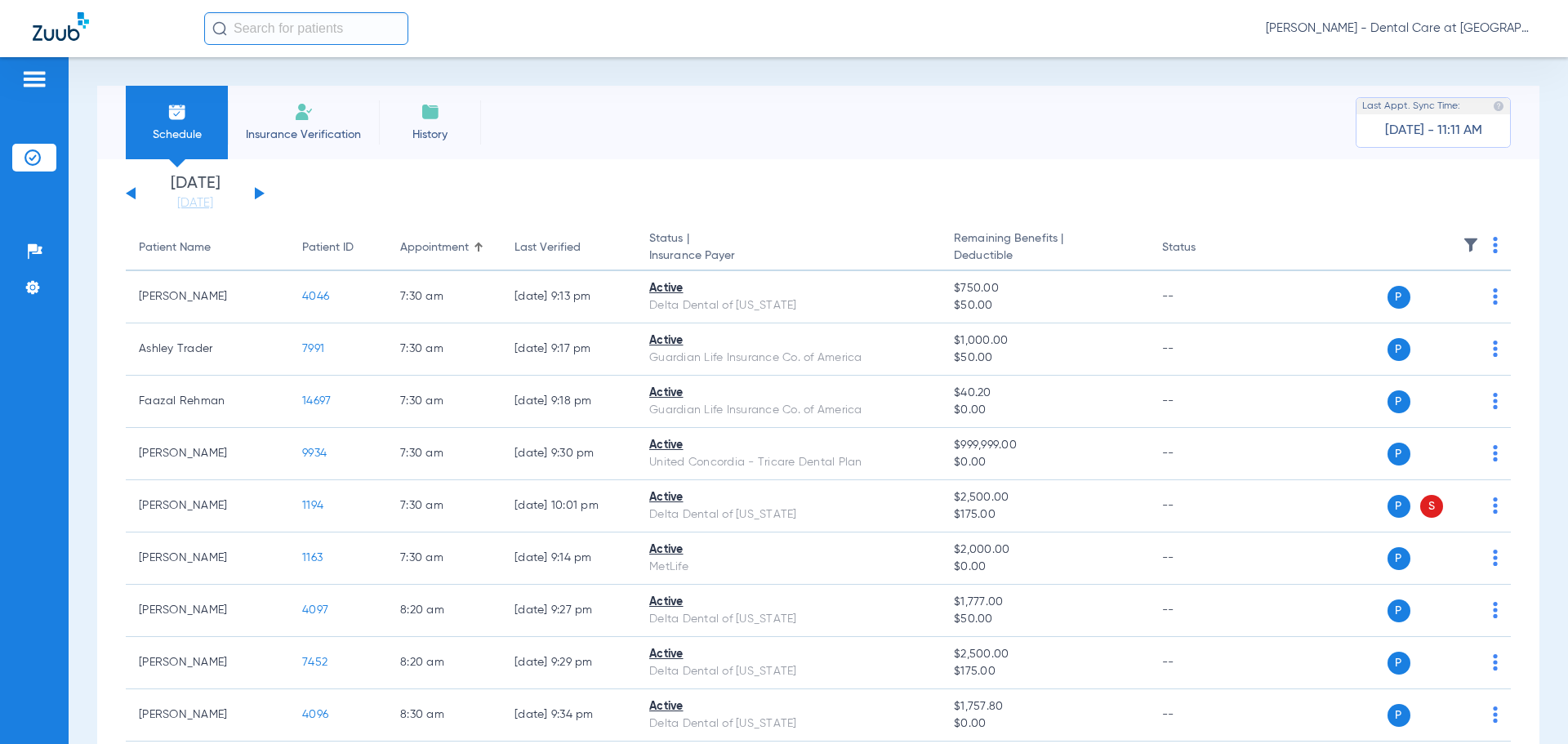
click at [257, 198] on button at bounding box center [259, 193] width 10 height 13
click at [269, 198] on app-single-date-navigator "[DATE] [DATE] [DATE] [DATE] [DATE] [DATE] [DATE] [DATE] [DATE] [DATE] [DATE] [D…" at bounding box center [818, 193] width 1385 height 36
click at [251, 198] on div "[DATE] [DATE] [DATE] [DATE] [DATE] [DATE] [DATE] [DATE] [DATE] [DATE] [DATE] [D…" at bounding box center [195, 193] width 138 height 36
click at [261, 198] on div "Saturday 08-09-2025 Sunday 08-10-2025 Monday 08-11-2025 Tuesday 08-12-2025 Wedn…" at bounding box center [195, 193] width 138 height 36
click at [258, 188] on div "Saturday 08-09-2025 Sunday 08-10-2025 Monday 08-11-2025 Tuesday 08-12-2025 Wedn…" at bounding box center [195, 193] width 138 height 36
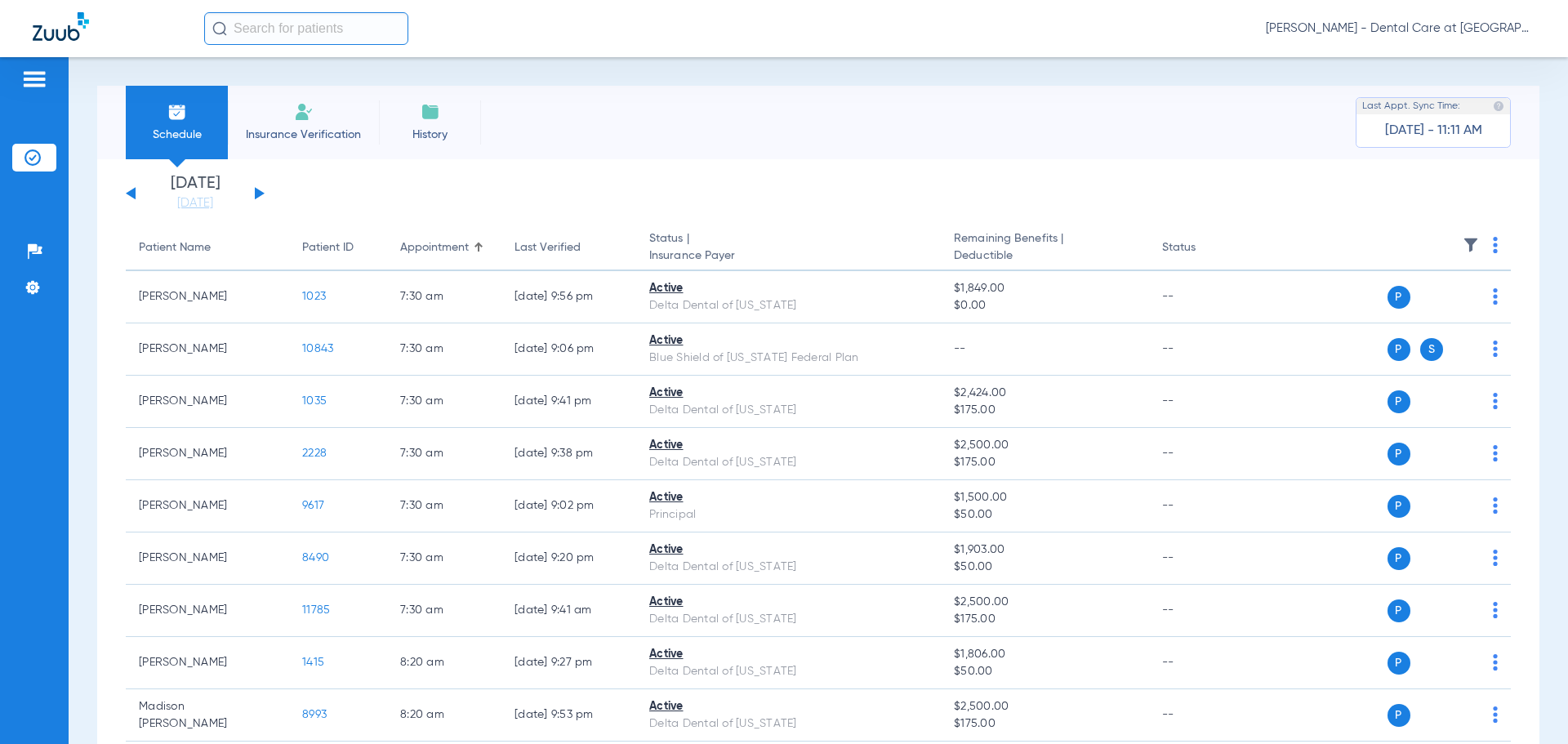
click at [264, 197] on app-single-date-navigator "Saturday 08-09-2025 Sunday 08-10-2025 Monday 08-11-2025 Tuesday 08-12-2025 Wedn…" at bounding box center [818, 193] width 1385 height 36
click at [255, 194] on button at bounding box center [259, 193] width 10 height 13
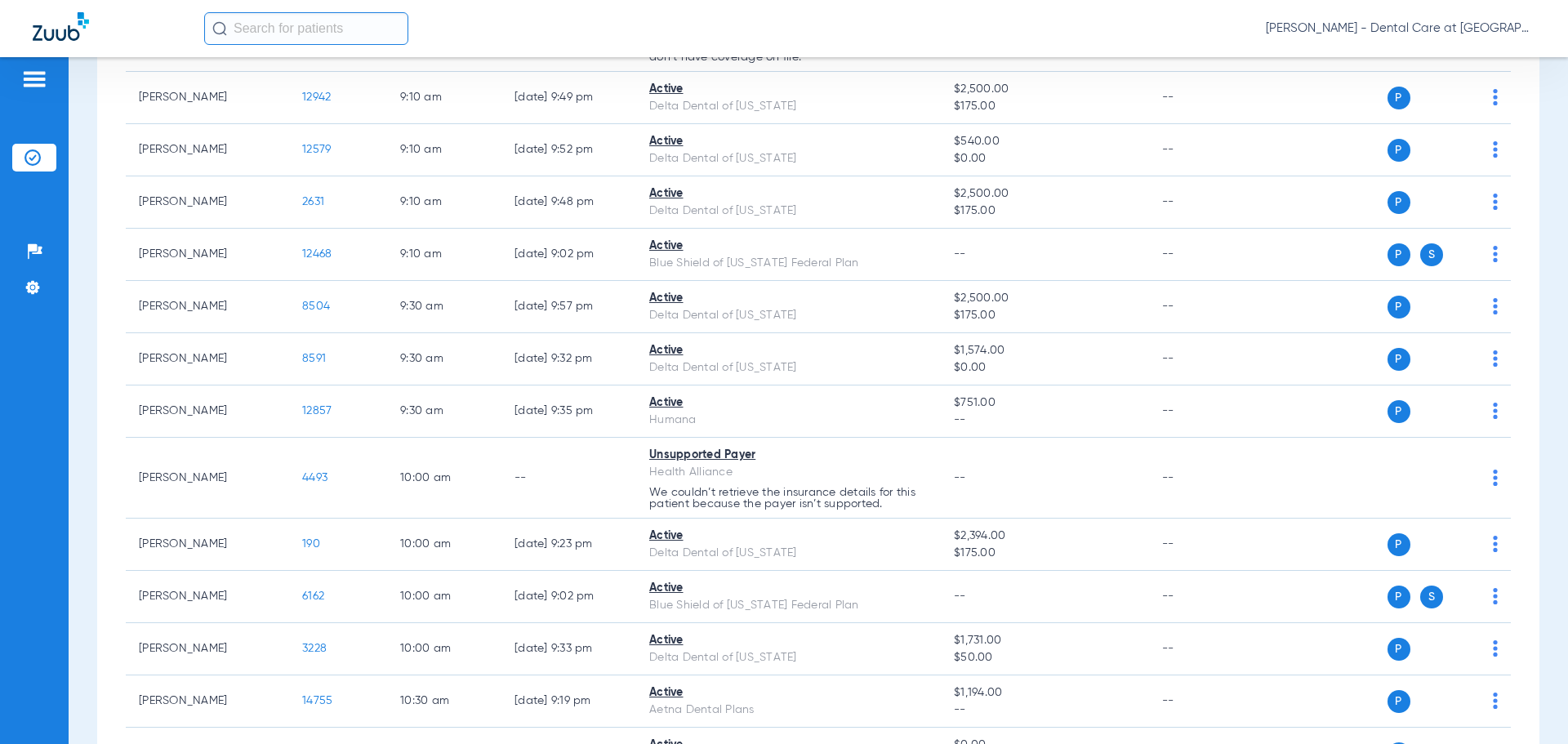
scroll to position [866, 0]
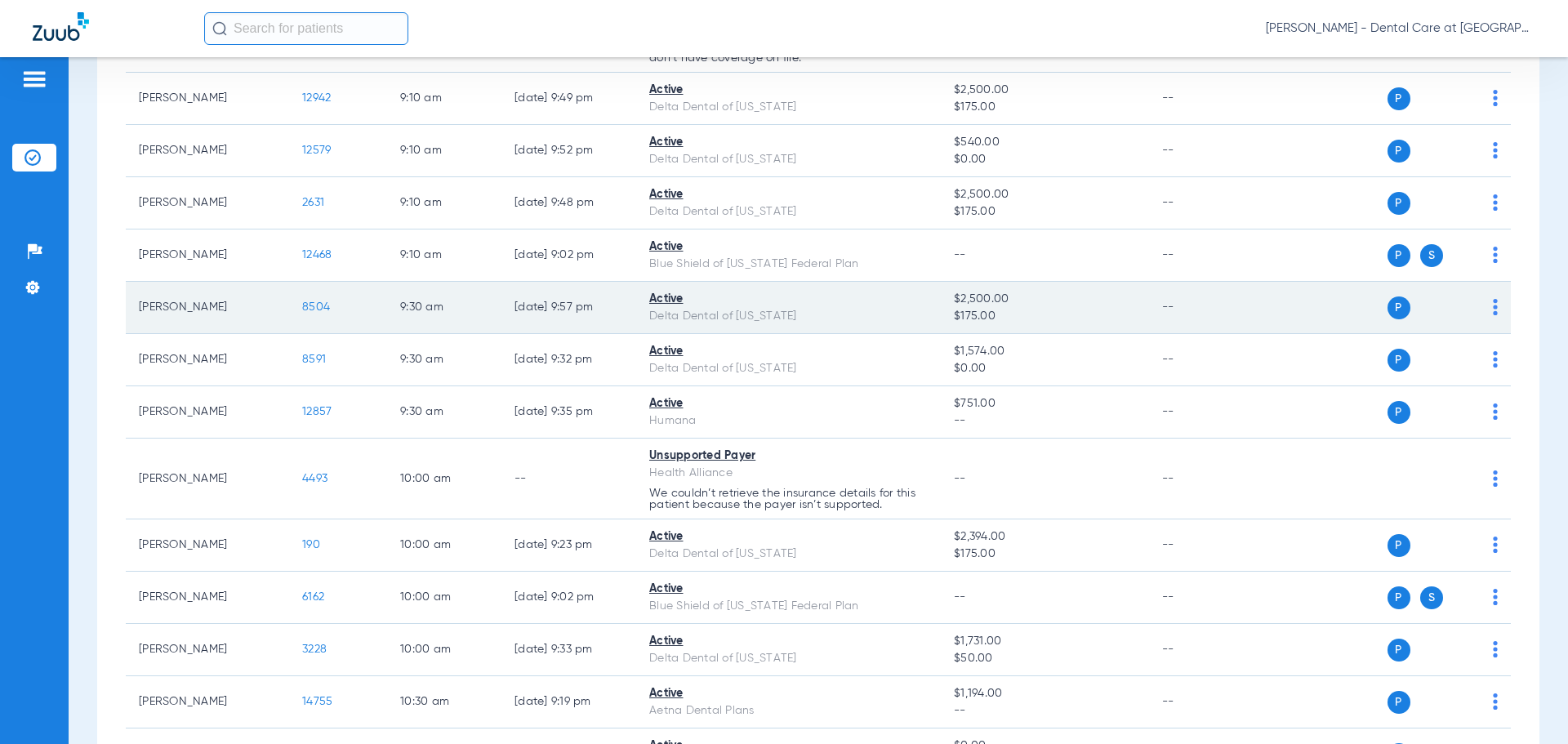
drag, startPoint x: 324, startPoint y: 368, endPoint x: 305, endPoint y: 295, distance: 75.4
click at [305, 295] on td "8504" at bounding box center [337, 308] width 98 height 53
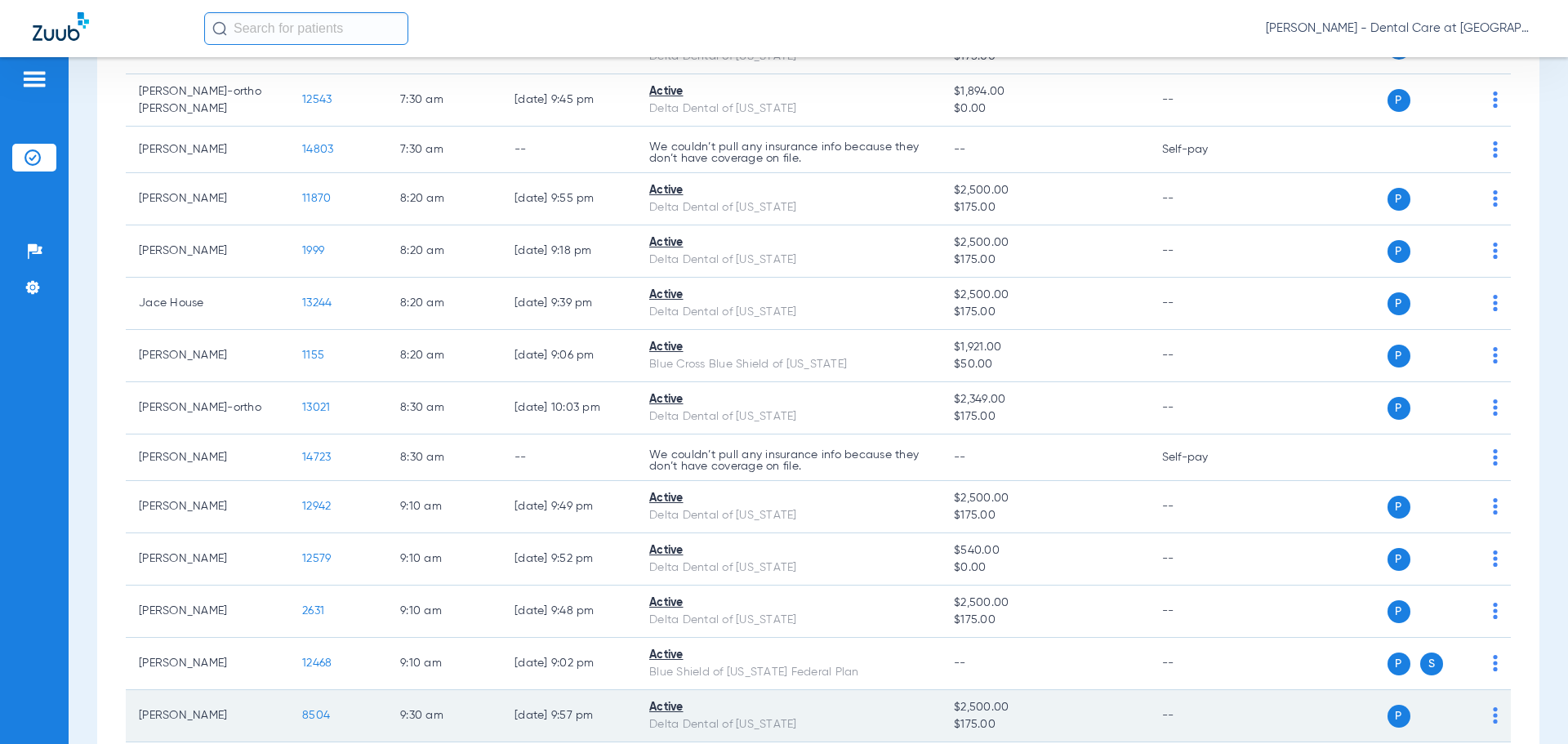
scroll to position [0, 0]
